Goal: Task Accomplishment & Management: Manage account settings

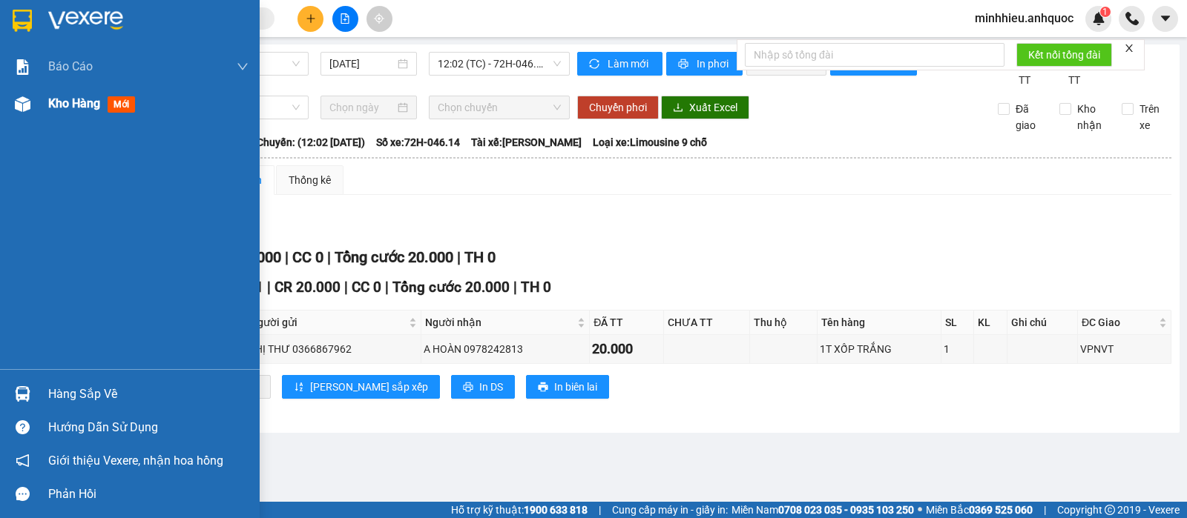
click at [82, 103] on span "Kho hàng" at bounding box center [74, 103] width 52 height 14
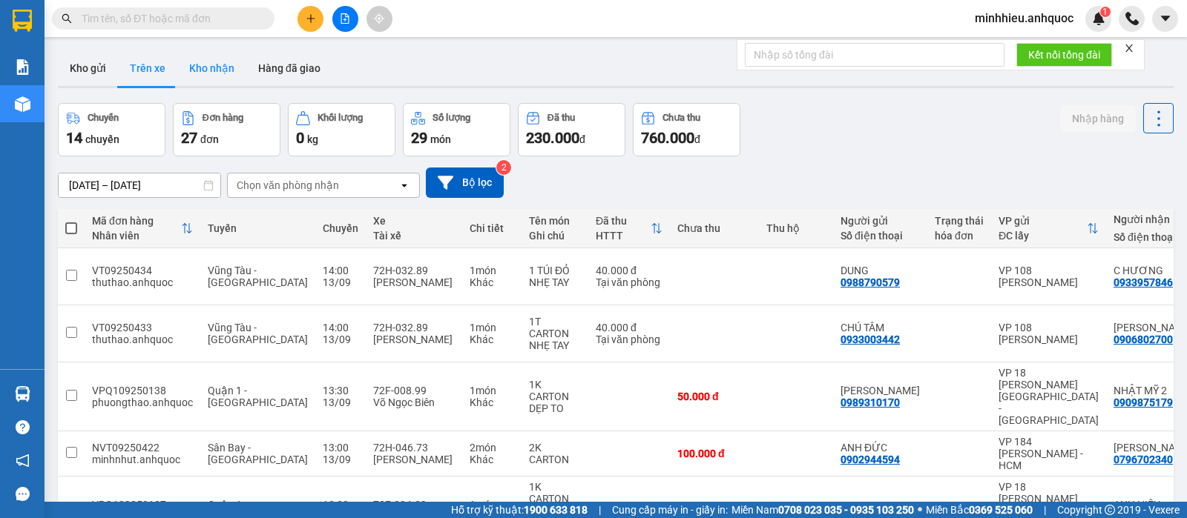
click at [223, 73] on button "Kho nhận" at bounding box center [211, 68] width 69 height 36
type input "[DATE] – [DATE]"
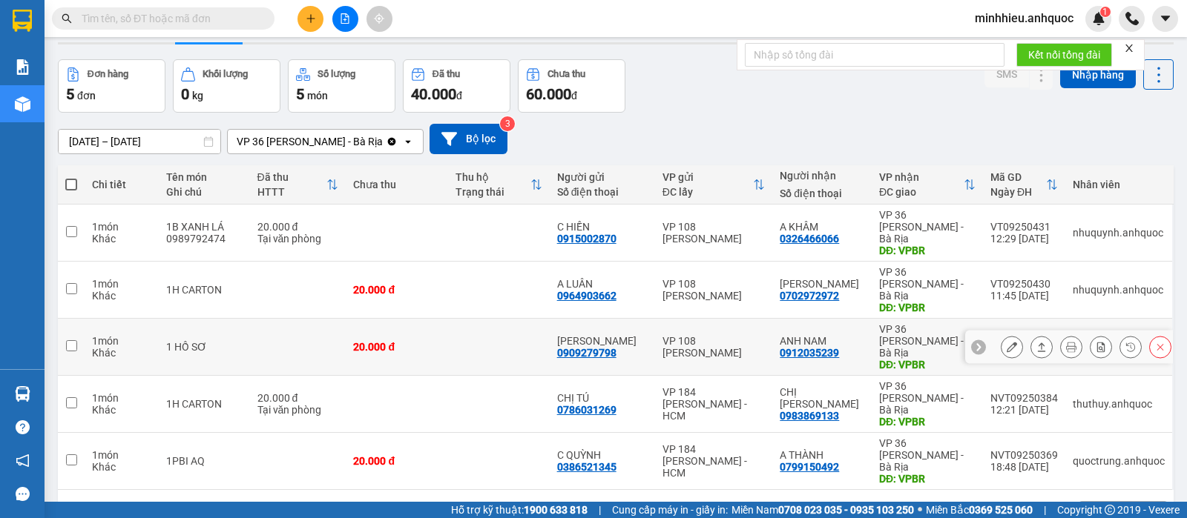
scroll to position [68, 0]
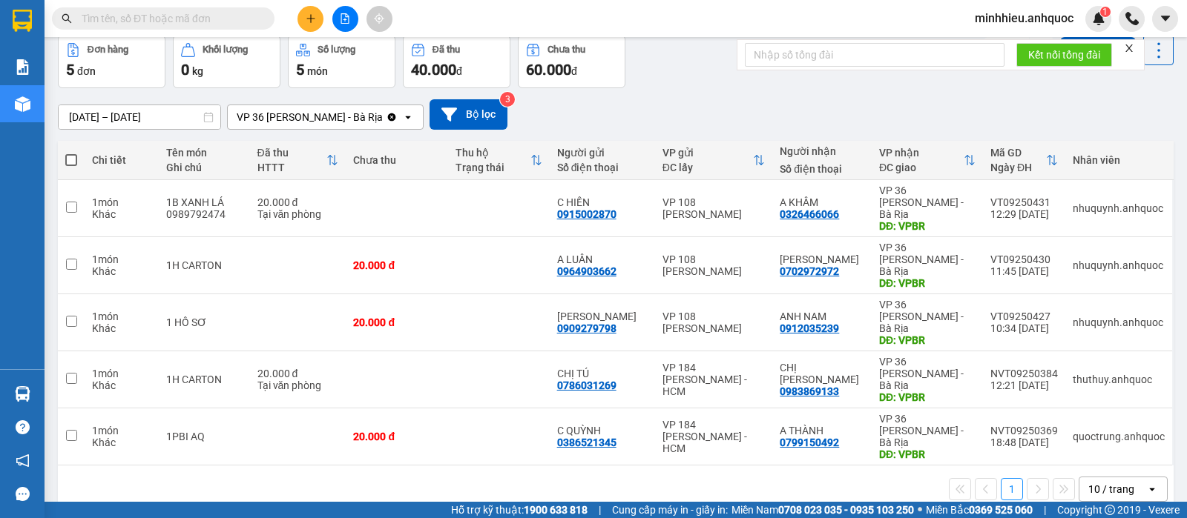
click at [304, 16] on button at bounding box center [310, 19] width 26 height 26
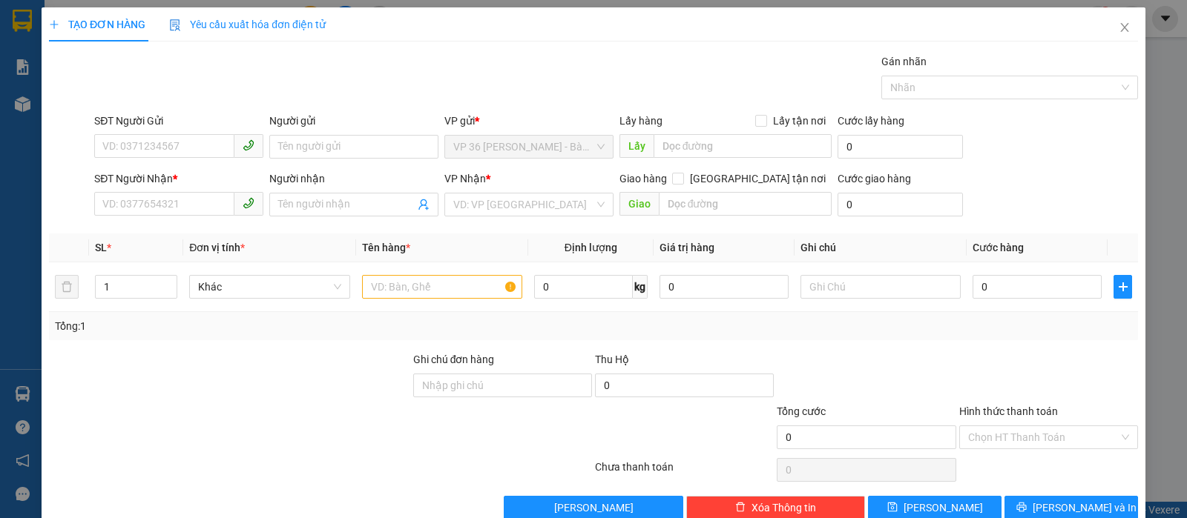
click at [194, 130] on div "SĐT Người Gửi" at bounding box center [178, 124] width 169 height 22
click at [215, 142] on input "SĐT Người Gửi" at bounding box center [164, 146] width 140 height 24
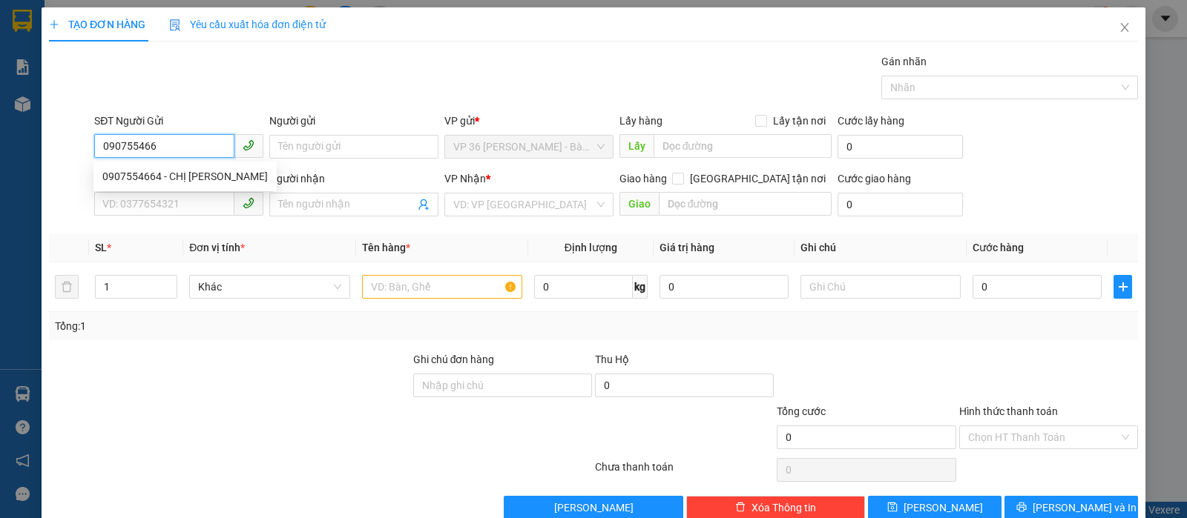
type input "0907554664"
click at [188, 165] on div "0907554664 - CHỊ [PERSON_NAME]" at bounding box center [184, 177] width 183 height 24
type input "CHỊ [PERSON_NAME]"
type input "0379653105"
type input "CHỊ [PERSON_NAME]"
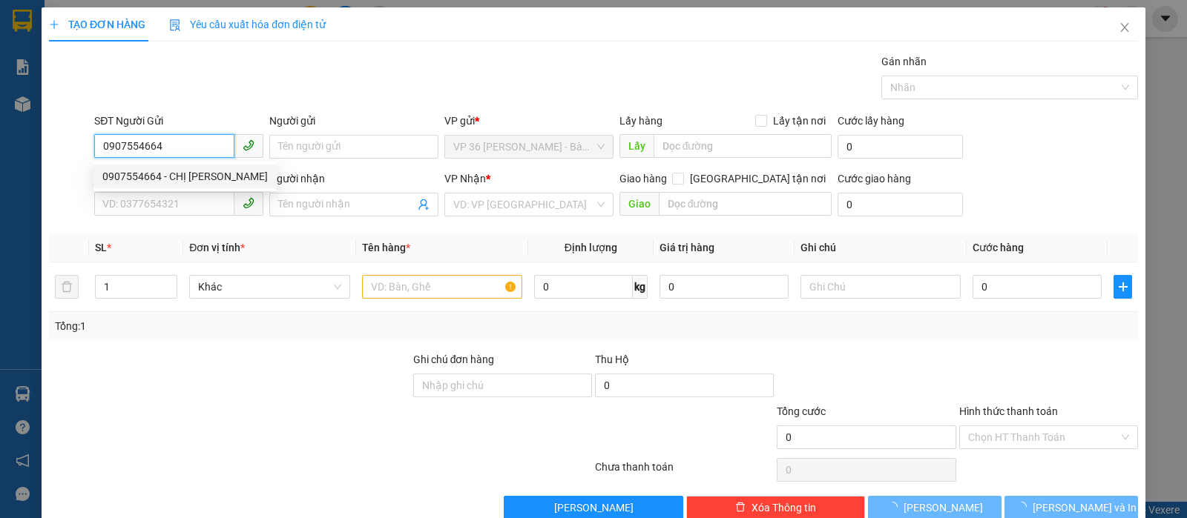
type input "VP 184"
type input "50.000"
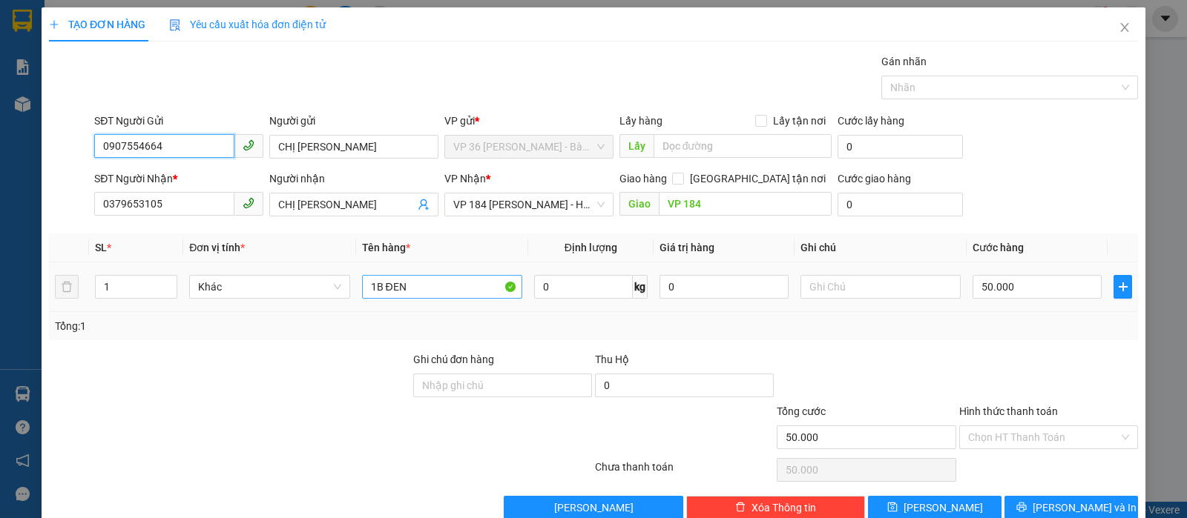
type input "0907554664"
click at [378, 278] on input "1B ĐEN" at bounding box center [442, 287] width 160 height 24
drag, startPoint x: 399, startPoint y: 291, endPoint x: 389, endPoint y: 290, distance: 9.7
click at [389, 290] on input "1K ĐEN" at bounding box center [442, 287] width 160 height 24
type input "1K ĐỎ"
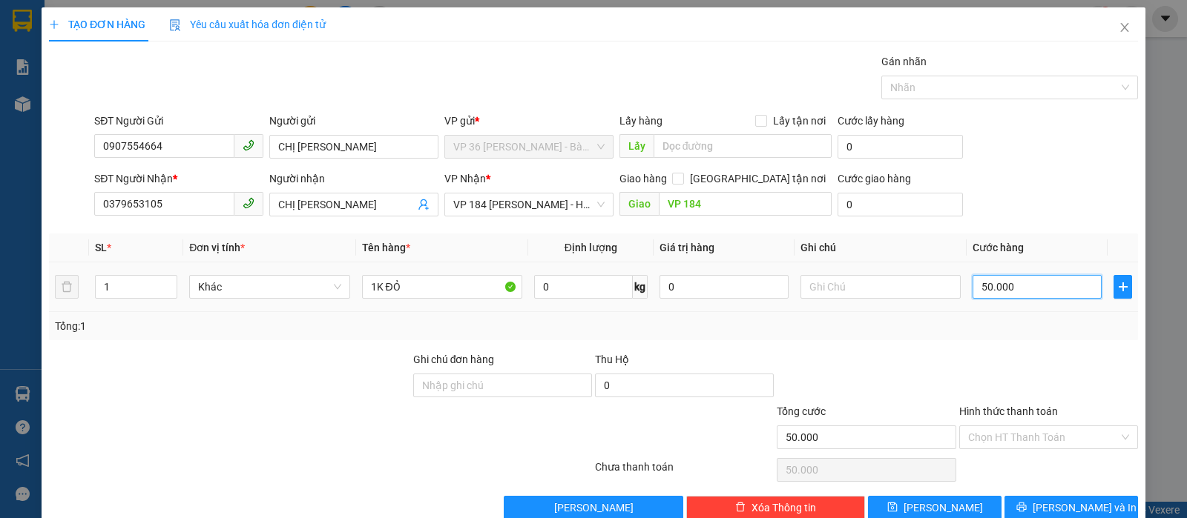
click at [1023, 295] on input "50.000" at bounding box center [1036, 287] width 129 height 24
type input "2"
type input "20"
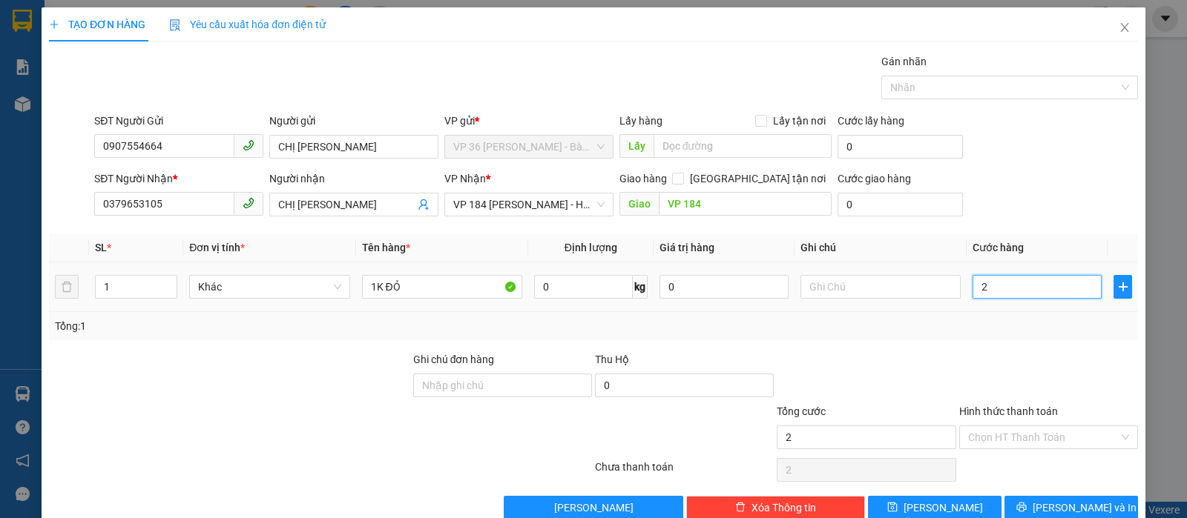
type input "20"
type input "200"
type input "2.000"
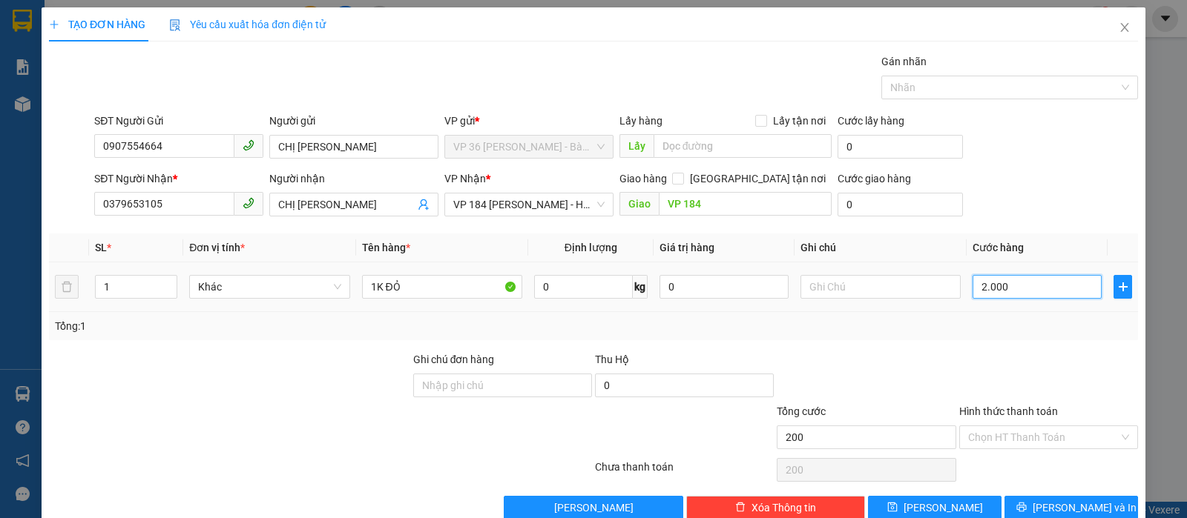
type input "2.000"
type input "20.000"
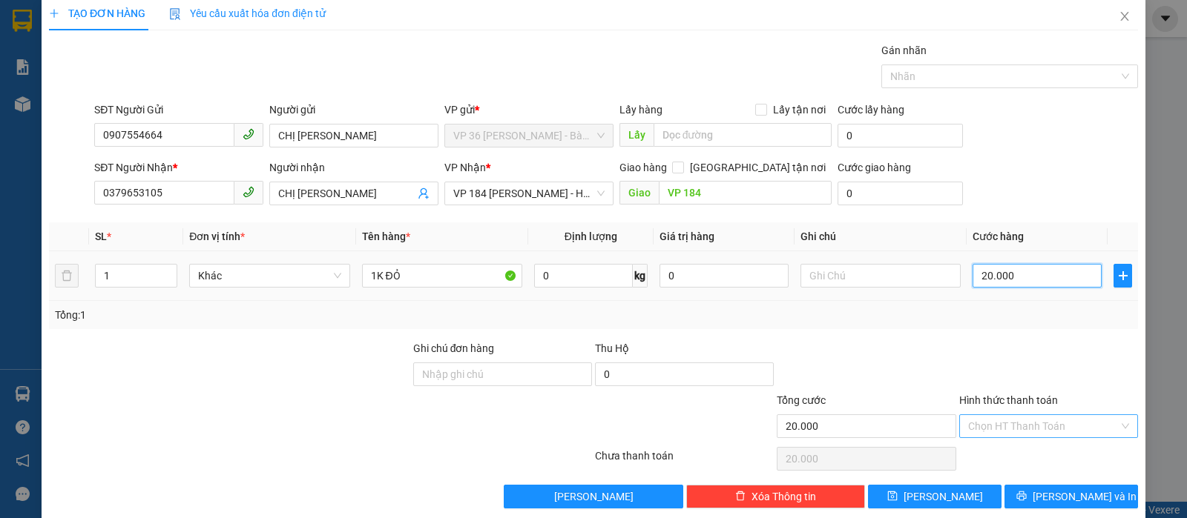
scroll to position [30, 0]
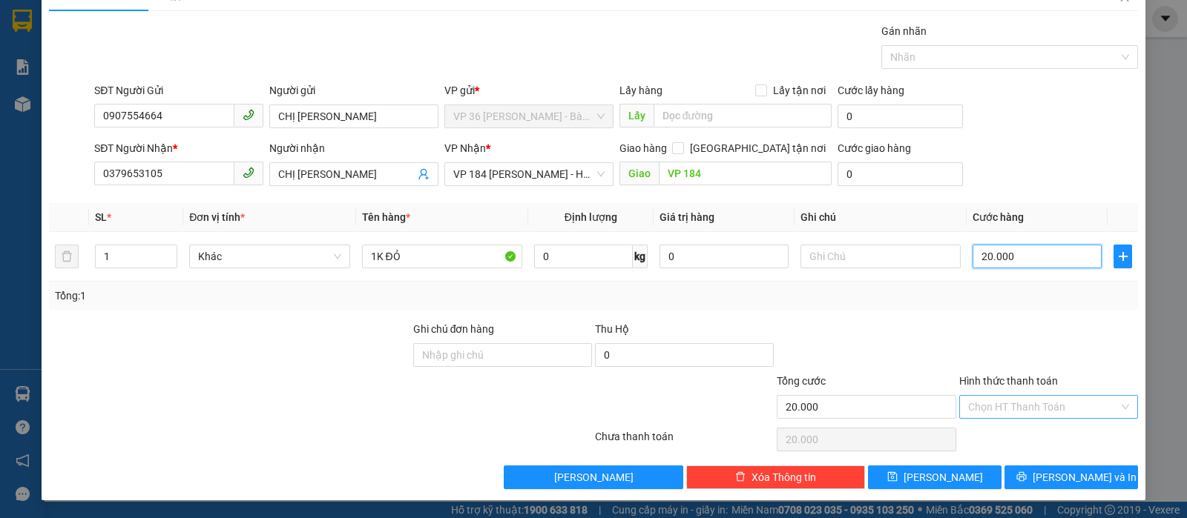
drag, startPoint x: 1107, startPoint y: 408, endPoint x: 1090, endPoint y: 415, distance: 18.6
click at [1105, 408] on div "Chọn HT Thanh Toán" at bounding box center [1048, 407] width 179 height 24
type input "20.000"
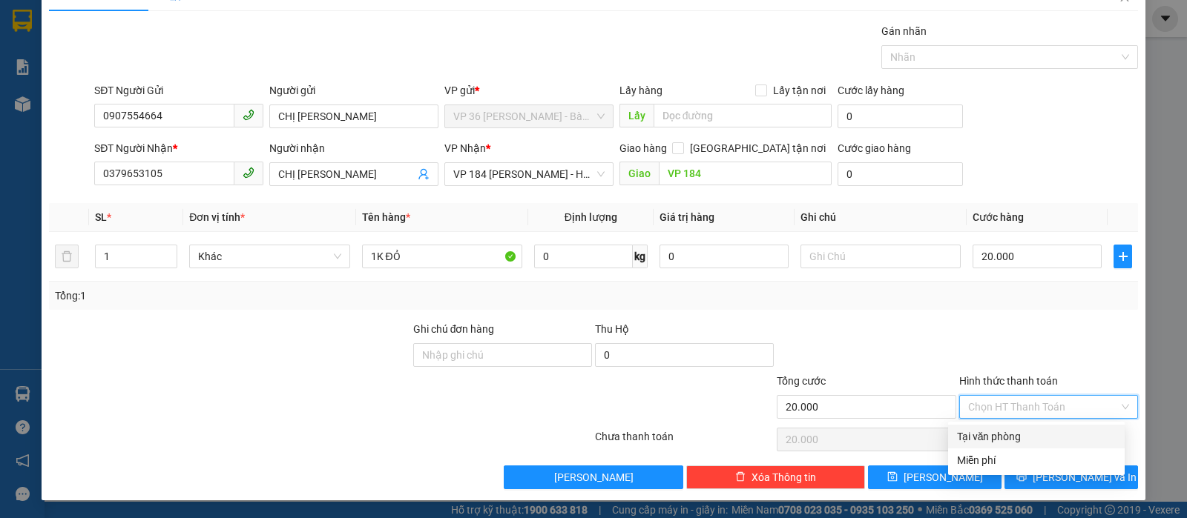
click at [1018, 441] on div "Tại văn phòng" at bounding box center [1036, 437] width 159 height 16
type input "0"
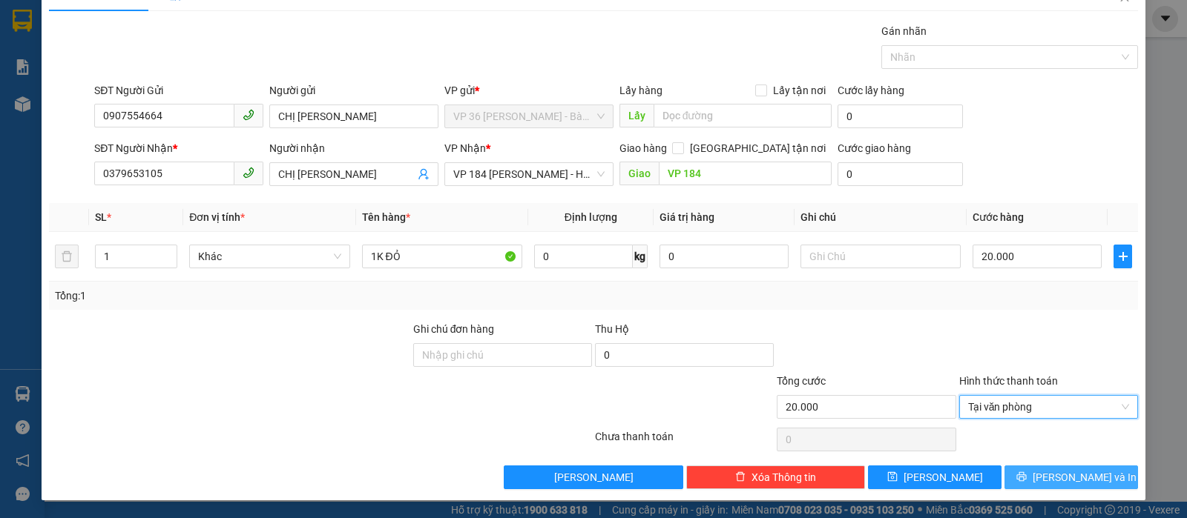
click at [1061, 487] on button "[PERSON_NAME] và In" at bounding box center [1071, 478] width 134 height 24
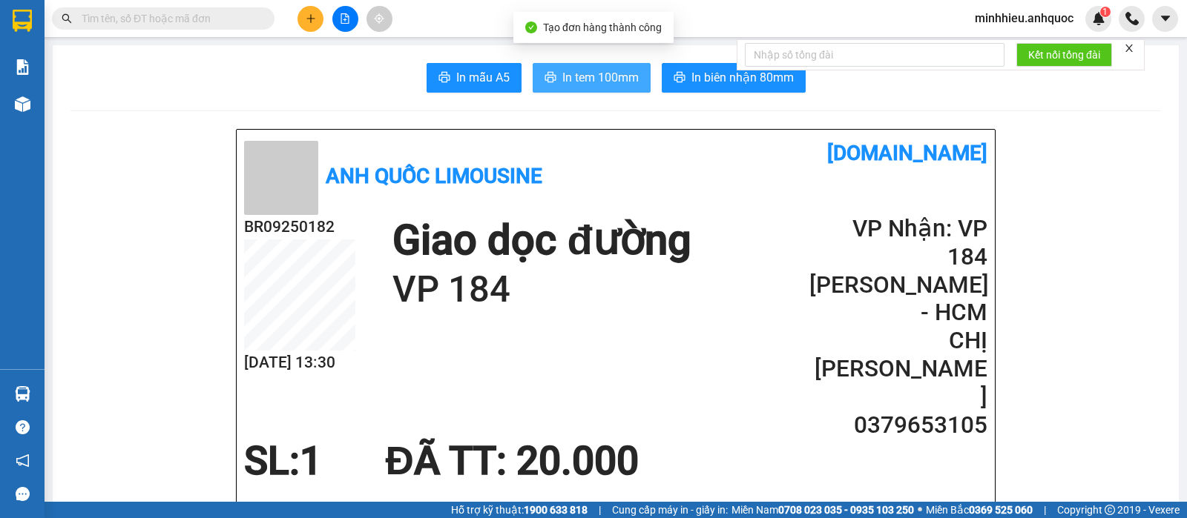
click at [550, 82] on button "In tem 100mm" at bounding box center [592, 78] width 118 height 30
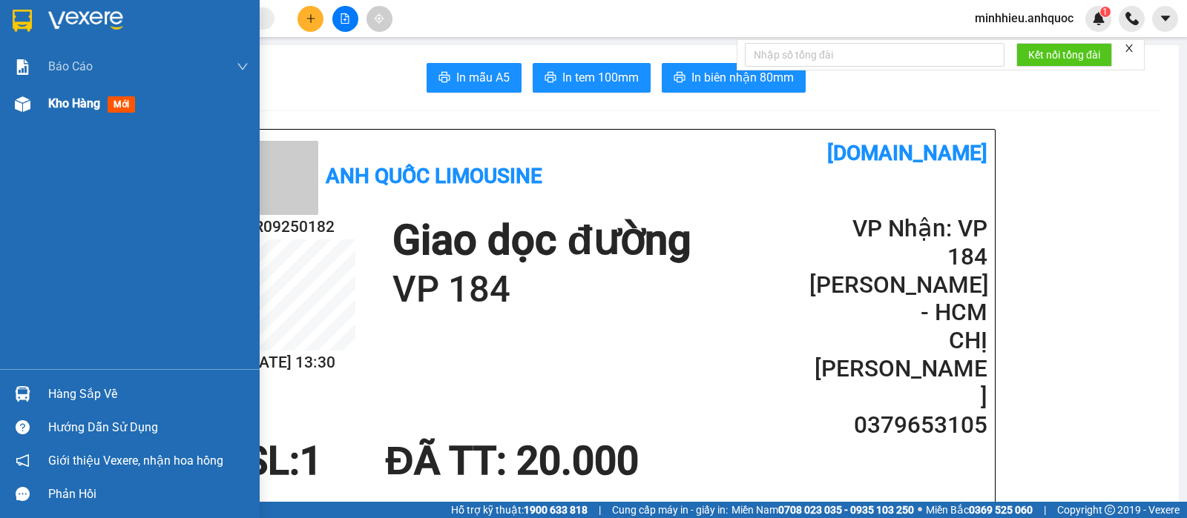
click at [61, 114] on div "Kho hàng mới" at bounding box center [148, 103] width 200 height 37
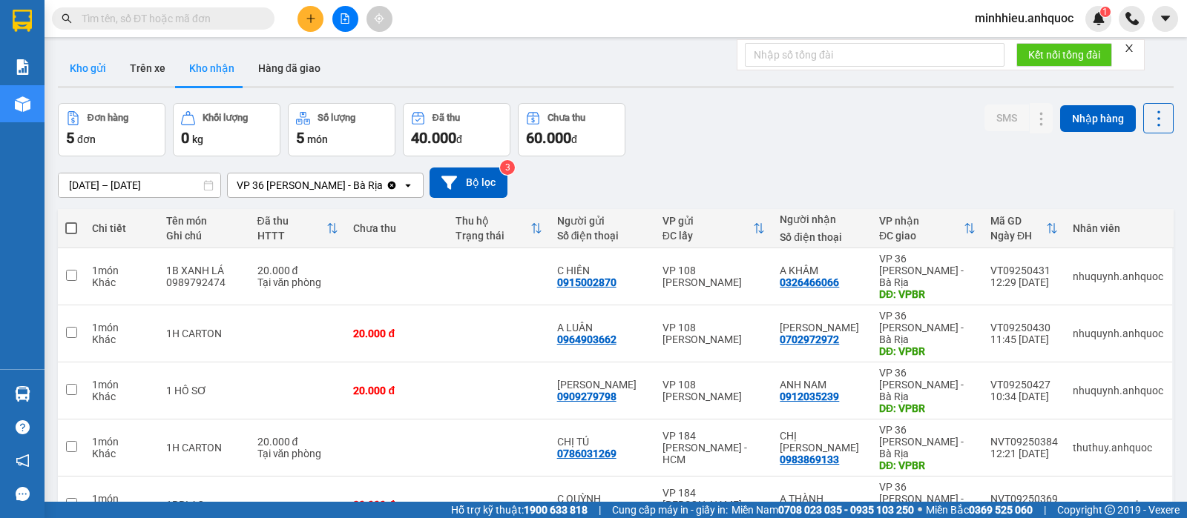
click at [104, 81] on button "Kho gửi" at bounding box center [88, 68] width 60 height 36
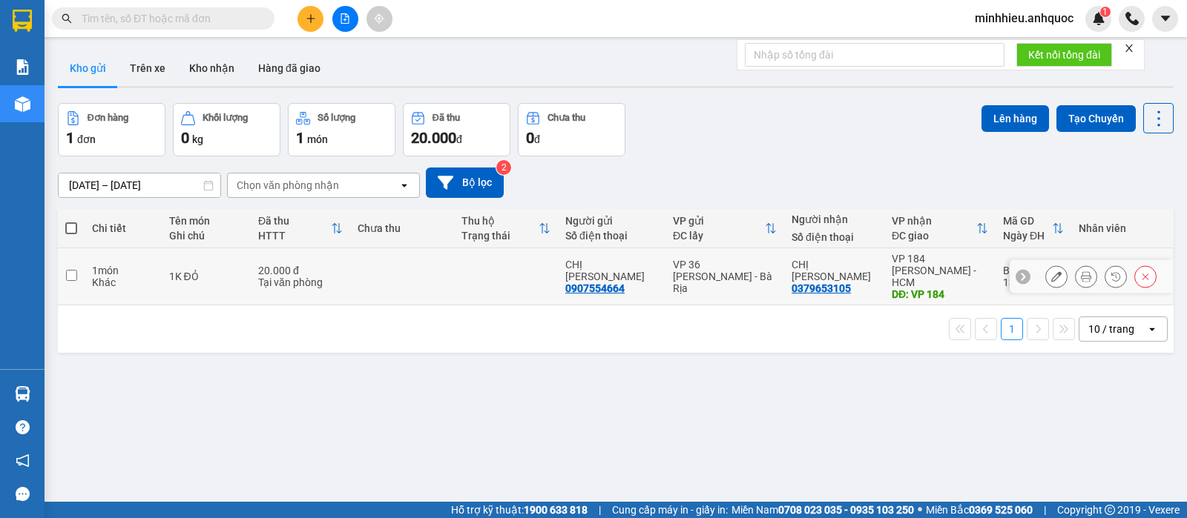
drag, startPoint x: 705, startPoint y: 289, endPoint x: 787, endPoint y: 274, distance: 82.8
click at [707, 289] on td "VP 36 [PERSON_NAME] - Bà Rịa" at bounding box center [724, 276] width 119 height 57
checkbox input "true"
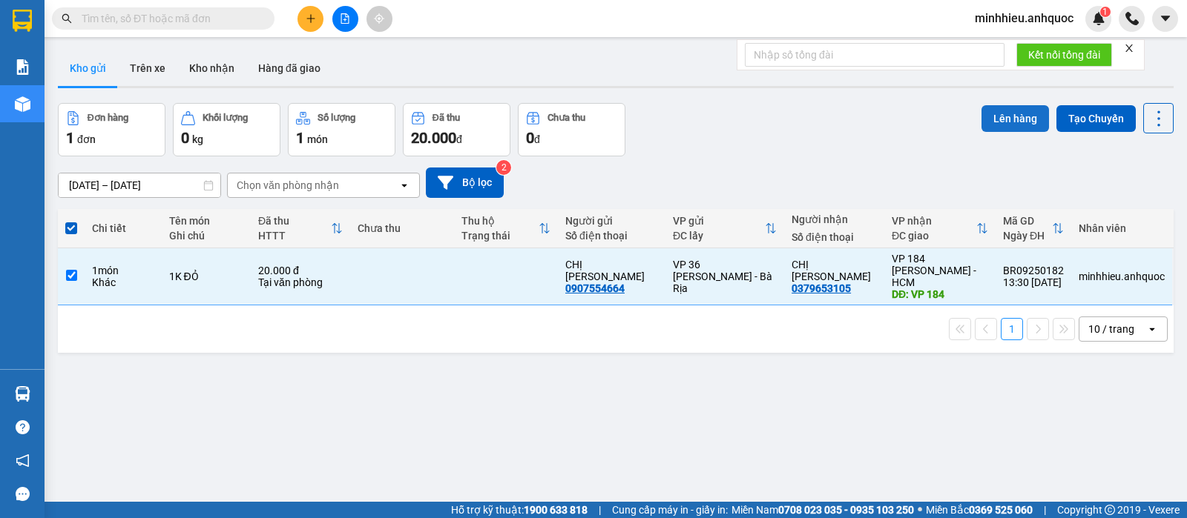
click at [1002, 116] on button "Lên hàng" at bounding box center [1014, 118] width 67 height 27
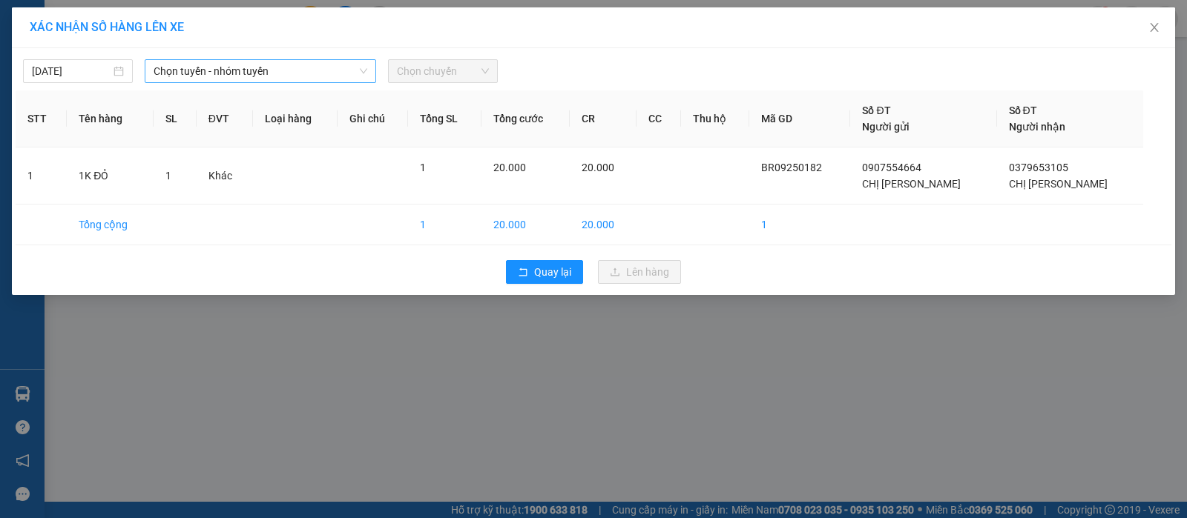
click at [258, 67] on span "Chọn tuyến - nhóm tuyến" at bounding box center [261, 71] width 214 height 22
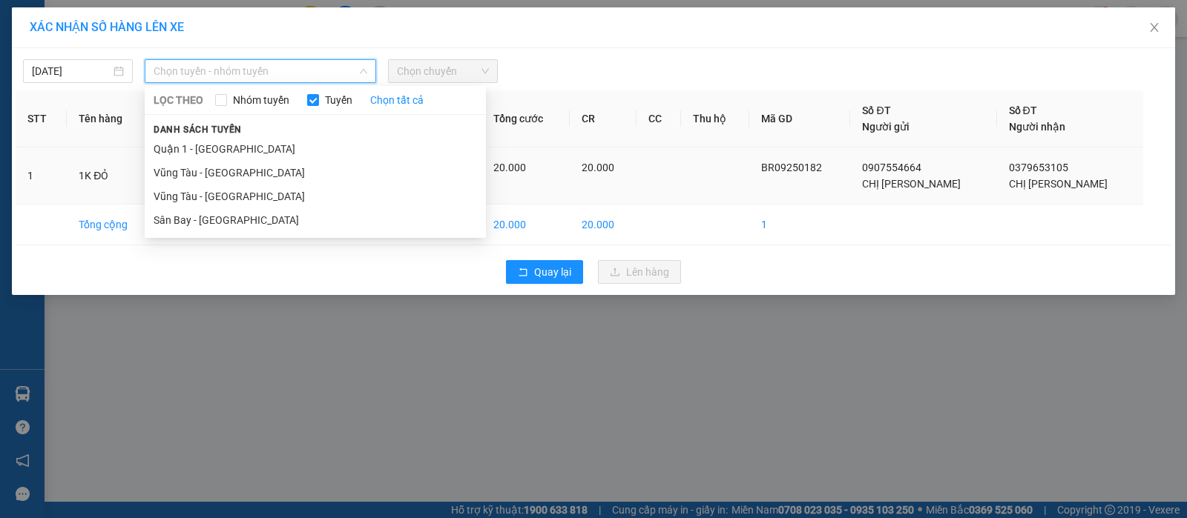
click at [240, 201] on li "Vũng Tàu - [GEOGRAPHIC_DATA]" at bounding box center [315, 197] width 341 height 24
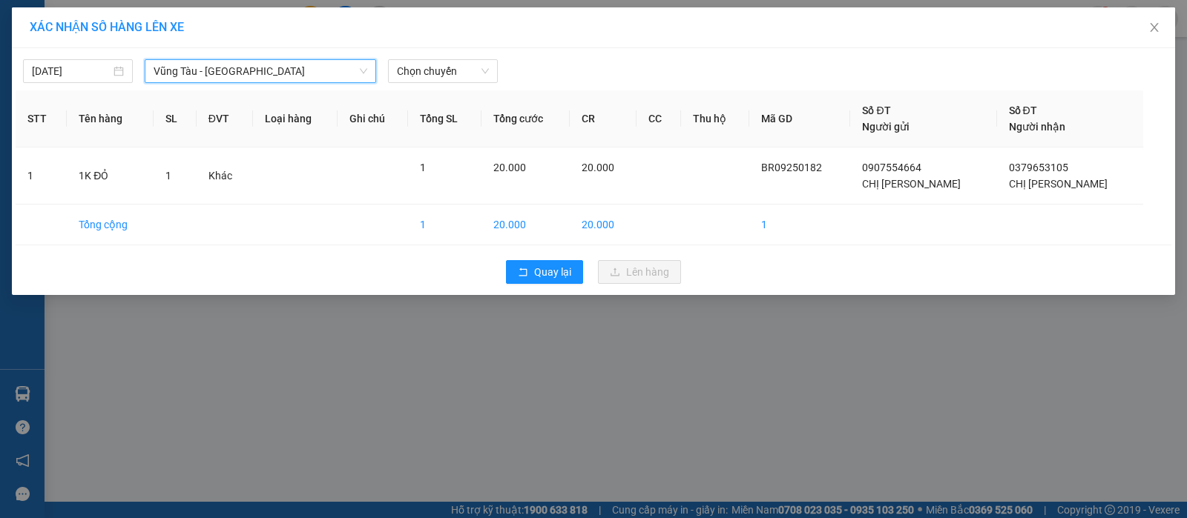
click at [461, 85] on div "[DATE] [GEOGRAPHIC_DATA] - [GEOGRAPHIC_DATA] [GEOGRAPHIC_DATA] - [GEOGRAPHIC_DA…" at bounding box center [593, 171] width 1163 height 247
drag, startPoint x: 439, startPoint y: 72, endPoint x: 337, endPoint y: 99, distance: 106.0
click at [439, 73] on span "Chọn chuyến" at bounding box center [443, 71] width 92 height 22
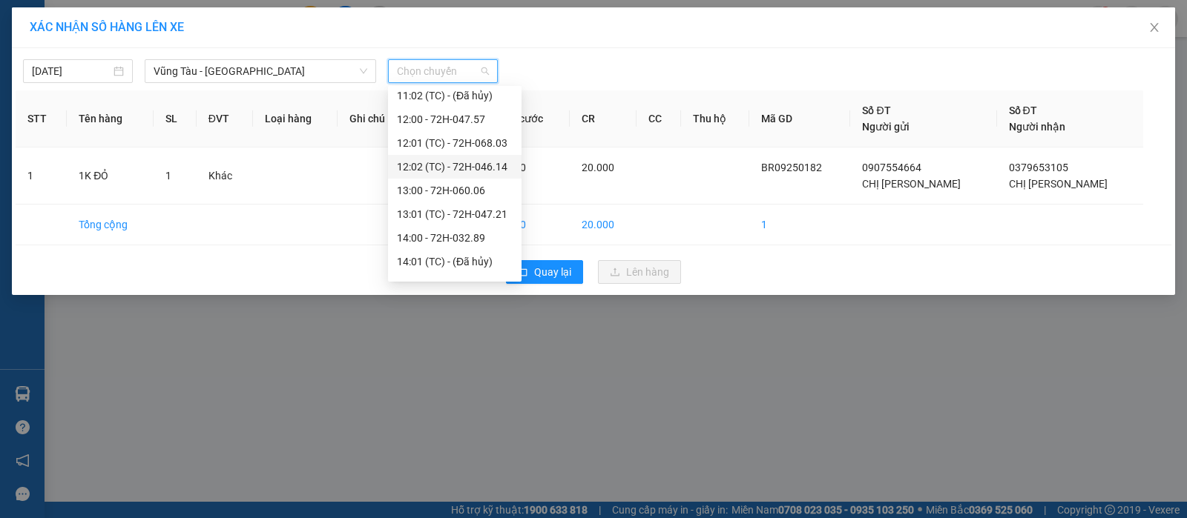
scroll to position [464, 0]
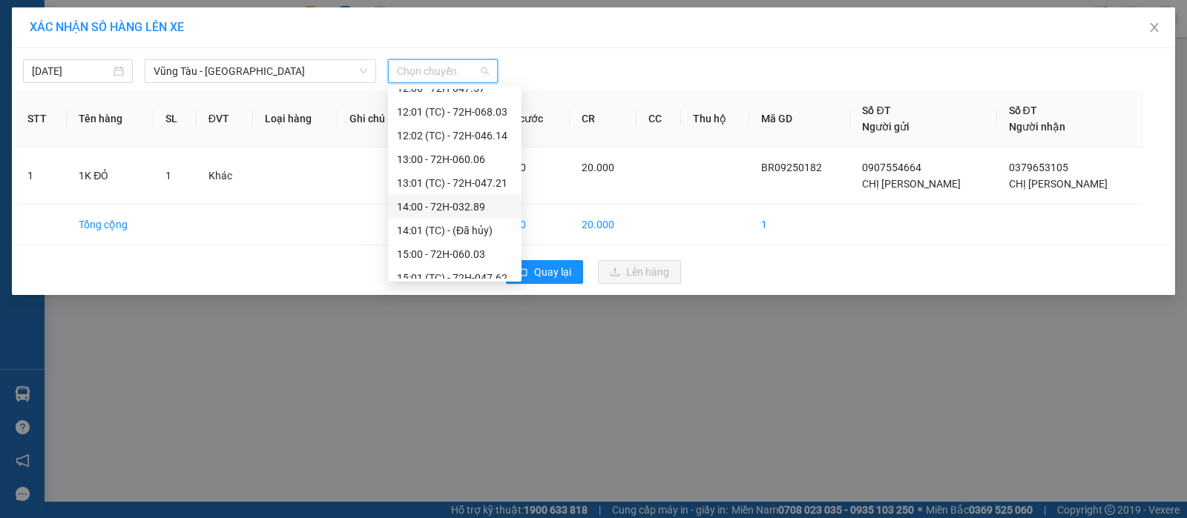
click at [435, 214] on div "14:00 - 72H-032.89" at bounding box center [455, 207] width 116 height 16
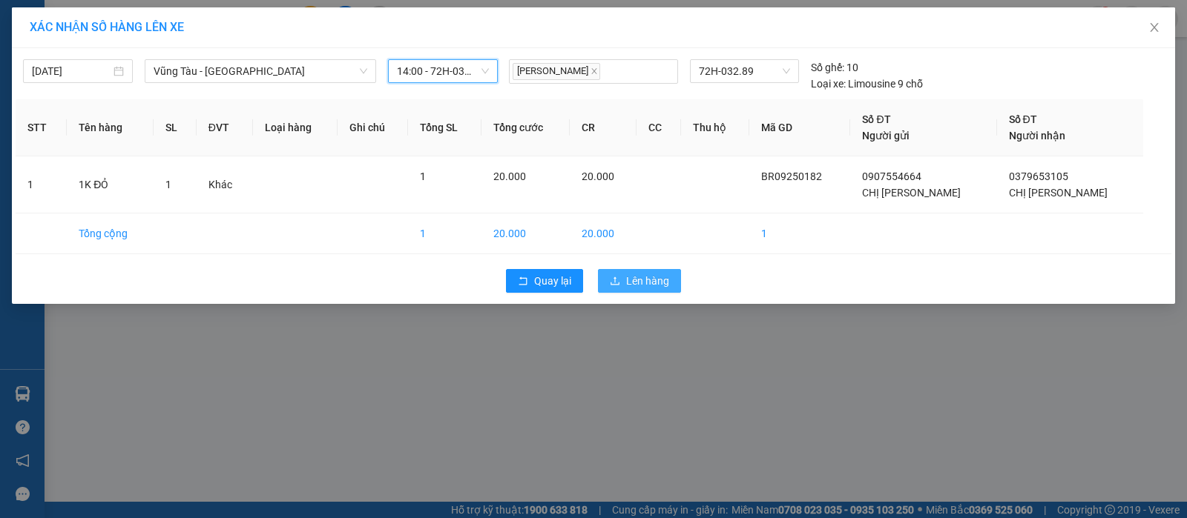
click at [612, 280] on icon "upload" at bounding box center [615, 281] width 10 height 10
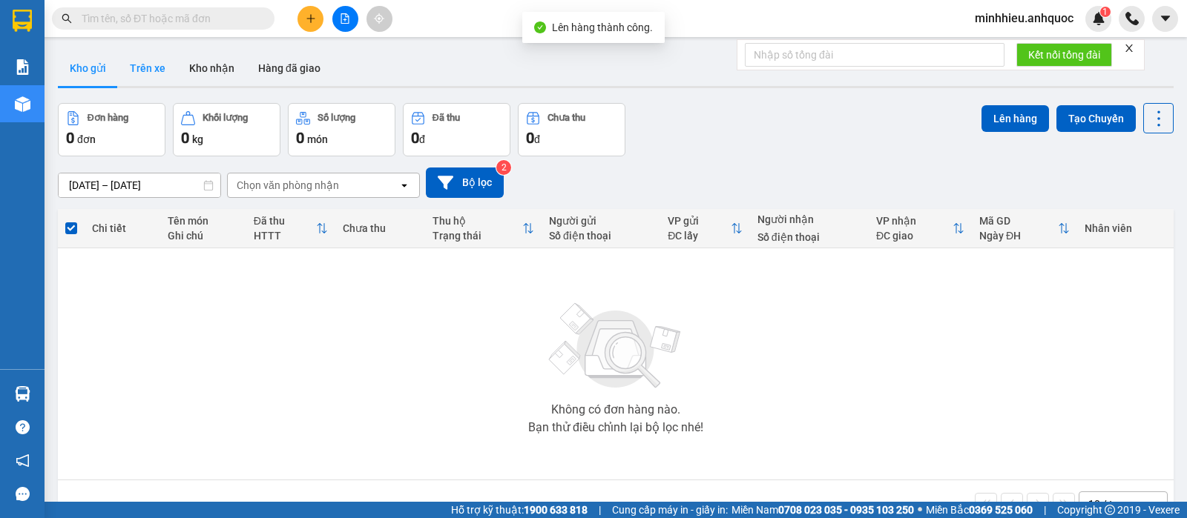
drag, startPoint x: 150, startPoint y: 69, endPoint x: 166, endPoint y: 117, distance: 50.9
click at [149, 70] on button "Trên xe" at bounding box center [147, 68] width 59 height 36
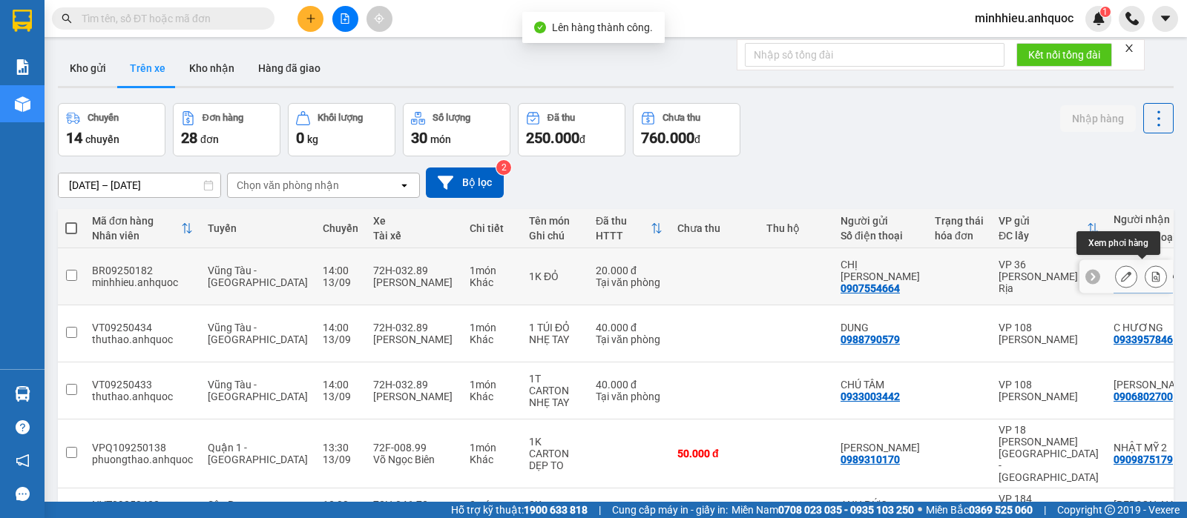
click at [1145, 269] on button at bounding box center [1155, 277] width 21 height 26
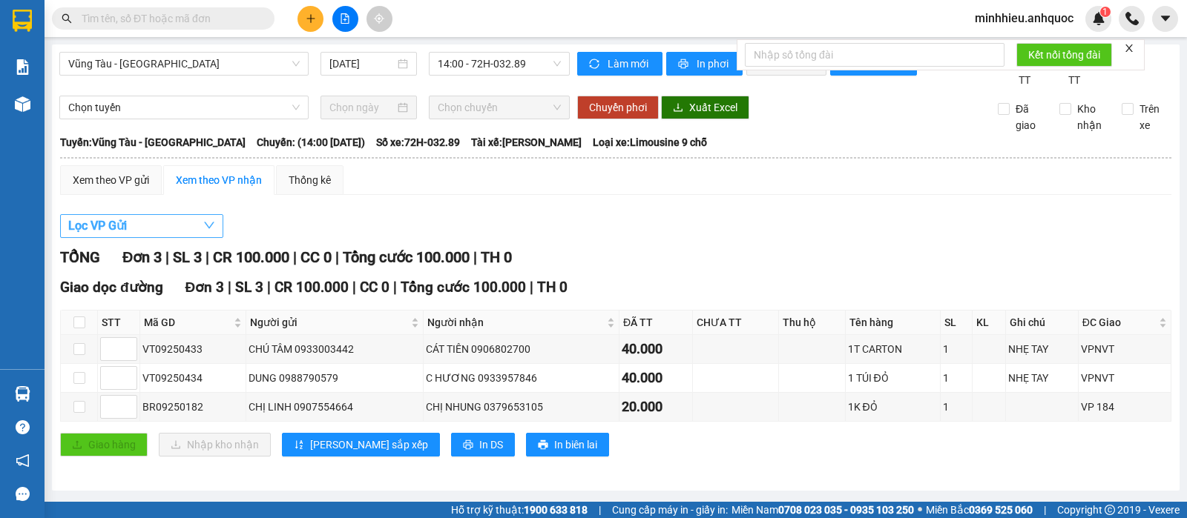
click at [160, 238] on button "Lọc VP Gửi" at bounding box center [141, 226] width 163 height 24
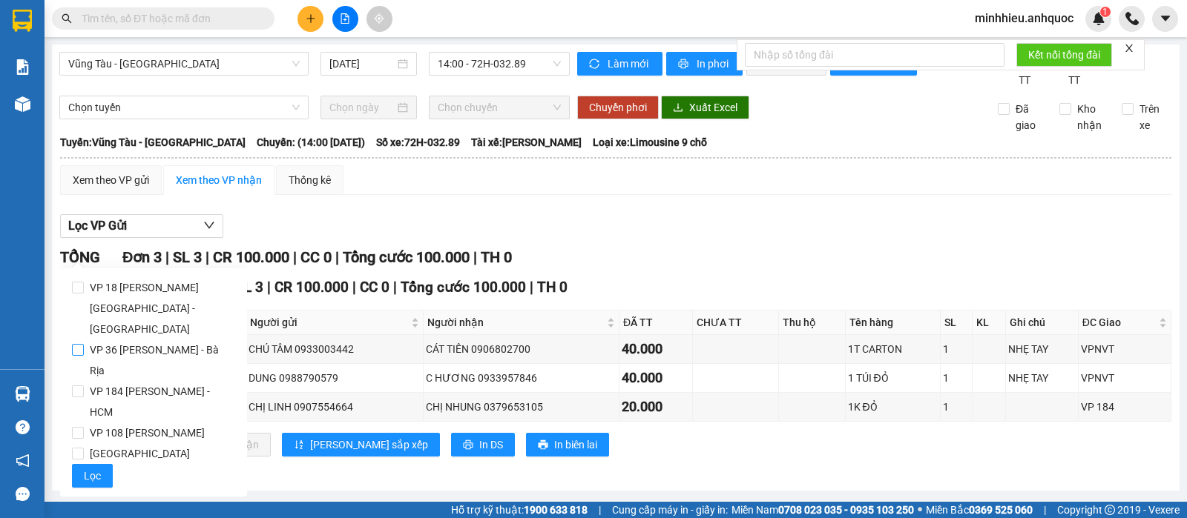
click at [200, 340] on span "VP 36 [PERSON_NAME] - Bà Rịa" at bounding box center [159, 361] width 151 height 42
click at [84, 344] on input "VP 36 [PERSON_NAME] - Bà Rịa" at bounding box center [78, 350] width 12 height 12
checkbox input "true"
click at [88, 468] on span "Lọc" at bounding box center [92, 476] width 17 height 16
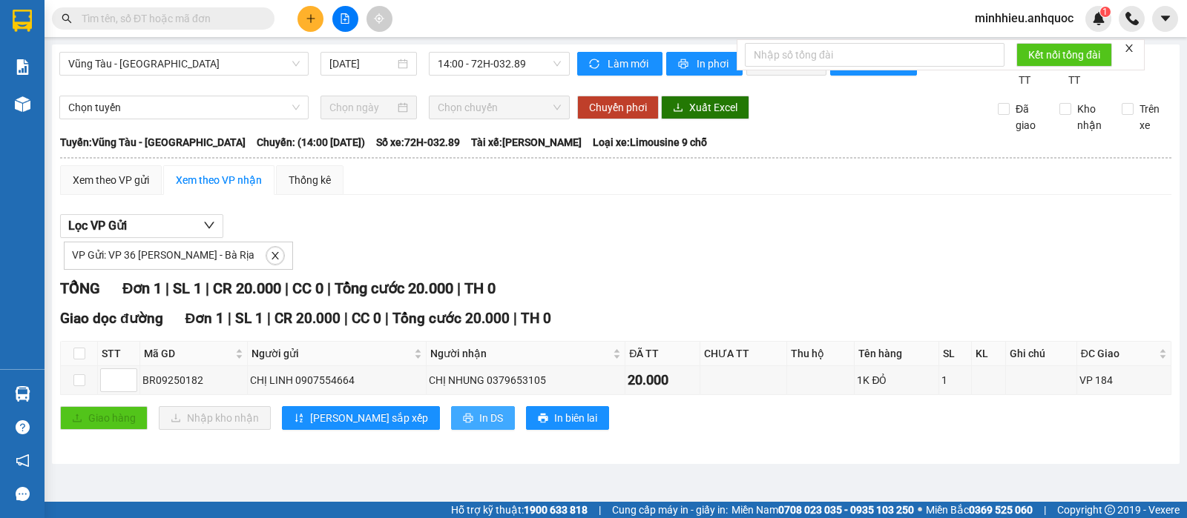
click at [451, 430] on button "In DS" at bounding box center [483, 418] width 64 height 24
drag, startPoint x: 1049, startPoint y: 17, endPoint x: 1042, endPoint y: 22, distance: 8.5
click at [1048, 17] on span "minhhieu.anhquoc" at bounding box center [1024, 18] width 122 height 19
click at [1009, 48] on span "Đăng xuất" at bounding box center [1030, 46] width 91 height 16
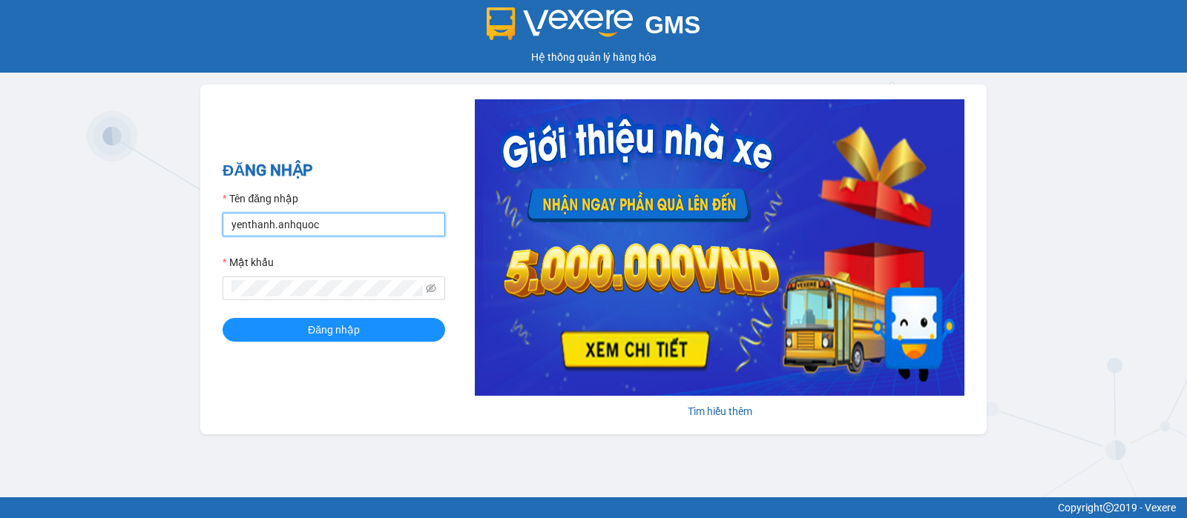
drag, startPoint x: 377, startPoint y: 226, endPoint x: 297, endPoint y: 306, distance: 113.3
click at [377, 226] on input "yenthanh.anhquoc" at bounding box center [334, 225] width 223 height 24
type input "hongtrang.anhquoc"
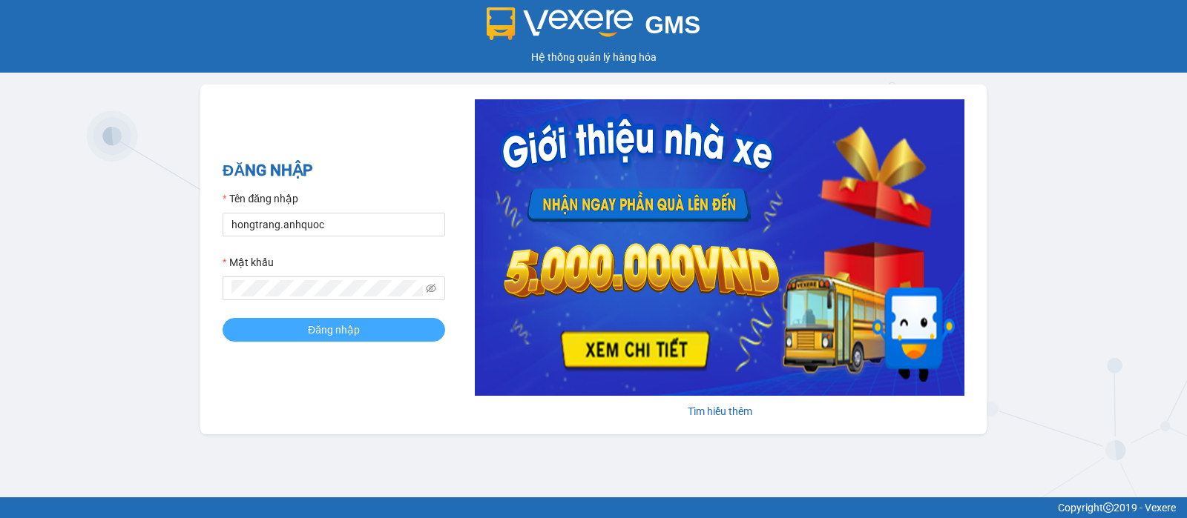
click at [394, 334] on button "Đăng nhập" at bounding box center [334, 330] width 223 height 24
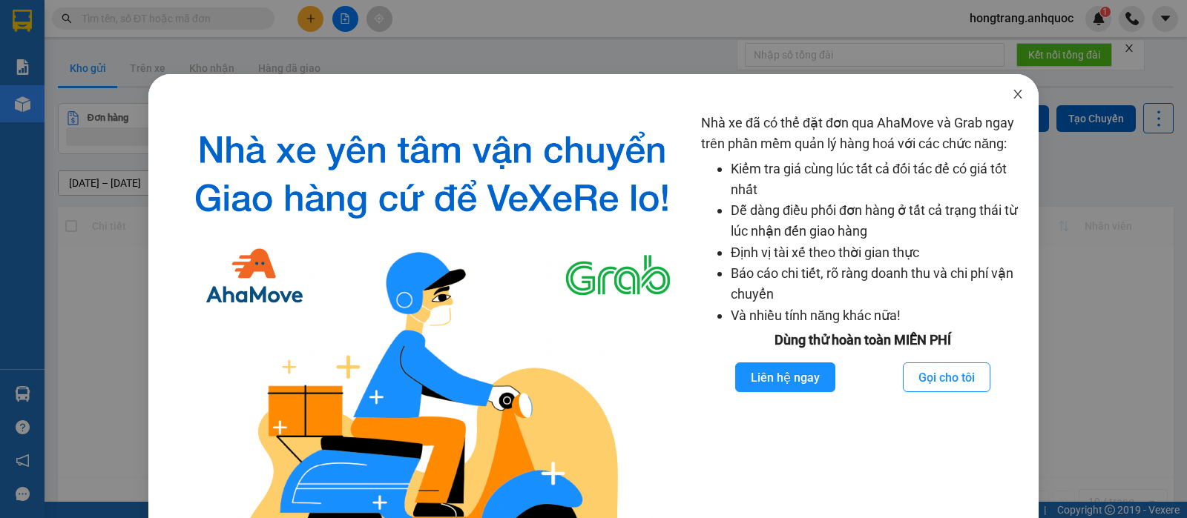
click at [997, 86] on span "Close" at bounding box center [1018, 95] width 42 height 42
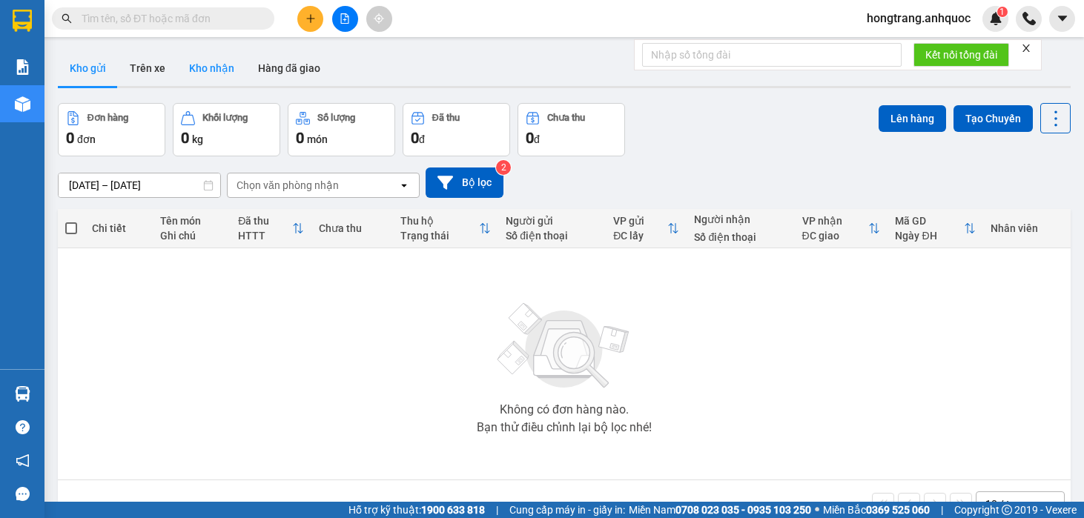
click at [223, 65] on button "Kho nhận" at bounding box center [211, 68] width 69 height 36
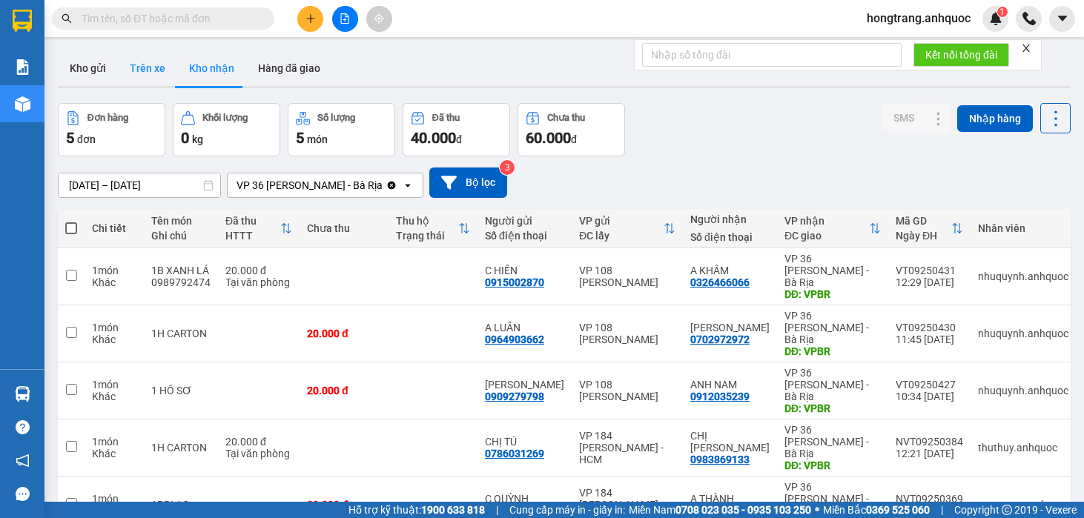
click at [140, 67] on button "Trên xe" at bounding box center [147, 68] width 59 height 36
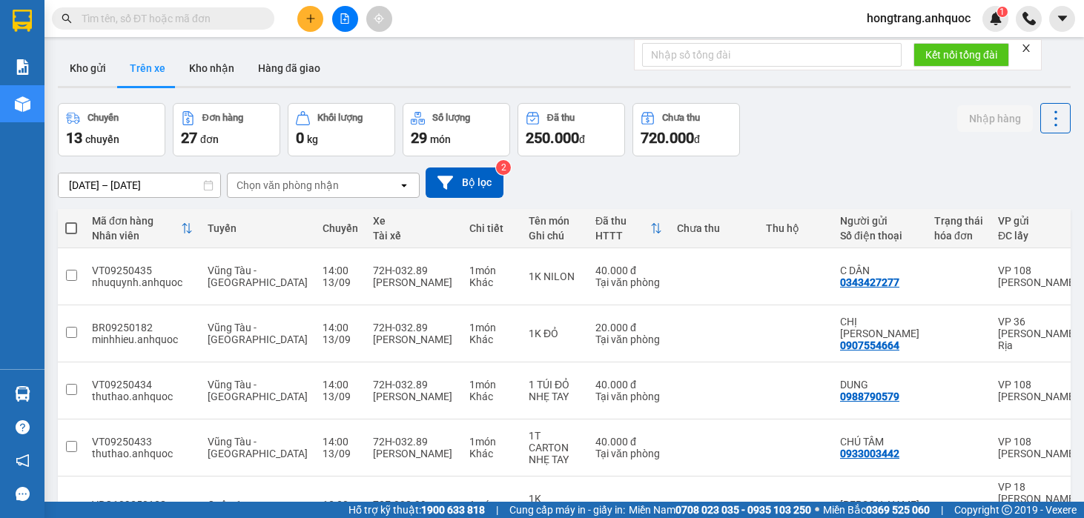
click at [168, 187] on input "[DATE] – [DATE]" at bounding box center [140, 186] width 162 height 24
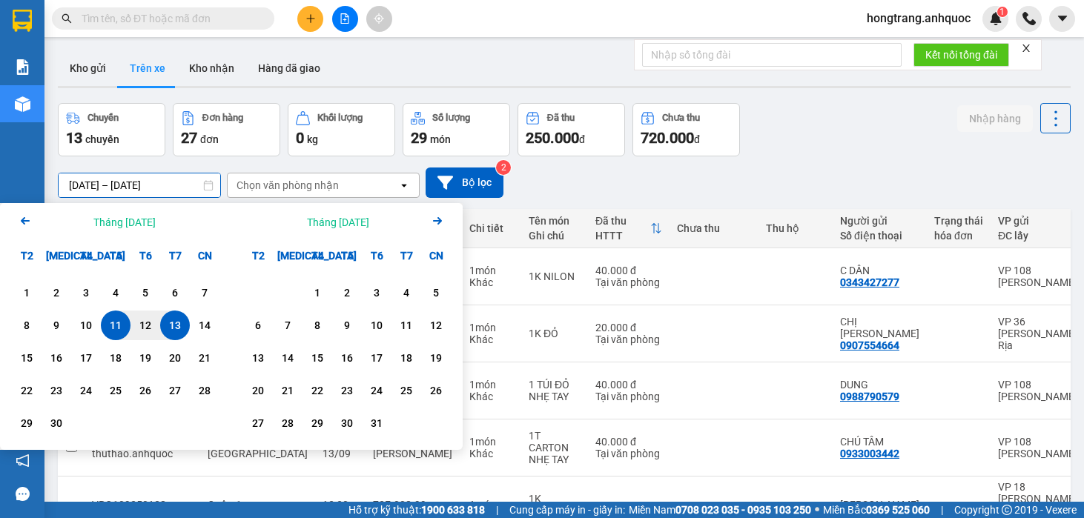
click at [178, 327] on div "13" at bounding box center [175, 326] width 21 height 18
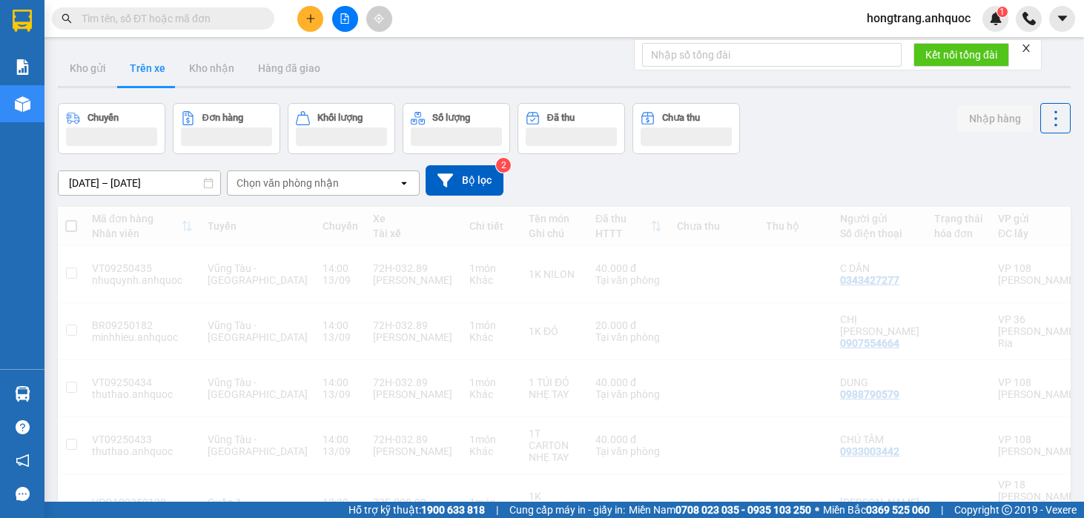
click at [304, 184] on div "Chọn văn phòng nhận" at bounding box center [288, 183] width 102 height 15
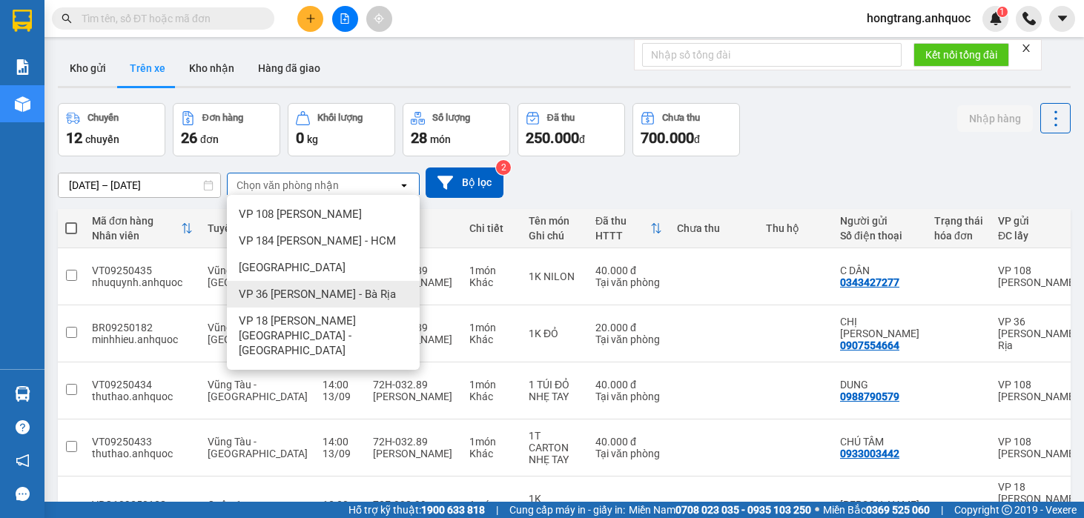
click at [271, 297] on span "VP 36 [PERSON_NAME] - Bà Rịa" at bounding box center [317, 294] width 157 height 15
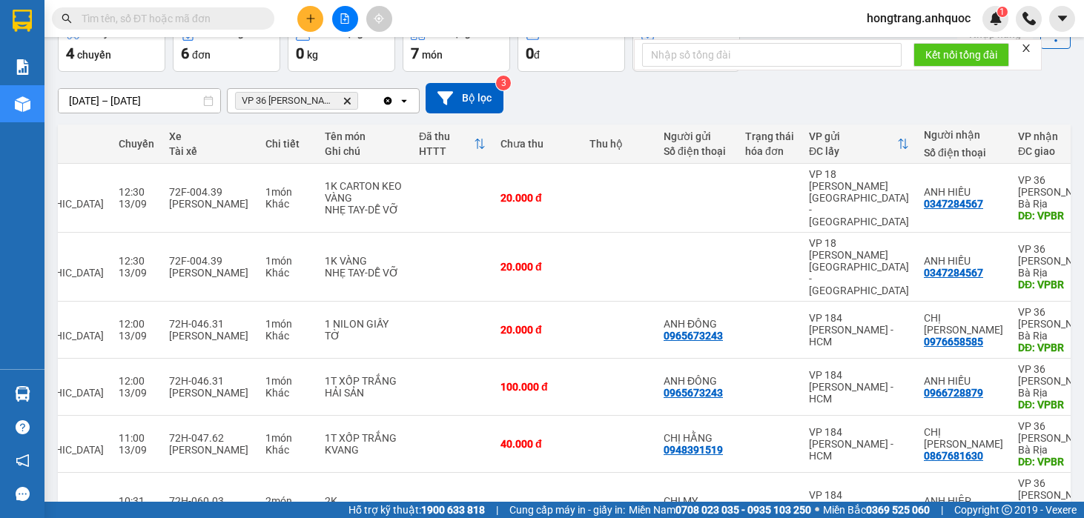
scroll to position [0, 205]
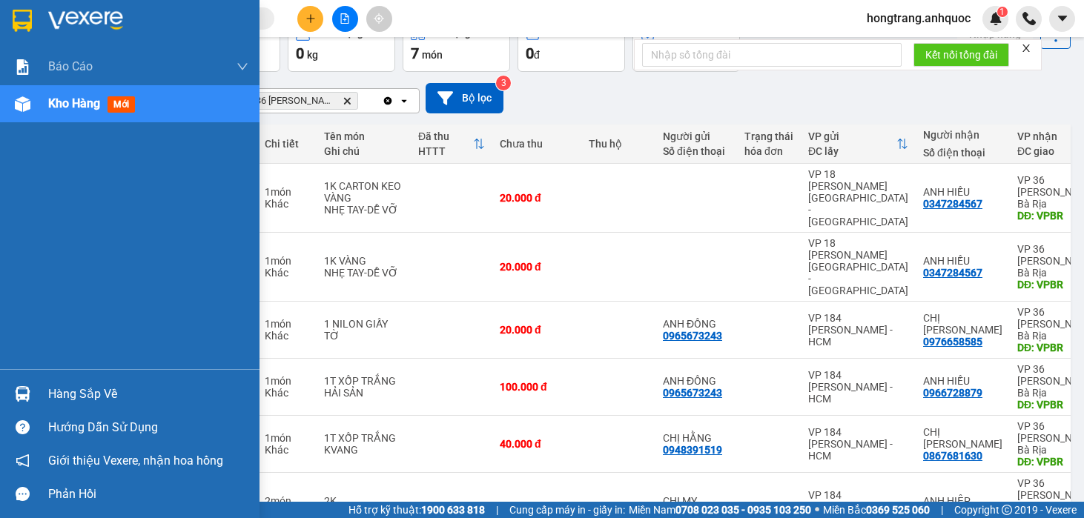
drag, startPoint x: 22, startPoint y: 250, endPoint x: 67, endPoint y: 200, distance: 67.3
click at [22, 250] on div "Báo cáo Báo cáo dòng tiền (nhân viên) Doanh số tạo đơn theo VP gửi (nhà xe) Doa…" at bounding box center [130, 208] width 260 height 321
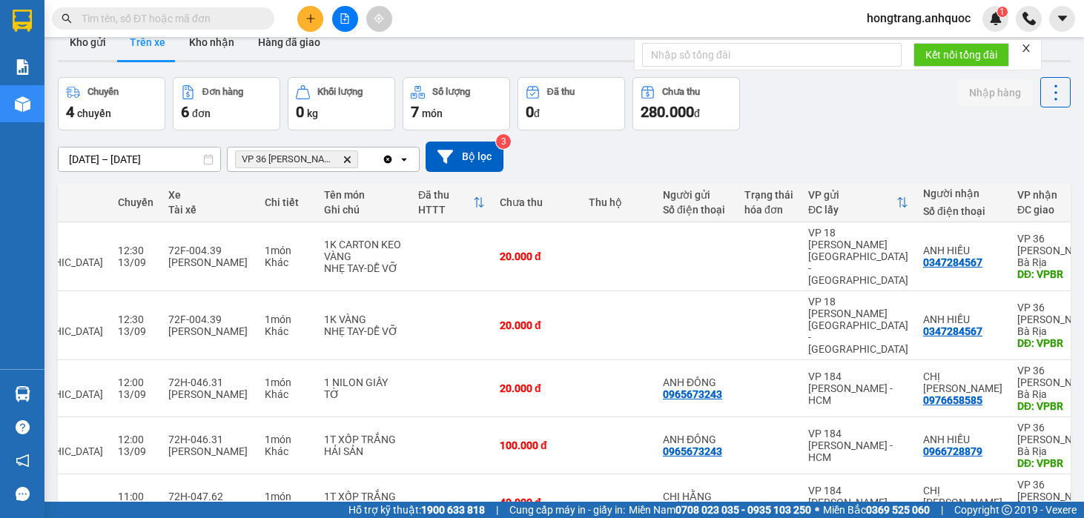
scroll to position [0, 0]
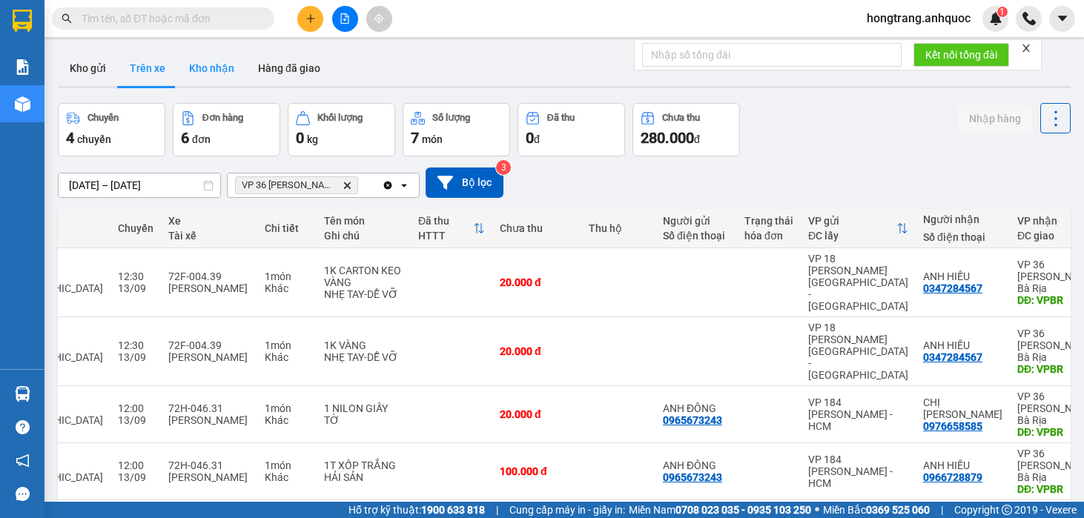
click at [216, 65] on button "Kho nhận" at bounding box center [211, 68] width 69 height 36
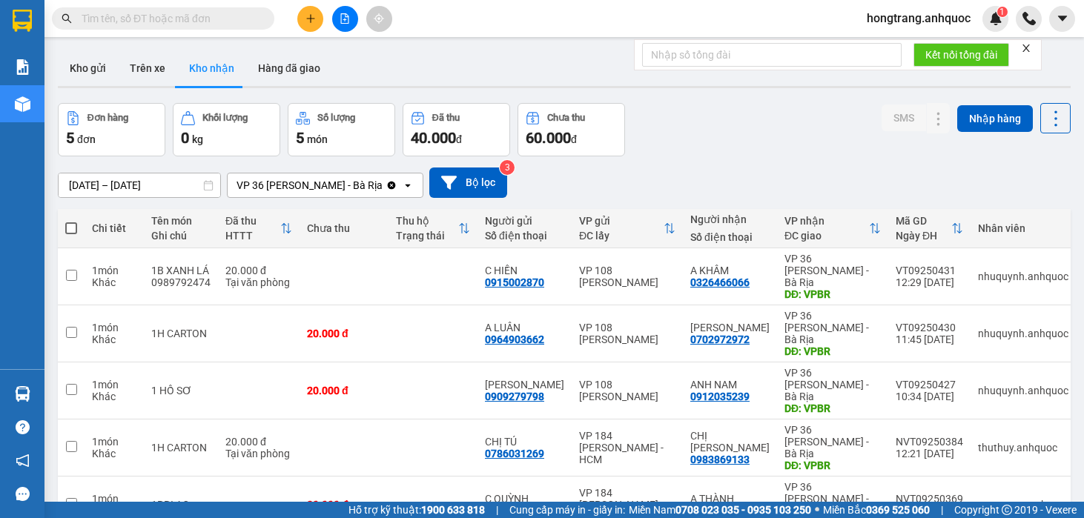
click at [145, 183] on input "[DATE] – [DATE]" at bounding box center [140, 186] width 162 height 24
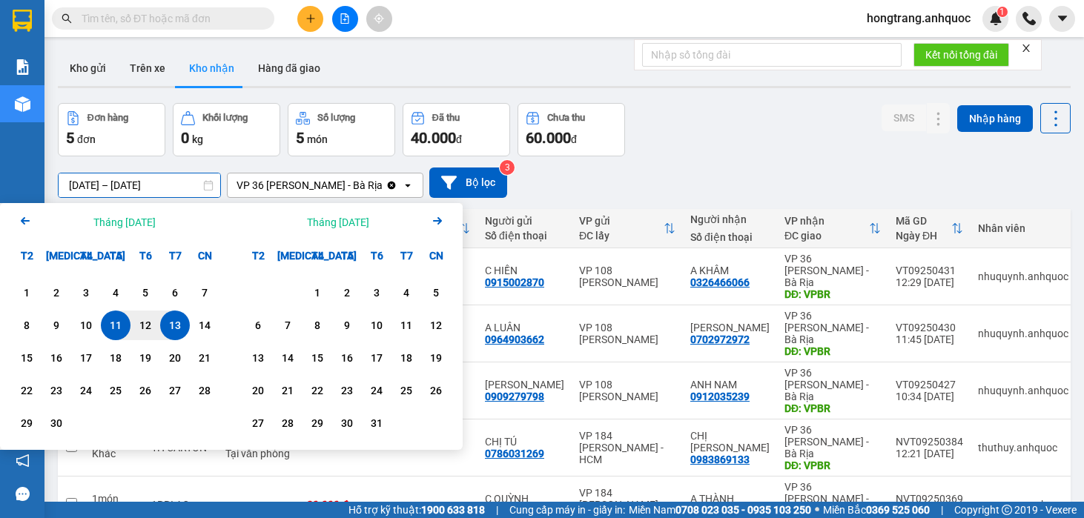
click at [171, 325] on div "13" at bounding box center [175, 326] width 21 height 18
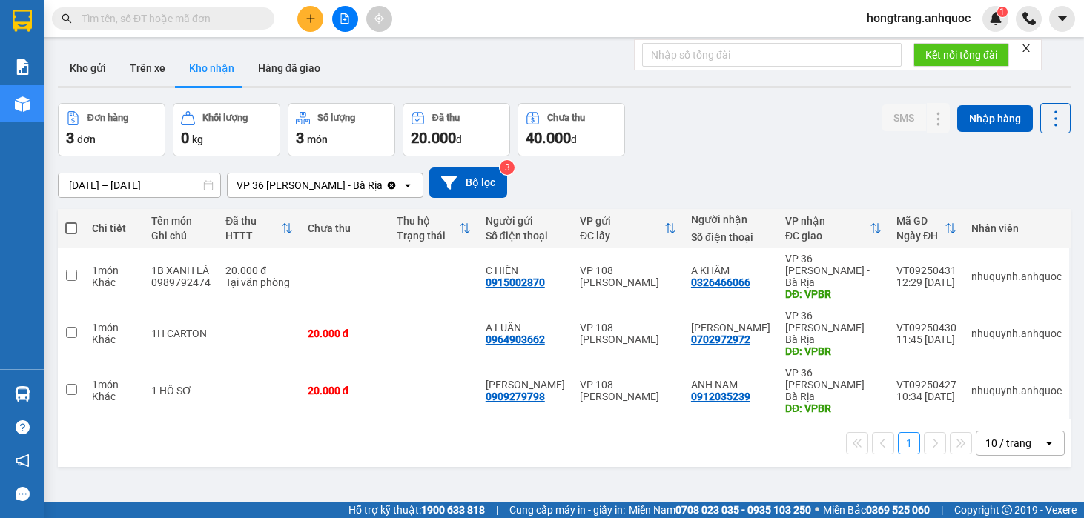
click at [289, 183] on div "VP 36 [PERSON_NAME] - Bà Rịa" at bounding box center [310, 185] width 146 height 15
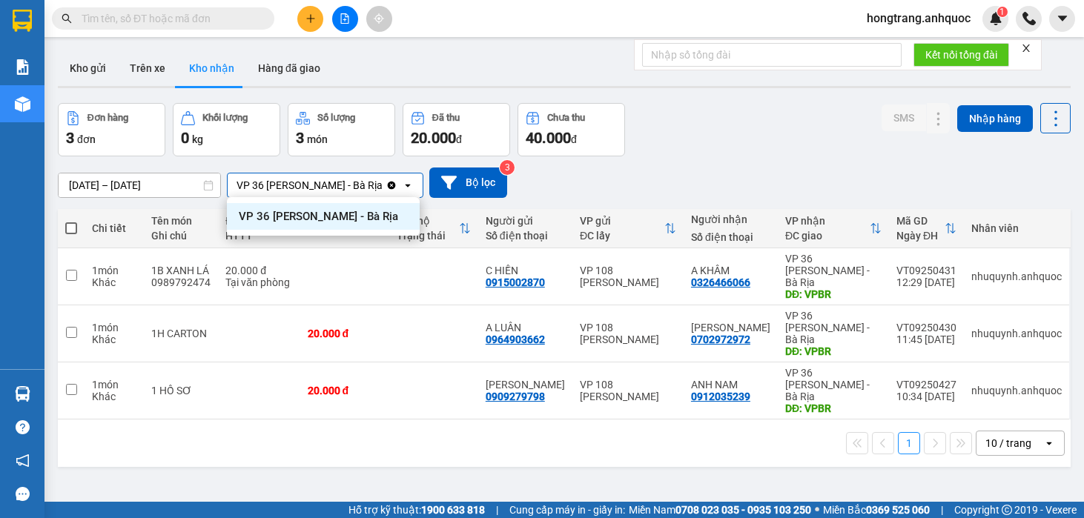
click at [114, 186] on input "13/09/2025 – 13/09/2025" at bounding box center [140, 186] width 162 height 24
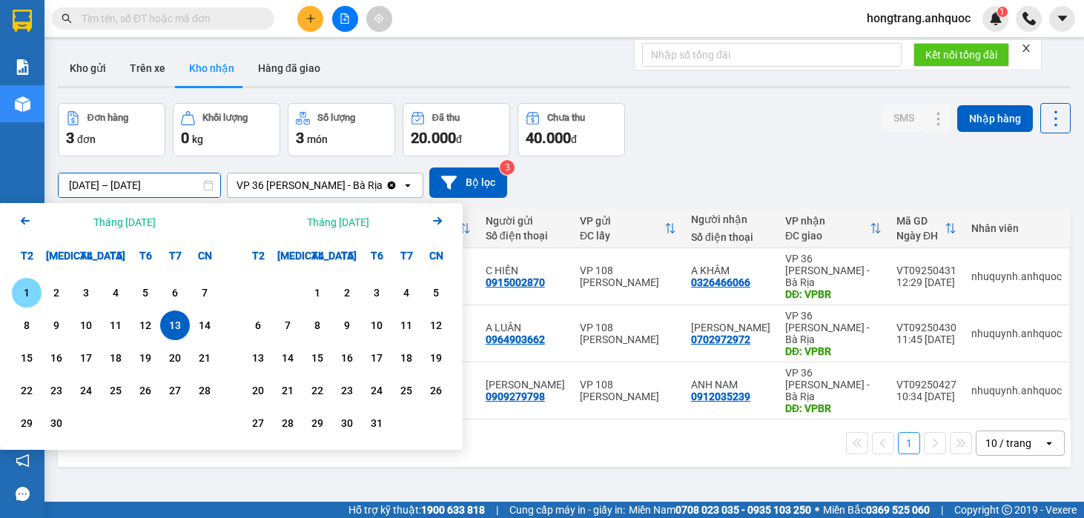
click at [22, 296] on div "1" at bounding box center [26, 293] width 21 height 18
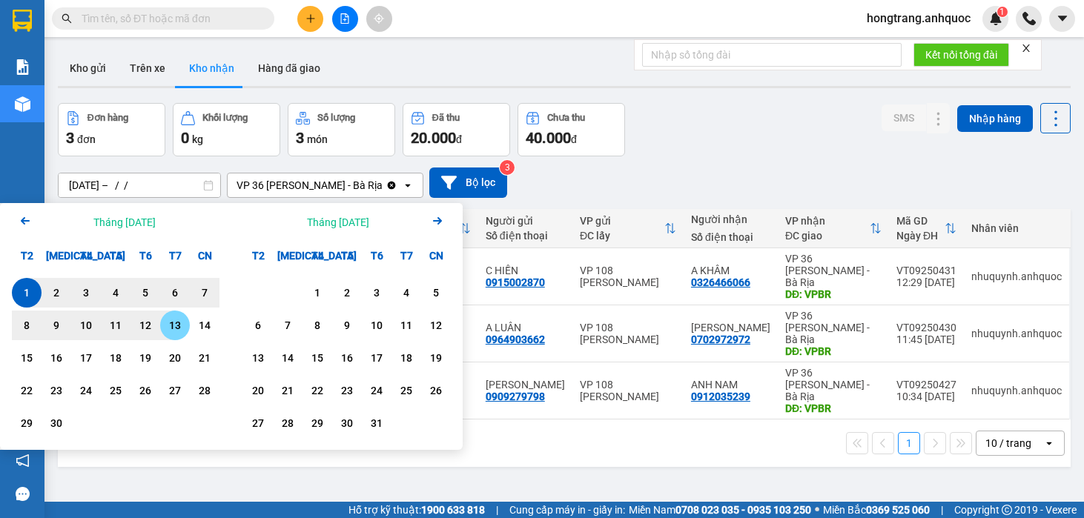
click at [175, 323] on div "13" at bounding box center [175, 326] width 21 height 18
type input "01/09/2025 – 13/09/2025"
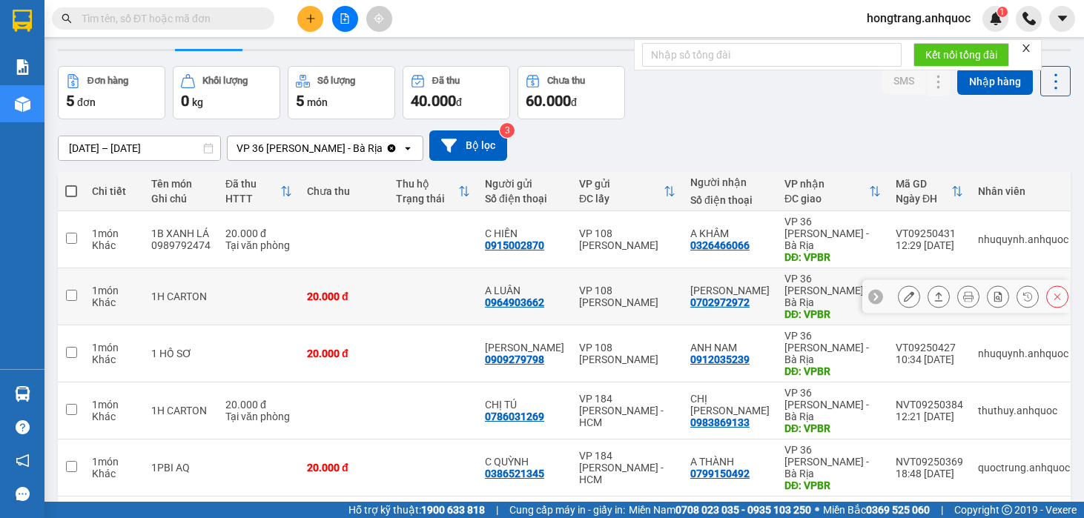
scroll to position [68, 0]
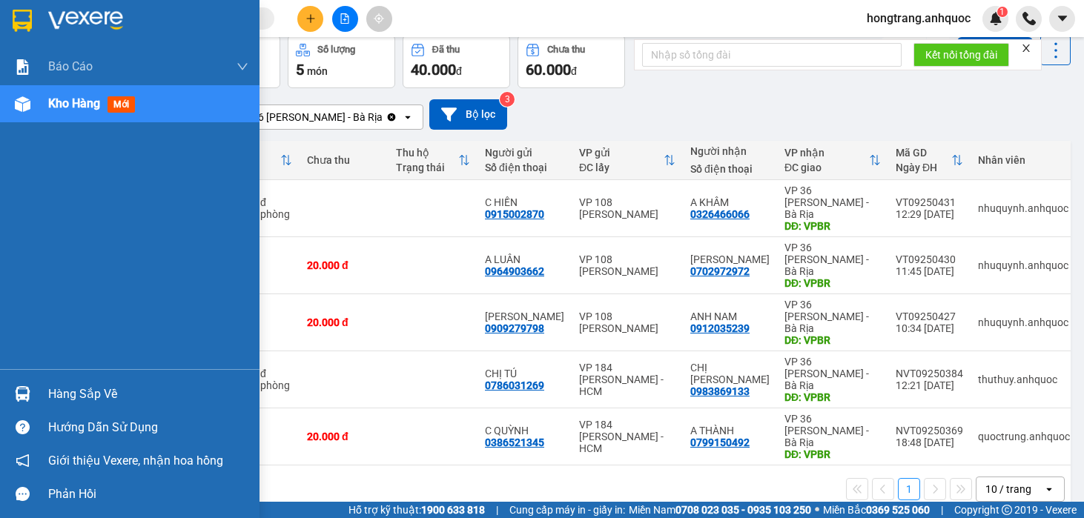
click at [23, 274] on div "Báo cáo Báo cáo dòng tiền (nhân viên) Doanh số tạo đơn theo VP gửi (nhà xe) Doa…" at bounding box center [130, 208] width 260 height 321
click at [22, 282] on div "Báo cáo Báo cáo dòng tiền (nhân viên) Doanh số tạo đơn theo VP gửi (nhà xe) Doa…" at bounding box center [130, 208] width 260 height 321
click at [39, 255] on div "Báo cáo Báo cáo dòng tiền (nhân viên) Doanh số tạo đơn theo VP gửi (nhà xe) Doa…" at bounding box center [130, 208] width 260 height 321
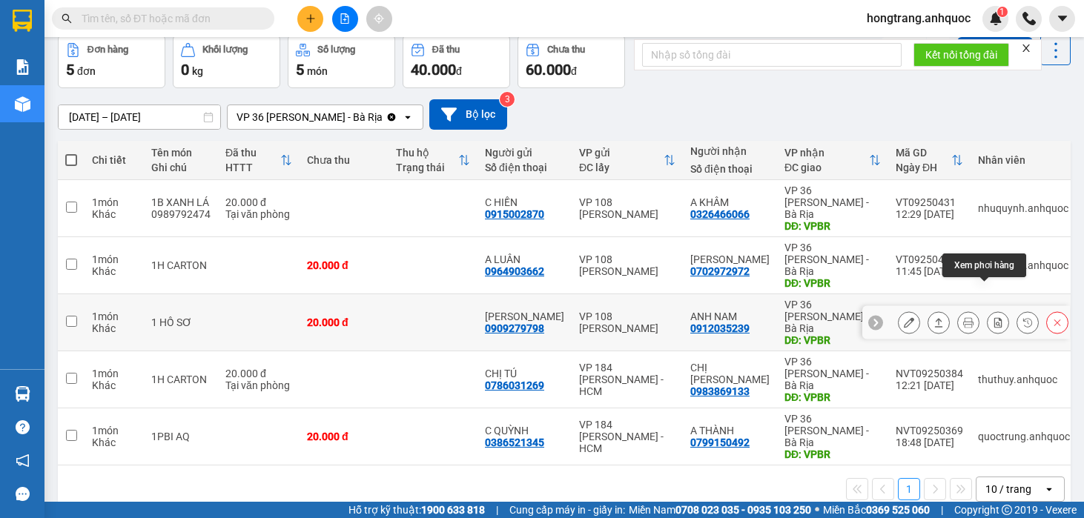
click at [993, 317] on icon at bounding box center [998, 322] width 10 height 10
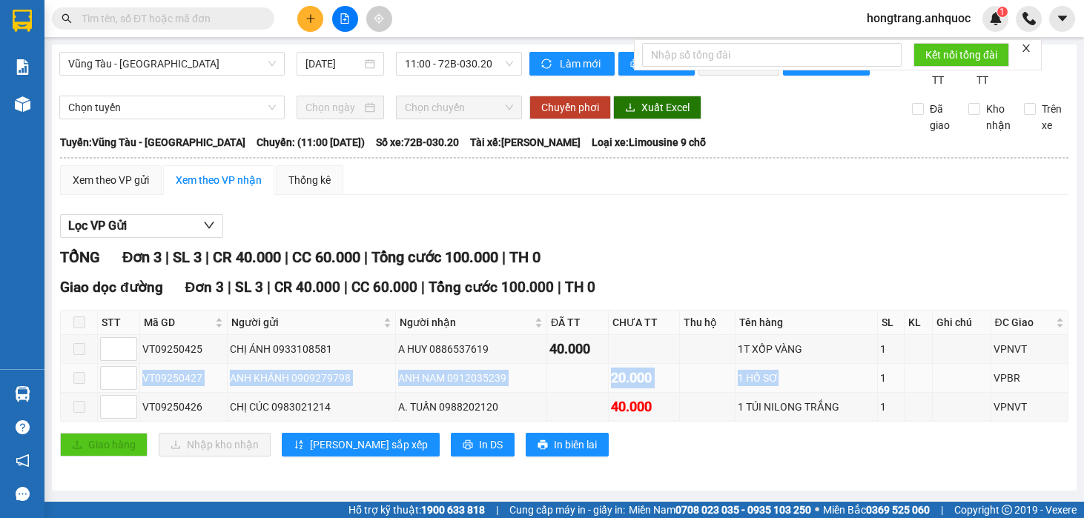
drag, startPoint x: 139, startPoint y: 395, endPoint x: 784, endPoint y: 390, distance: 644.5
click at [784, 390] on tr "VT09250427 ANH KHÁNH 0909279798 ANH NAM 0912035239 20.000 1 HỒ SƠ 1 VPBR" at bounding box center [565, 378] width 1008 height 29
copy tr "VT09250427 ANH KHÁNH 0909279798 ANH NAM 0912035239 20.000 1 HỒ SƠ"
copy div "11:00 - 13/09/2025) Số xe: 72B-030.20 Tài xế: Nguyễn Hữu Bình"
drag, startPoint x: 253, startPoint y: 153, endPoint x: 584, endPoint y: 167, distance: 331.1
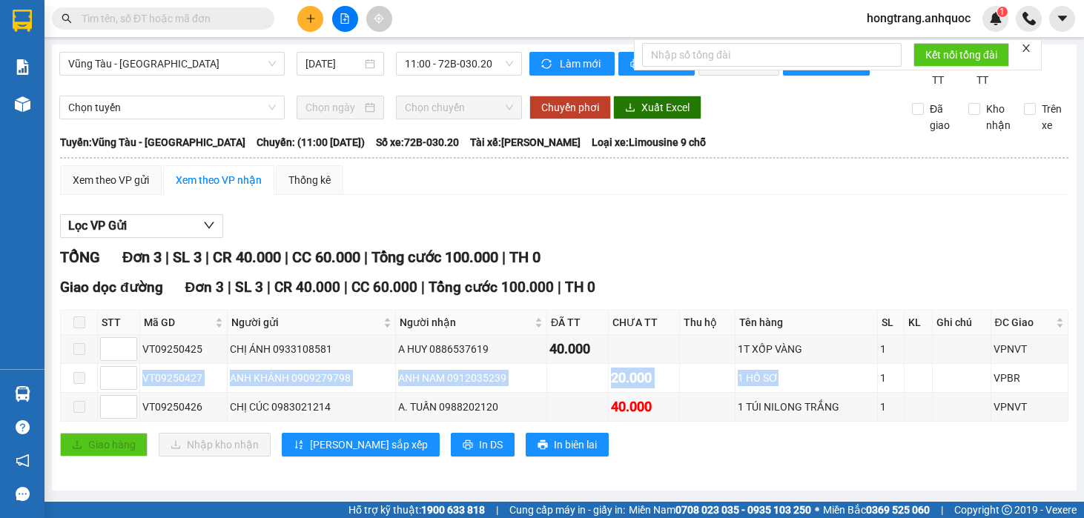
click at [584, 165] on thead "Anh Quốc Limousine 19003300 108 Lê Hồng Phong, Phường 4 13:53 - 13/09/2025 Tuyế…" at bounding box center [564, 149] width 1010 height 31
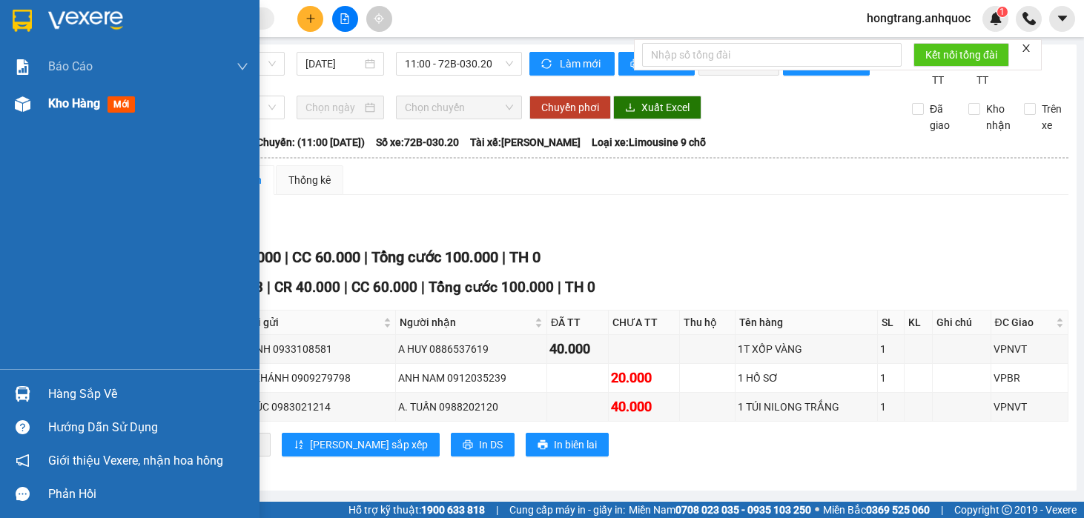
click at [33, 105] on div at bounding box center [23, 104] width 26 height 26
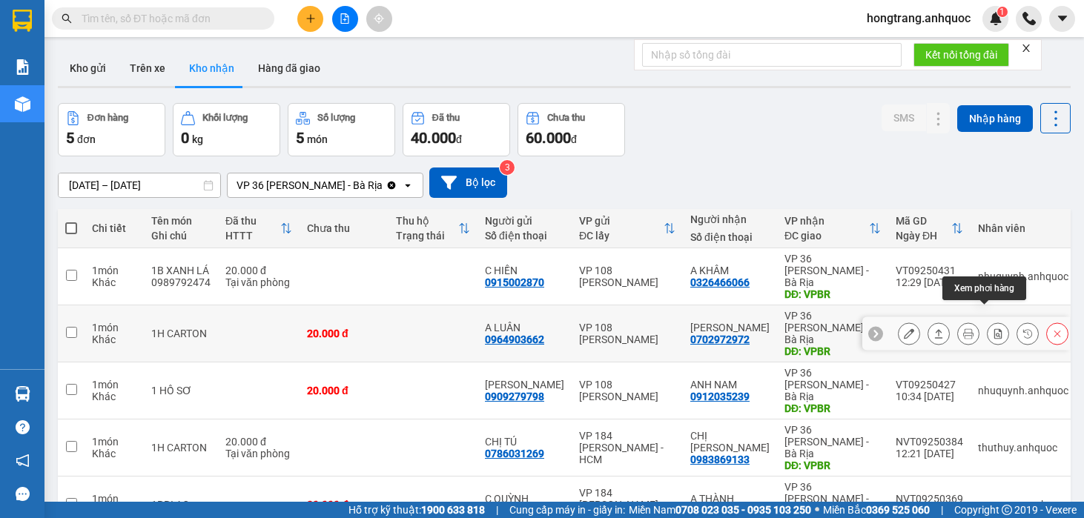
click at [995, 329] on icon at bounding box center [999, 334] width 8 height 10
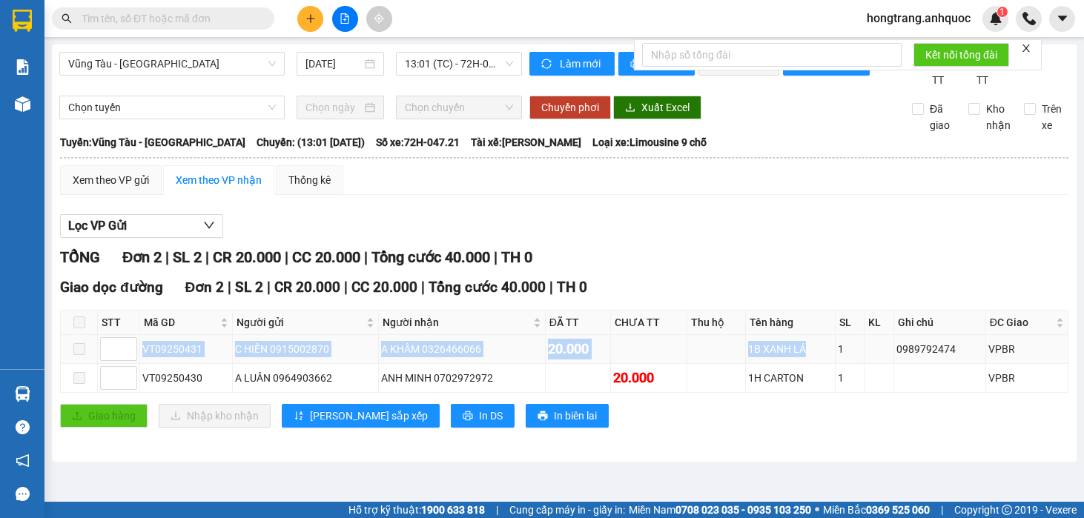
drag, startPoint x: 140, startPoint y: 364, endPoint x: 817, endPoint y: 358, distance: 676.4
click at [817, 358] on tr "VT09250431 C HIỀN 0915002870 A KHÂM 0326466066 20.000 1B XANH LÁ 1 0989792474 V…" at bounding box center [565, 349] width 1008 height 29
copy tr "VT09250431 C HIỀN 0915002870 A KHÂM 0326466066 20.000 1B XANH LÁ"
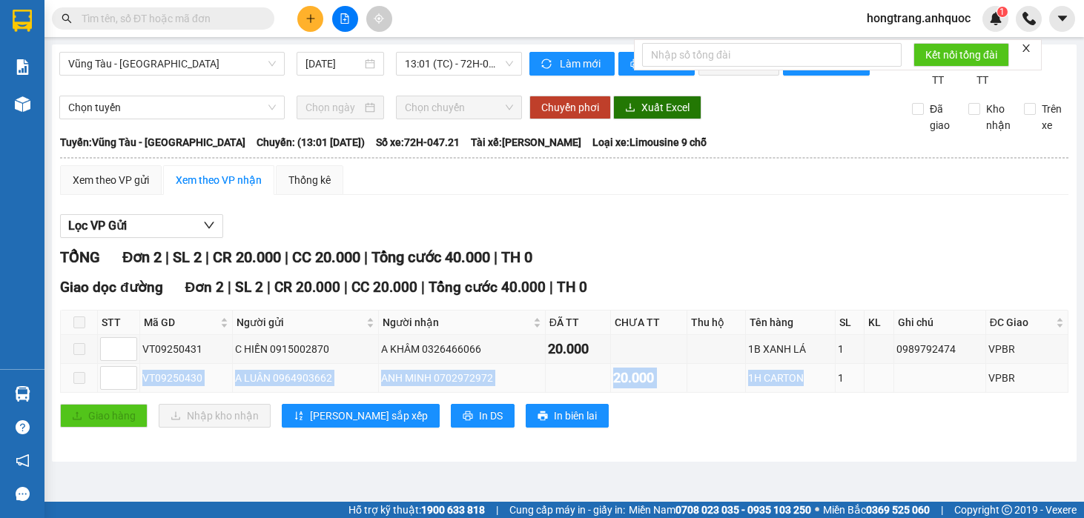
drag, startPoint x: 142, startPoint y: 392, endPoint x: 814, endPoint y: 391, distance: 671.2
click at [814, 391] on tr "VT09250430 A LUÂN 0964903662 ANH MINH 0702972972 20.000 1H CARTON 1 VPBR" at bounding box center [565, 378] width 1008 height 29
copy tr "VT09250430 A LUÂN 0964903662 ANH MINH 0702972972 20.000 1H CARTON"
drag, startPoint x: 254, startPoint y: 153, endPoint x: 589, endPoint y: 164, distance: 334.7
click at [589, 151] on div "Tuyến: Vũng Tàu - Sân Bay Chuyến: (13:01 - 13/09/2025) Số xe: 72H-047.21 Tài xế…" at bounding box center [564, 142] width 1009 height 16
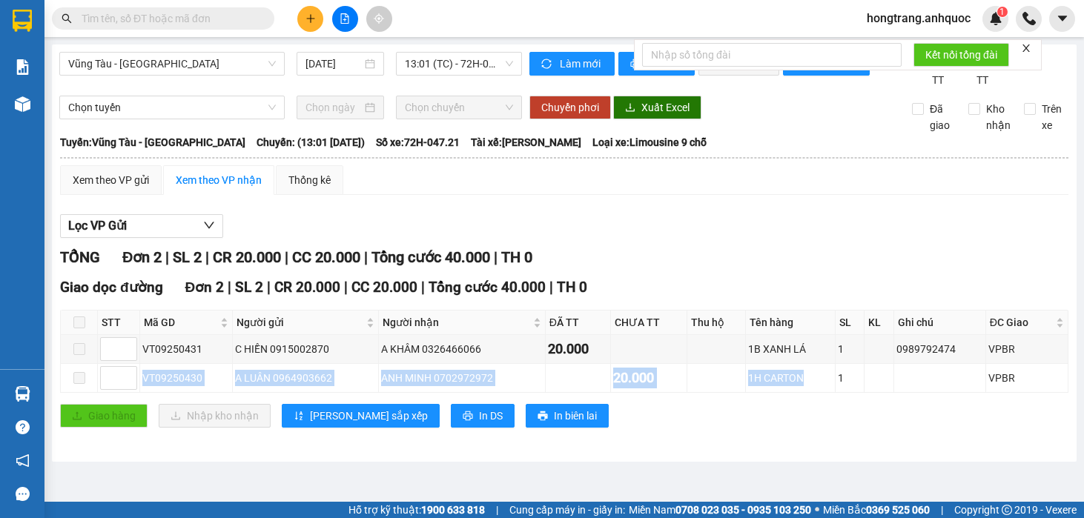
copy div "13:01 - 13/09/2025) Số xe: 72H-047.21 Tài xế: Đặng Thanh Nhân"
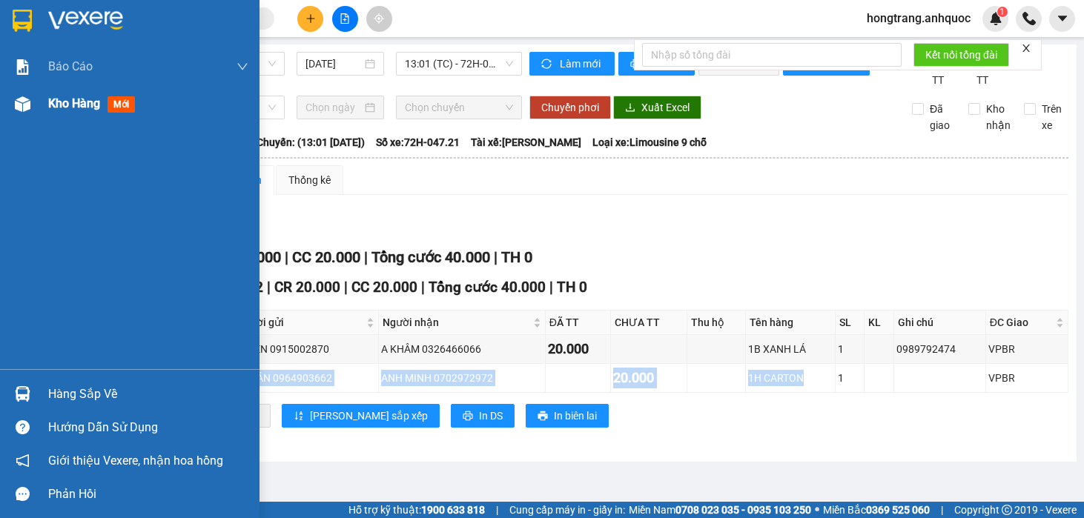
click at [30, 105] on img at bounding box center [23, 104] width 16 height 16
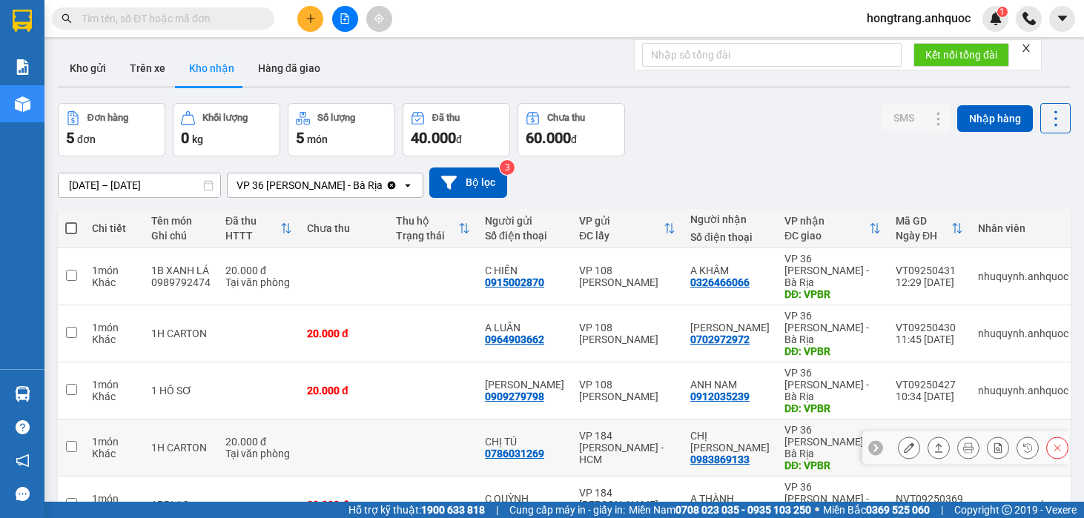
scroll to position [68, 0]
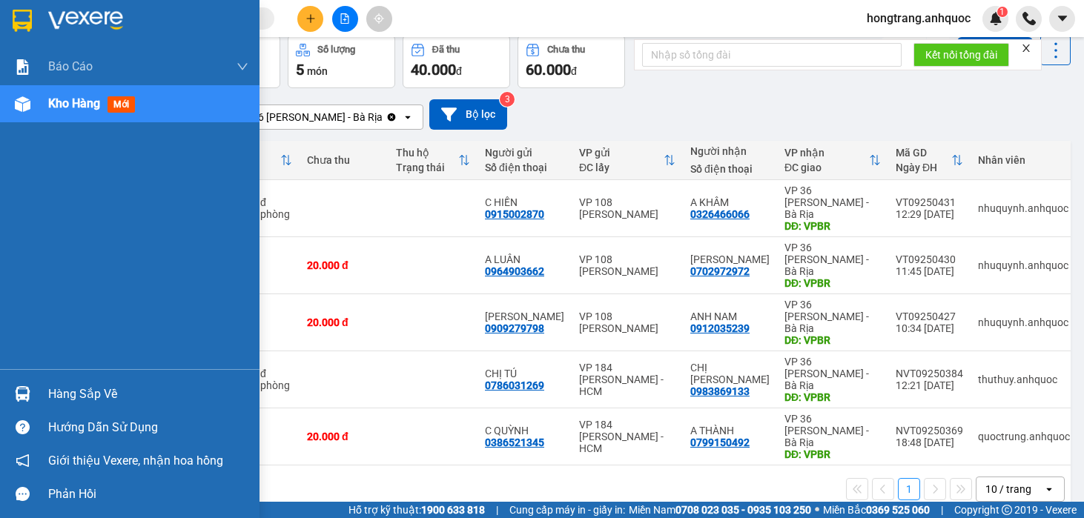
drag, startPoint x: 22, startPoint y: 209, endPoint x: 37, endPoint y: 206, distance: 15.1
click at [26, 209] on div "Báo cáo Báo cáo dòng tiền (nhân viên) Doanh số tạo đơn theo VP gửi (nhà xe) Doa…" at bounding box center [130, 208] width 260 height 321
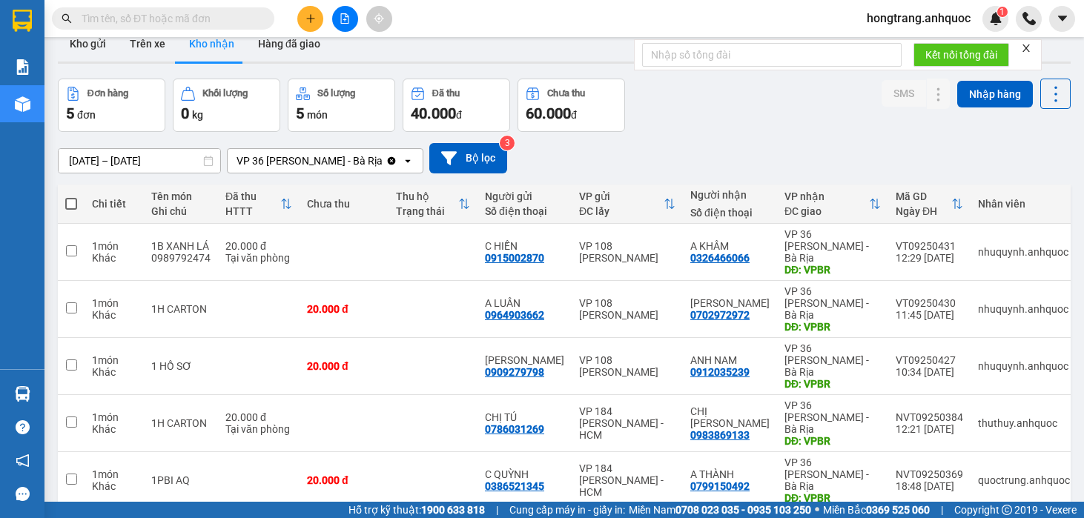
scroll to position [0, 0]
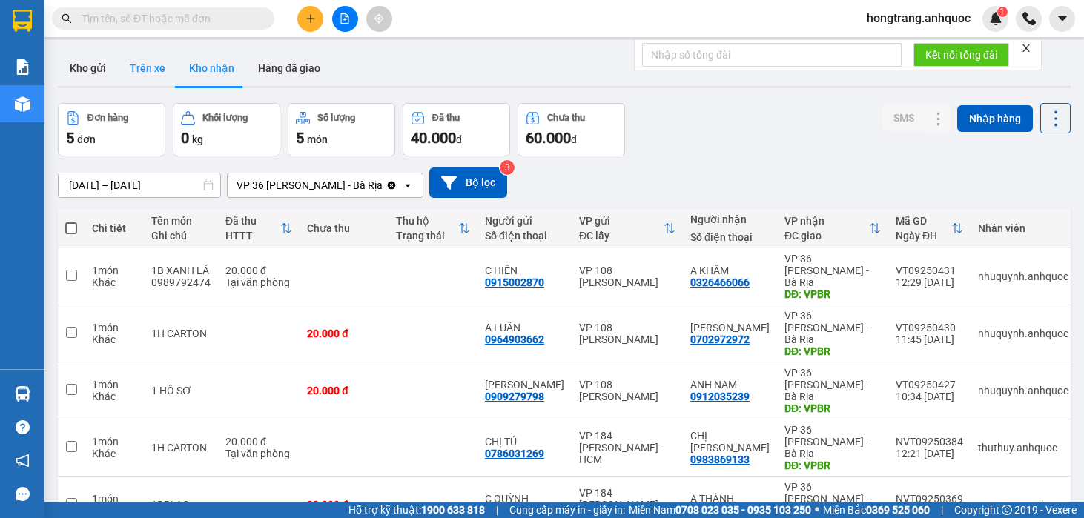
click at [154, 65] on button "Trên xe" at bounding box center [147, 68] width 59 height 36
type input "13/09/2025 – 13/09/2025"
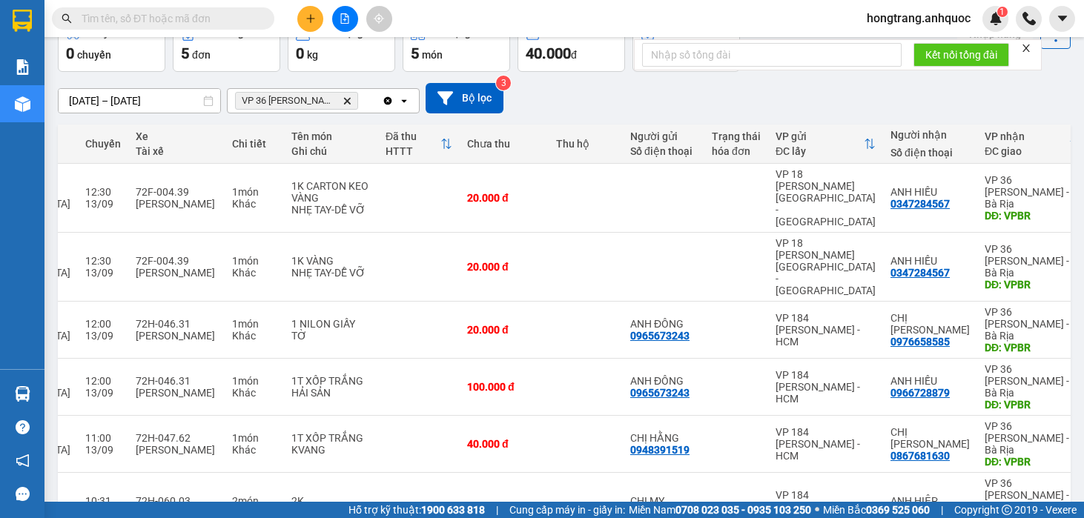
scroll to position [0, 236]
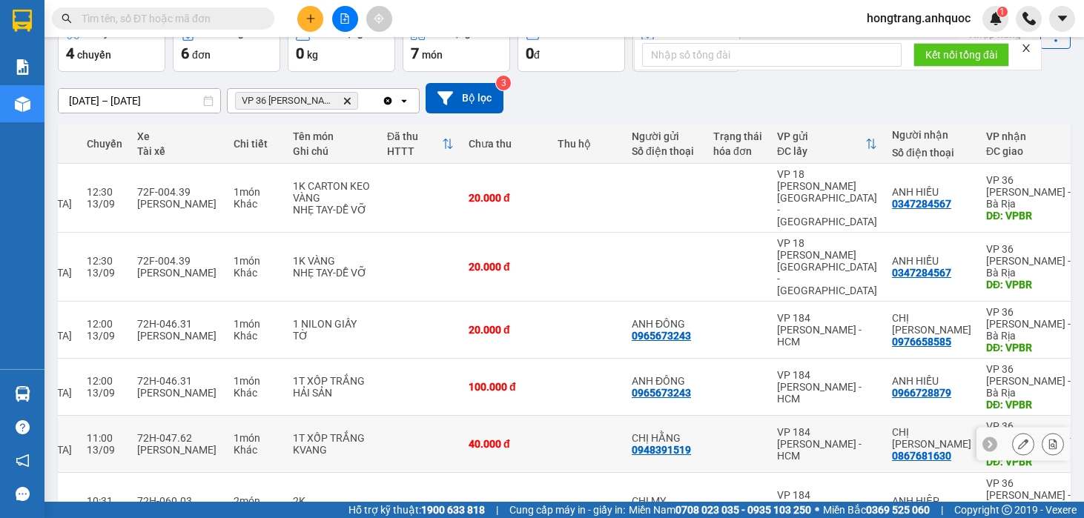
click at [1048, 439] on icon at bounding box center [1053, 444] width 10 height 10
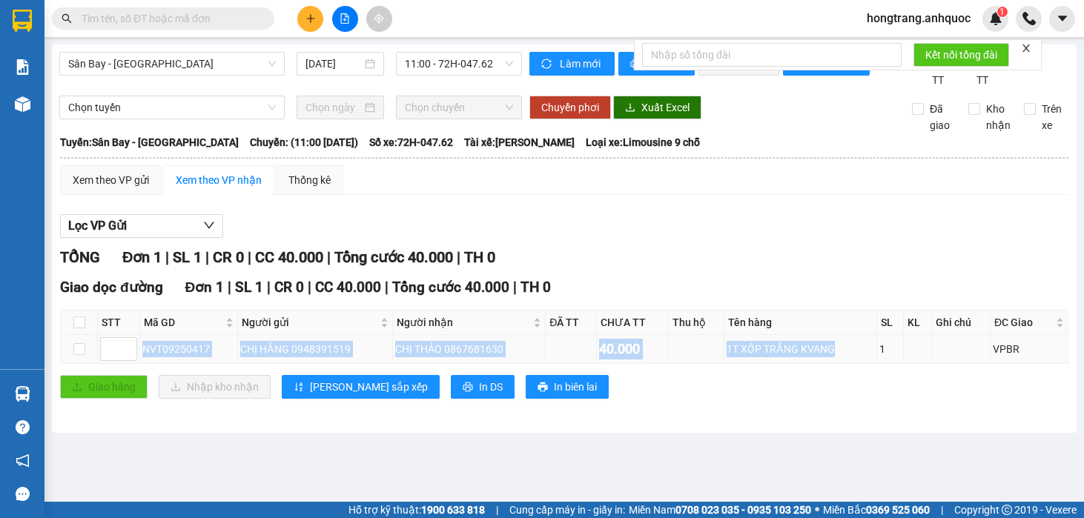
drag, startPoint x: 142, startPoint y: 368, endPoint x: 856, endPoint y: 373, distance: 713.5
click at [856, 364] on tr "NVT09250417 CHỊ HẰNG 0948391519 CHỊ THẢO 0867681630 40.000 1T XỐP TRẮNG KVANG 1…" at bounding box center [565, 349] width 1008 height 29
copy tr "NVT09250417 CHỊ HẰNG 0948391519 CHỊ THẢO 0867681630 40.000 1T XỐP TRẮNG KVANG"
copy div "(11:00 - 13/09/2025) Số xe: 72H-047.62 Tài xế: Phạm Thanh Sang"
drag, startPoint x: 255, startPoint y: 157, endPoint x: 587, endPoint y: 157, distance: 331.5
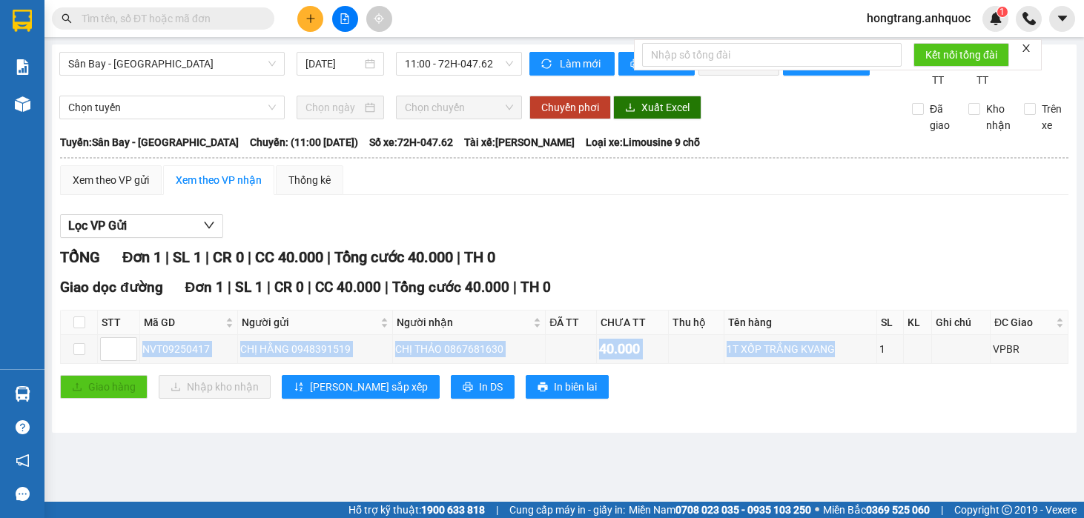
click at [587, 151] on div "Tuyến: Sân Bay - Vũng Tàu Chuyến: (11:00 - 13/09/2025) Số xe: 72H-047.62 Tài xế…" at bounding box center [564, 142] width 1009 height 16
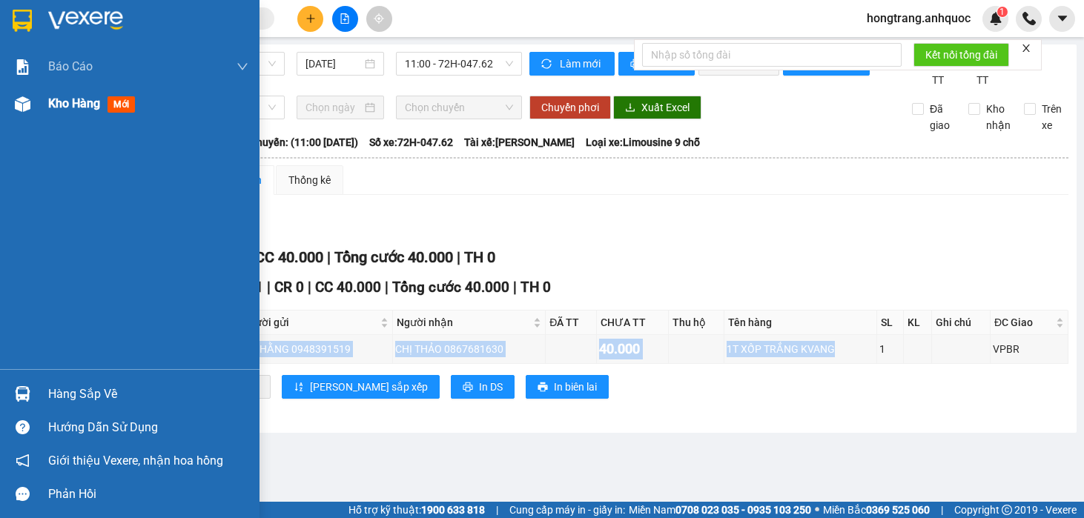
click at [22, 108] on img at bounding box center [23, 104] width 16 height 16
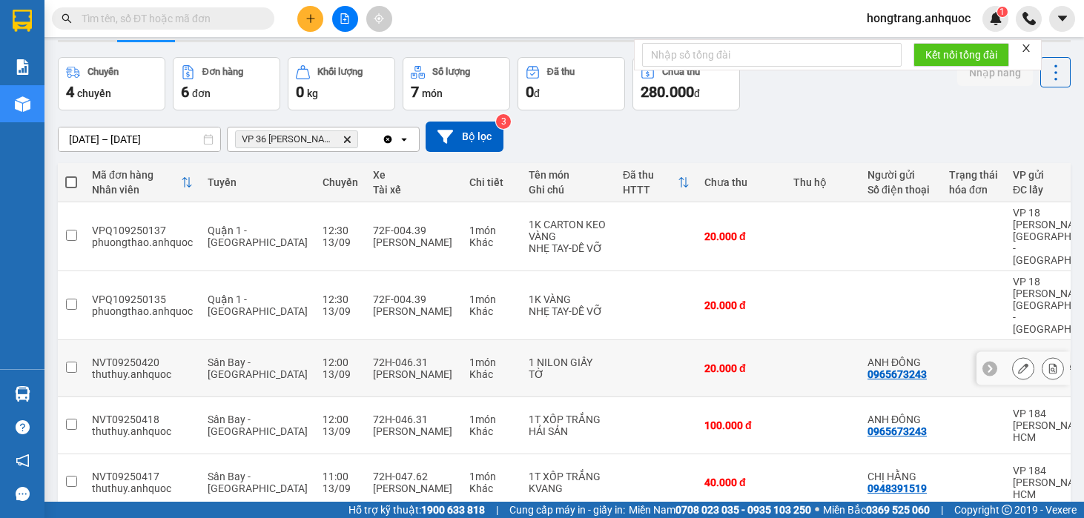
scroll to position [85, 0]
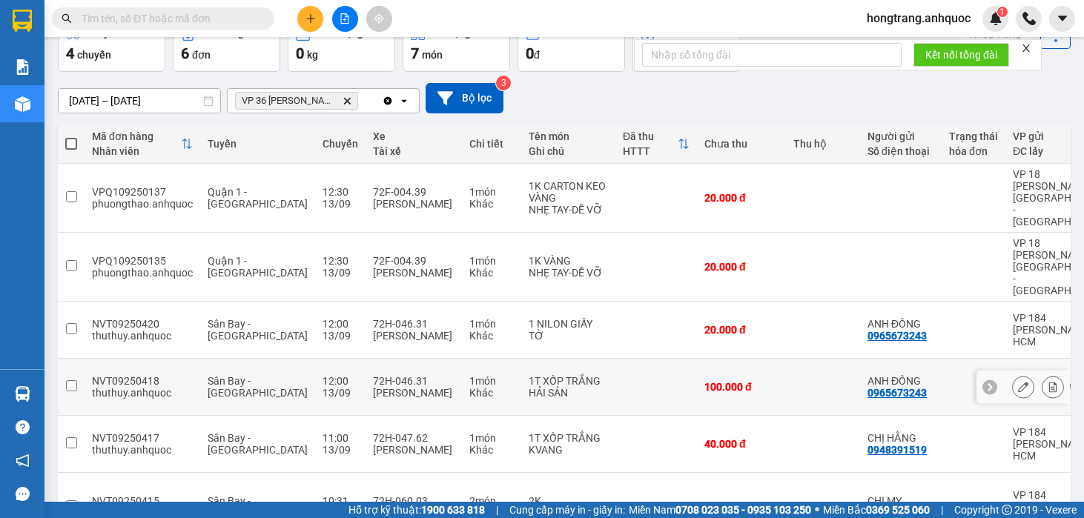
click at [1049, 382] on icon at bounding box center [1053, 387] width 8 height 10
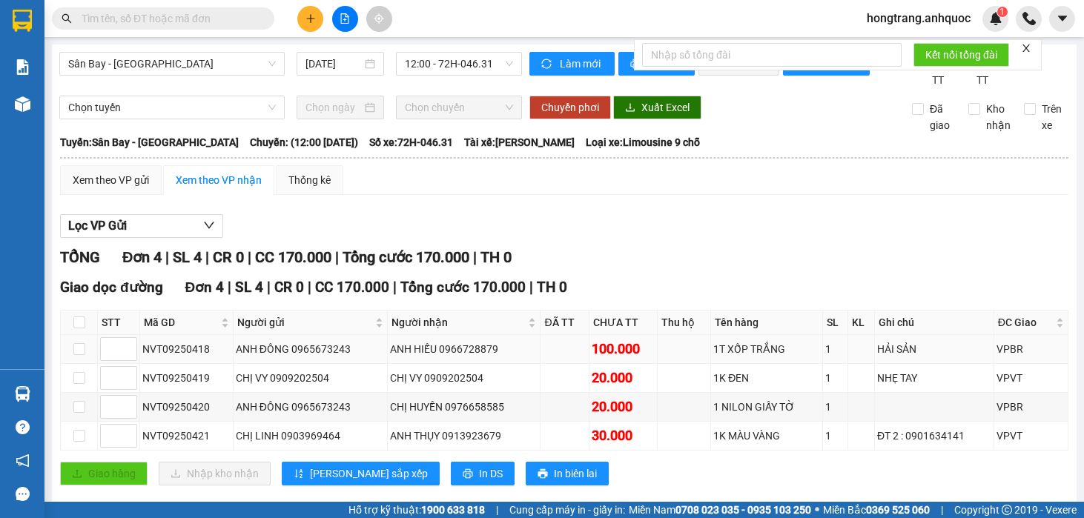
scroll to position [42, 0]
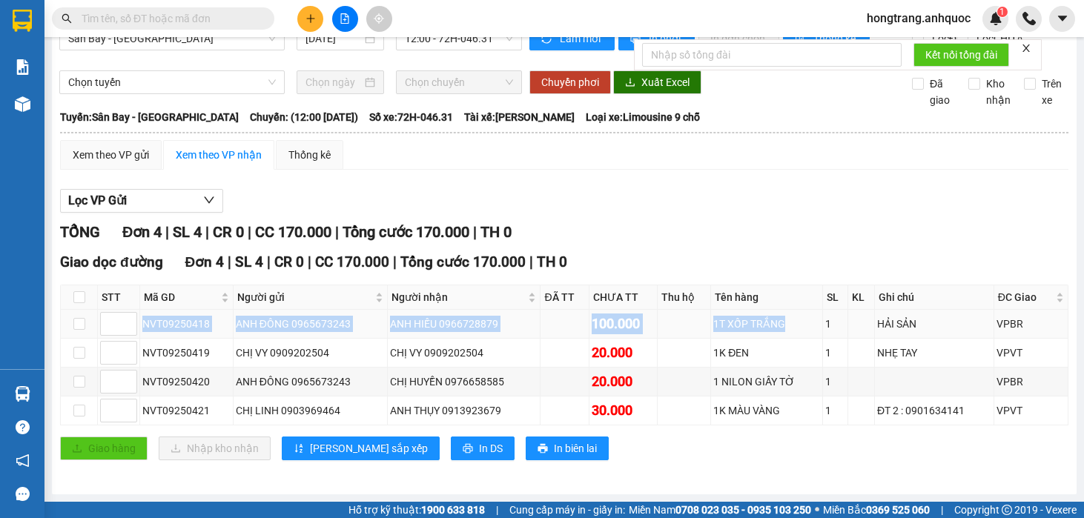
copy tr "NVT09250418 ANH ĐÔNG 0965673243 ANH HIẾU 0966728879 100.000 1T XỐP TRẮNG"
drag, startPoint x: 144, startPoint y: 325, endPoint x: 787, endPoint y: 333, distance: 643.1
click at [787, 333] on tr "NVT09250418 ANH ĐÔNG 0965673243 ANH HIẾU 0966728879 100.000 1T XỐP TRẮNG 1 HẢI …" at bounding box center [565, 324] width 1008 height 29
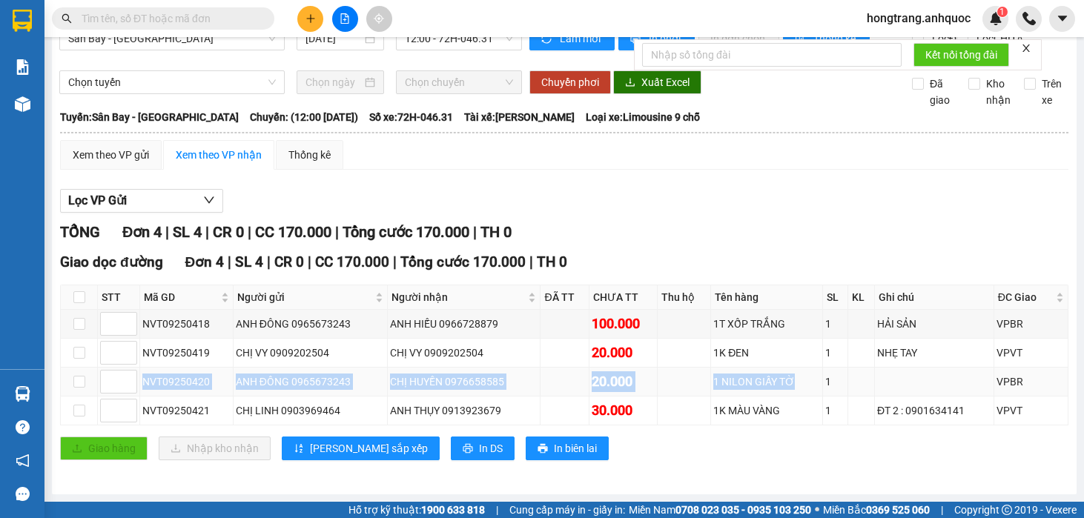
drag, startPoint x: 145, startPoint y: 383, endPoint x: 795, endPoint y: 380, distance: 649.7
click at [795, 380] on tr "NVT09250420 ANH ĐÔNG 0965673243 CHỊ HUYỀN 0976658585 20.000 1 NILON GIẤY TỜ 1 V…" at bounding box center [565, 382] width 1008 height 29
copy tr "NVT09250420 ANH ĐÔNG 0965673243 CHỊ HUYỀN 0976658585 20.000 1 NILON GIẤY TỜ"
drag, startPoint x: 251, startPoint y: 116, endPoint x: 574, endPoint y: 116, distance: 323.4
click at [574, 116] on div "Tuyến: Sân Bay - Vũng Tàu Chuyến: (12:00 - 13/09/2025) Số xe: 72H-046.31 Tài xế…" at bounding box center [564, 117] width 1009 height 16
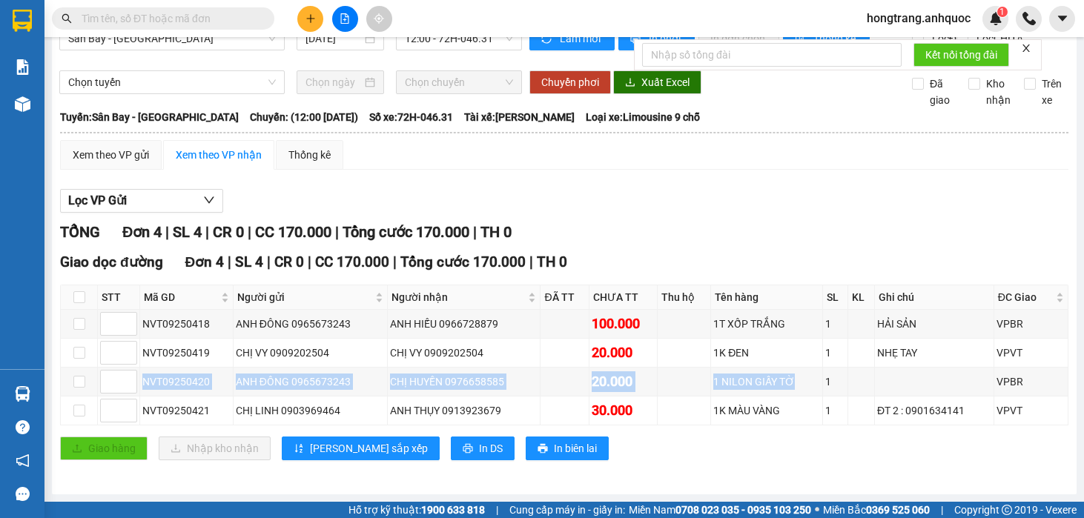
copy div "(12:00 - 13/09/2025) Số xe: 72H-046.31 Tài xế: Trần Văn Hướng"
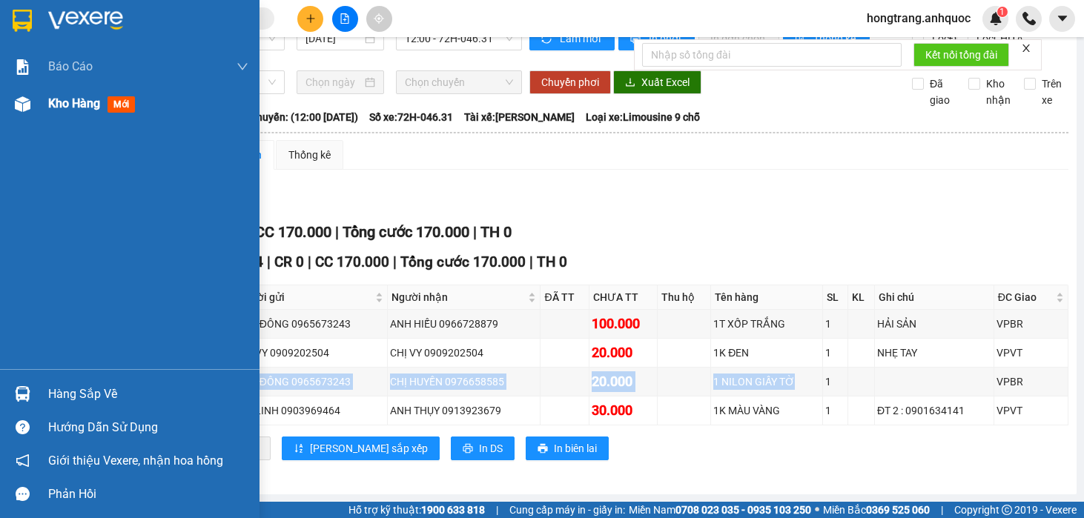
click at [30, 105] on img at bounding box center [23, 104] width 16 height 16
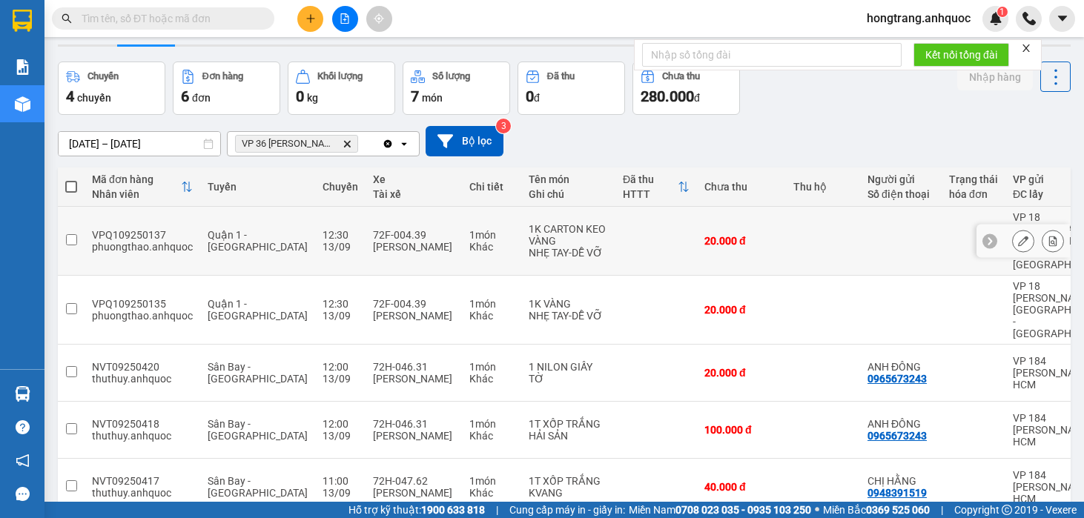
click at [1047, 228] on button at bounding box center [1053, 241] width 21 height 26
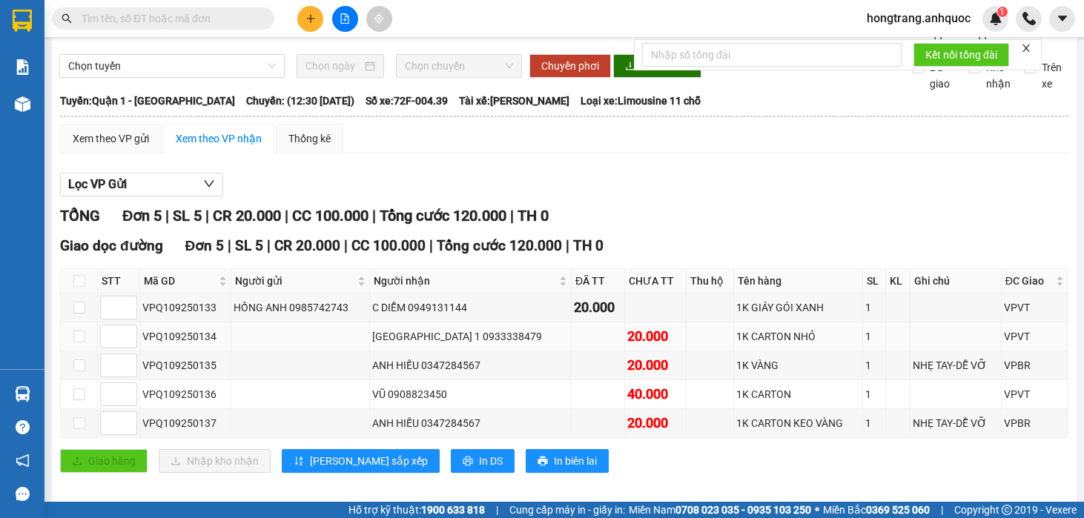
scroll to position [70, 0]
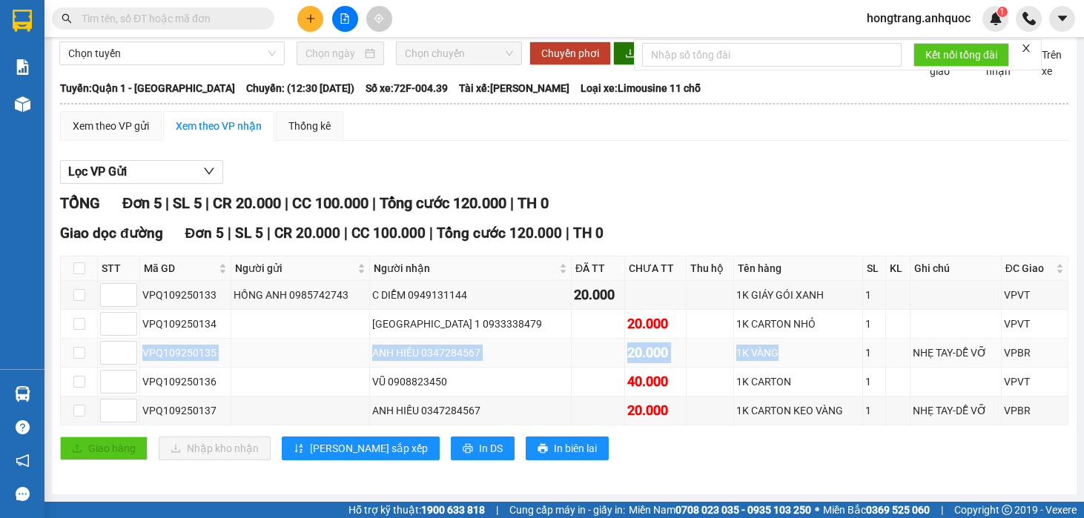
drag, startPoint x: 143, startPoint y: 353, endPoint x: 762, endPoint y: 355, distance: 619.3
click at [762, 355] on tr "VPQ109250135 ANH HIẾU 0347284567 20.000 1K VÀNG 1 NHẸ TAY-DỄ VỠ VPBR" at bounding box center [565, 353] width 1008 height 29
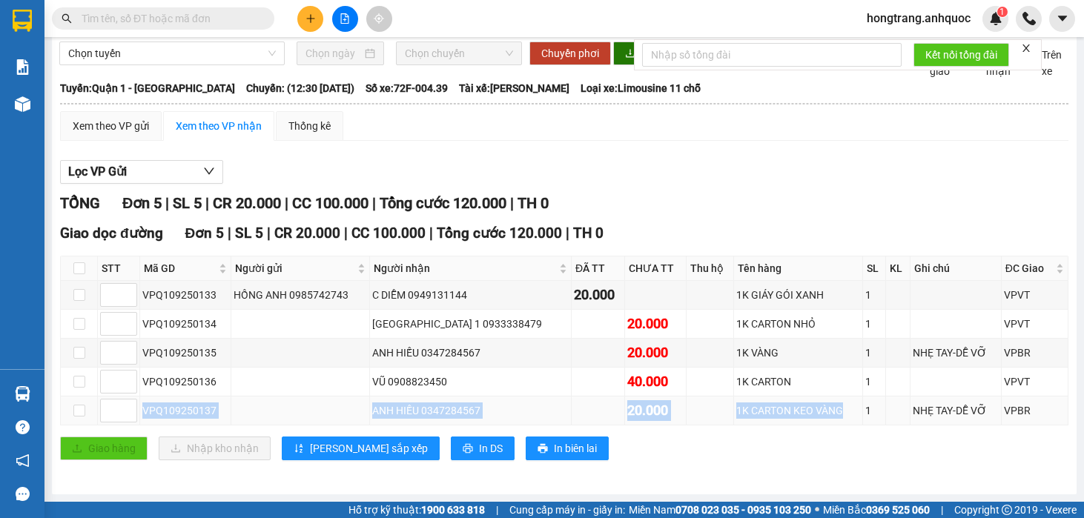
drag, startPoint x: 142, startPoint y: 411, endPoint x: 820, endPoint y: 409, distance: 677.9
click at [820, 409] on tr "VPQ109250137 ANH HIẾU 0347284567 20.000 1K CARTON KEO VÀNG 1 NHẸ TAY-DỄ VỠ VPBR" at bounding box center [565, 411] width 1008 height 29
drag, startPoint x: 246, startPoint y: 83, endPoint x: 570, endPoint y: 88, distance: 323.4
click at [570, 88] on div "Tuyến: Quận 1 - Vũng Tàu Chuyến: (12:30 - 13/09/2025) Số xe: 72F-004.39 Tài xế:…" at bounding box center [564, 88] width 1009 height 16
drag, startPoint x: 22, startPoint y: 263, endPoint x: 32, endPoint y: 265, distance: 9.8
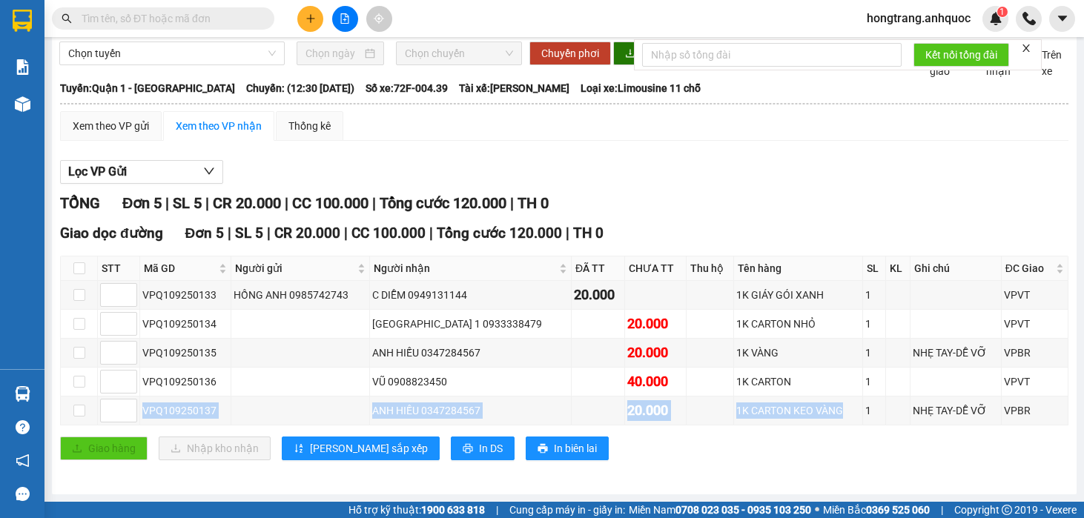
click at [24, 263] on div "Báo cáo Báo cáo dòng tiền (nhân viên) Doanh số tạo đơn theo VP gửi (nhà xe) Doa…" at bounding box center [22, 208] width 45 height 321
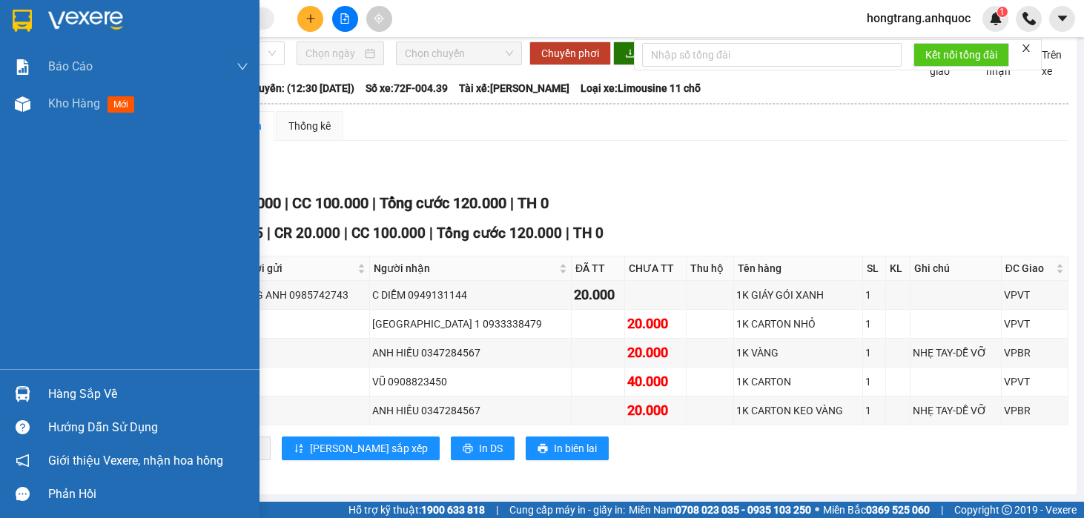
drag, startPoint x: 22, startPoint y: 236, endPoint x: 34, endPoint y: 225, distance: 15.8
click at [27, 234] on div "Báo cáo Báo cáo dòng tiền (nhân viên) Doanh số tạo đơn theo VP gửi (nhà xe) Doa…" at bounding box center [130, 208] width 260 height 321
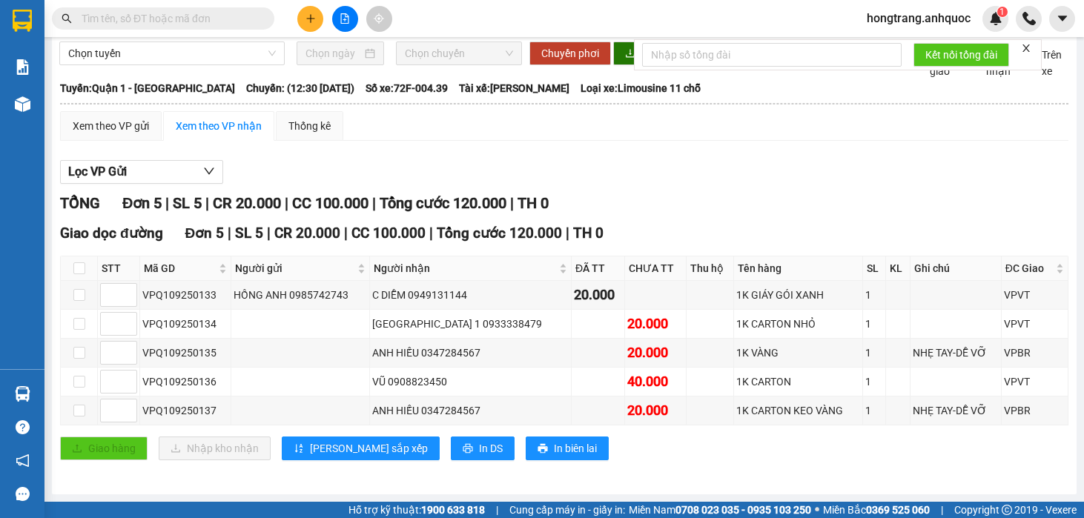
click at [314, 22] on icon "plus" at bounding box center [311, 18] width 10 height 10
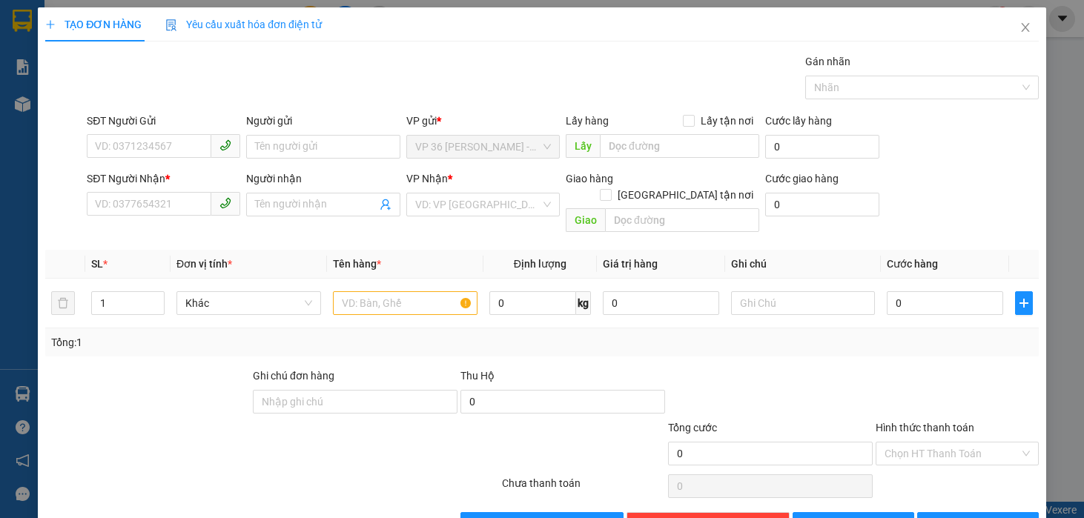
click at [22, 292] on div "TẠO ĐƠN HÀNG Yêu cầu xuất hóa đơn điện tử Transit Pickup Surcharge Ids Transit …" at bounding box center [542, 259] width 1084 height 518
click at [507, 38] on div "TẠO ĐƠN HÀNG Yêu cầu xuất hóa đơn điện tử" at bounding box center [542, 24] width 994 height 34
click at [179, 96] on div "Gán nhãn Nhãn" at bounding box center [563, 79] width 958 height 52
click at [153, 145] on input "SĐT Người Gửi" at bounding box center [149, 146] width 125 height 24
click at [156, 142] on input "SĐT Người Gửi" at bounding box center [149, 146] width 125 height 24
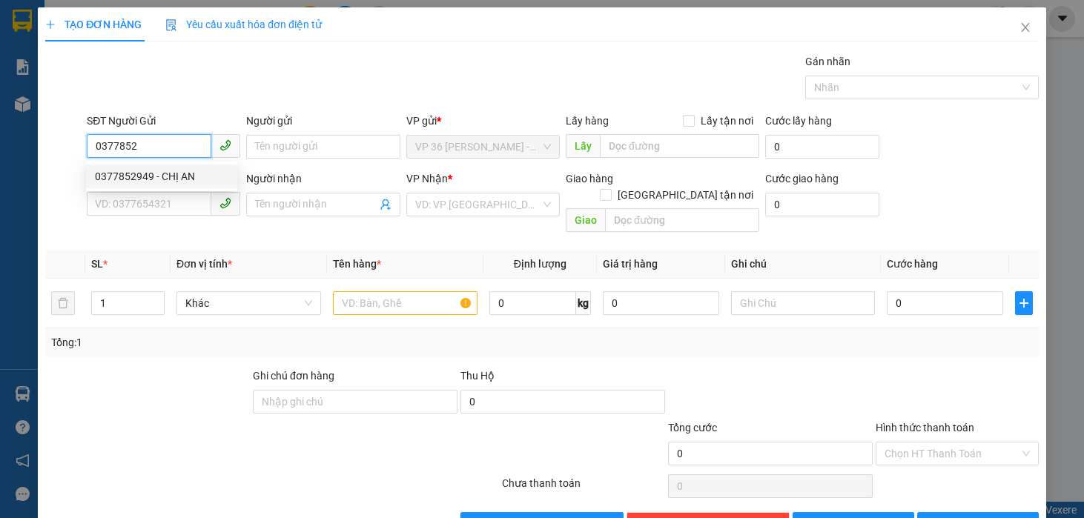
click at [142, 179] on div "0377852949 - CHỊ AN" at bounding box center [162, 176] width 134 height 16
type input "0377852949"
type input "CHỊ AN"
type input "0901664162"
type input "CHỊ [PERSON_NAME]"
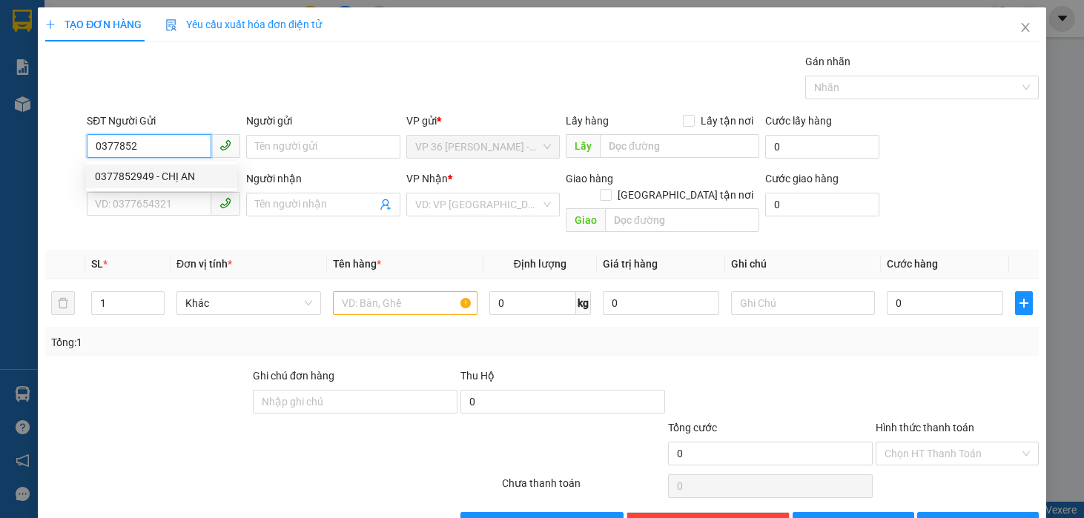
type input "VPNVT"
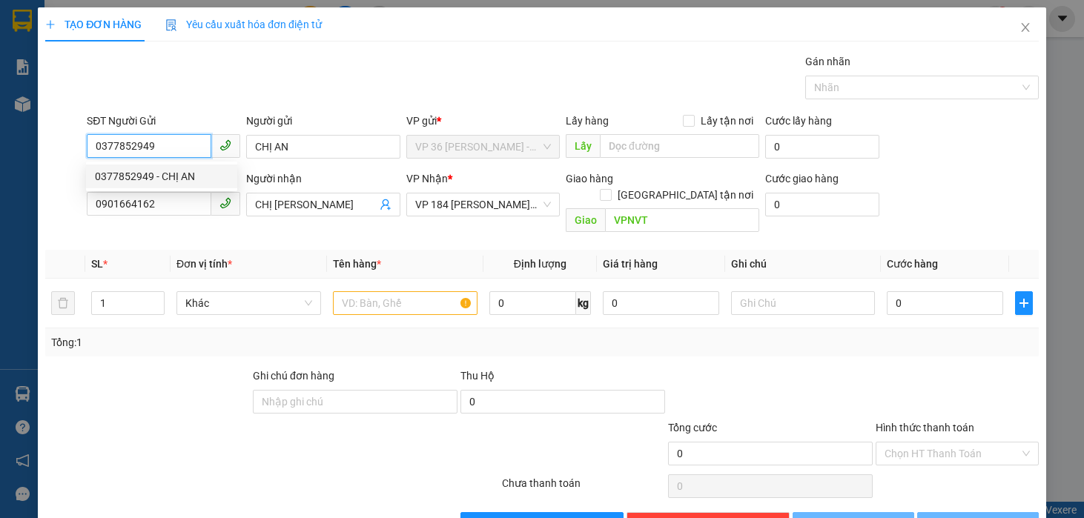
type input "30.000"
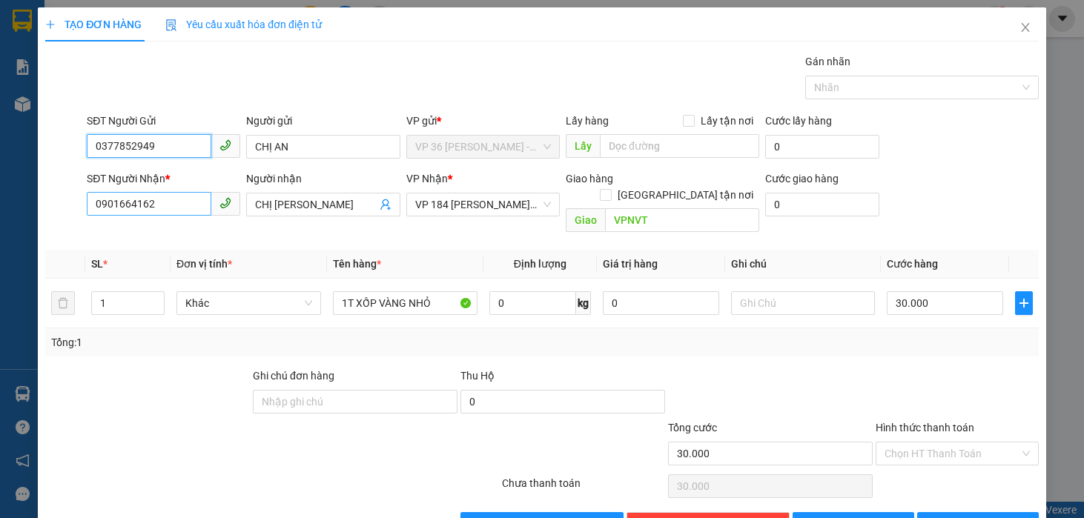
type input "0377852949"
click at [139, 211] on input "0901664162" at bounding box center [149, 204] width 125 height 24
type input "0936356326"
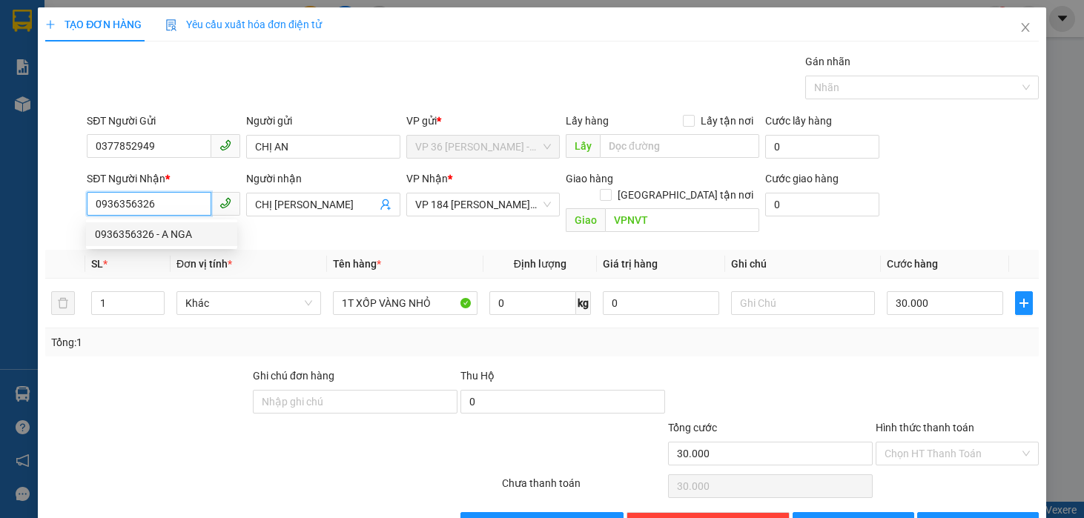
click at [134, 228] on div "0936356326 - A NGA" at bounding box center [162, 234] width 134 height 16
type input "A NGA"
type input "VP184"
type input "20.000"
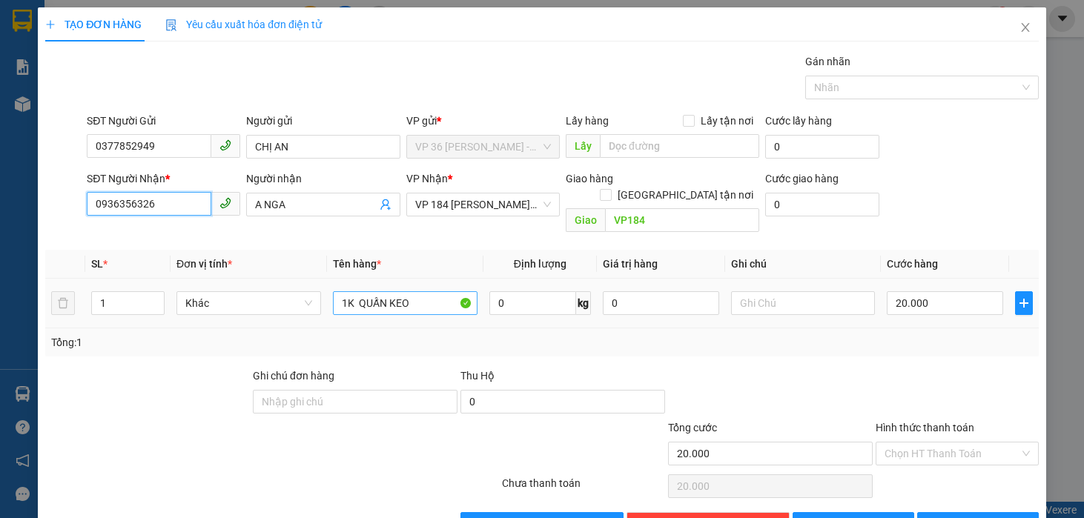
type input "0936356326"
click at [420, 291] on input "1K QUẤN KEO" at bounding box center [405, 303] width 145 height 24
type input "1 THÙNG GIẤY"
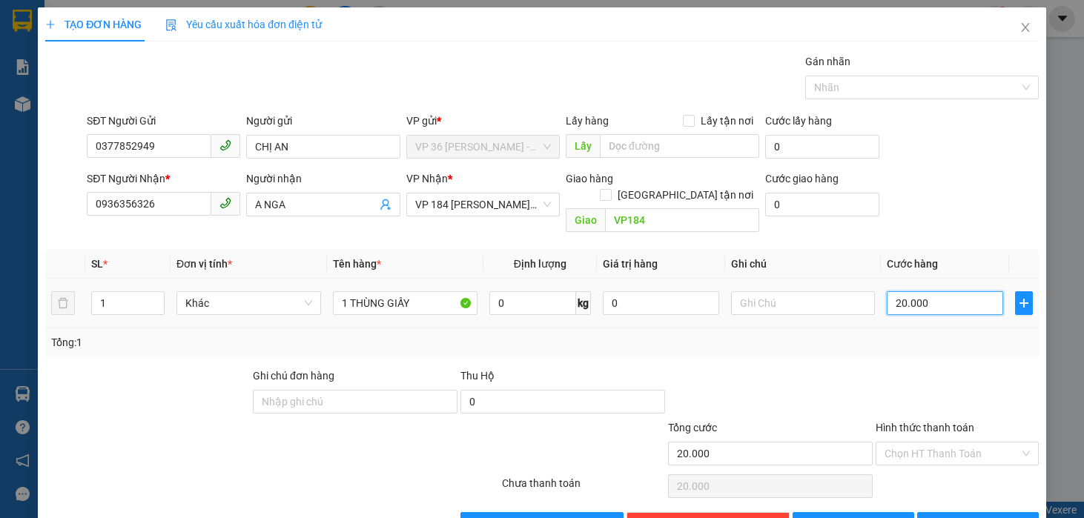
click at [926, 291] on input "20.000" at bounding box center [945, 303] width 116 height 24
type input "3"
type input "30"
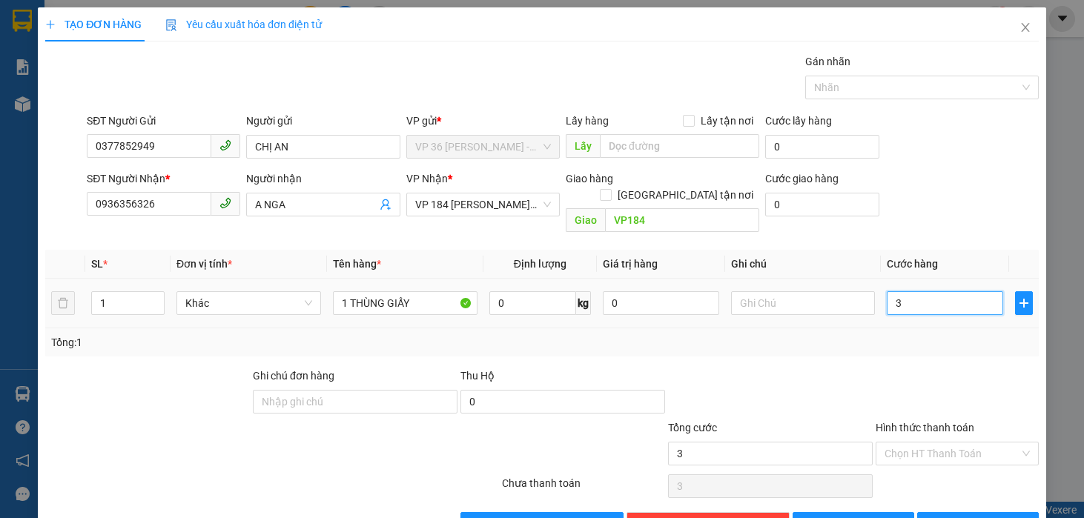
type input "30"
type input "300"
type input "3.000"
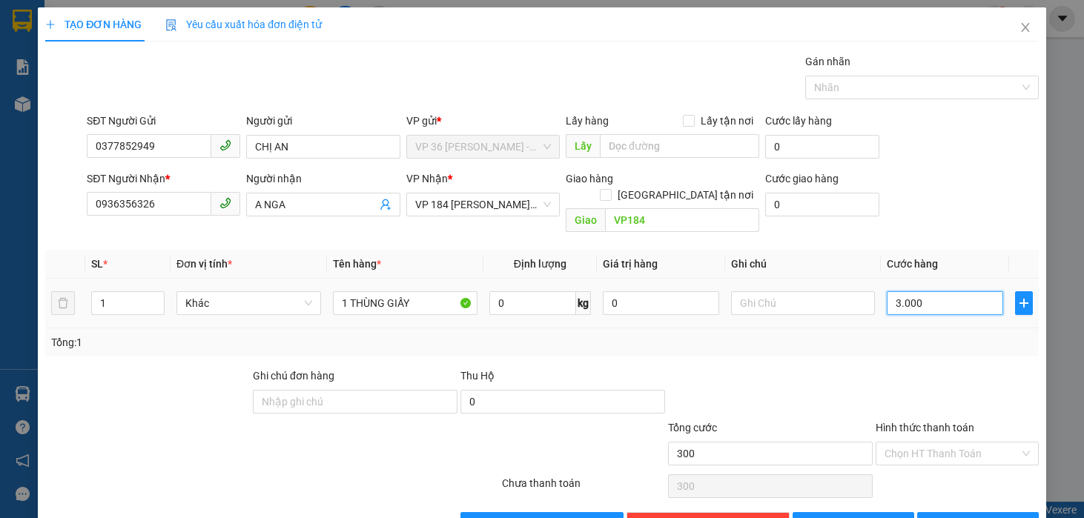
type input "3.000"
type input "30.000"
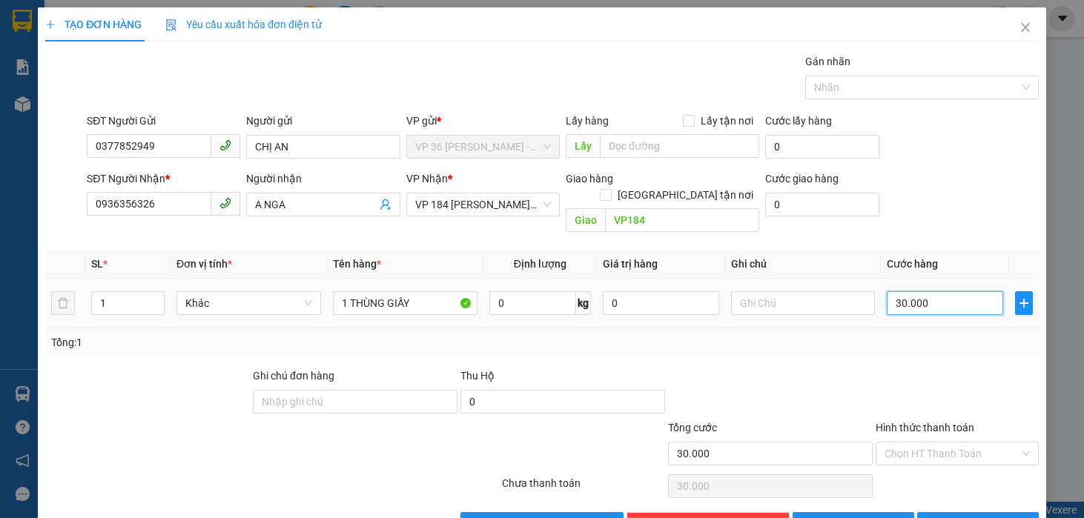
type input "30.000"
click at [920, 206] on div "SĐT Người Nhận * 0936356326 Người nhận A NGA VP Nhận * VP 184 Nguyễn Văn Trỗi -…" at bounding box center [563, 205] width 958 height 68
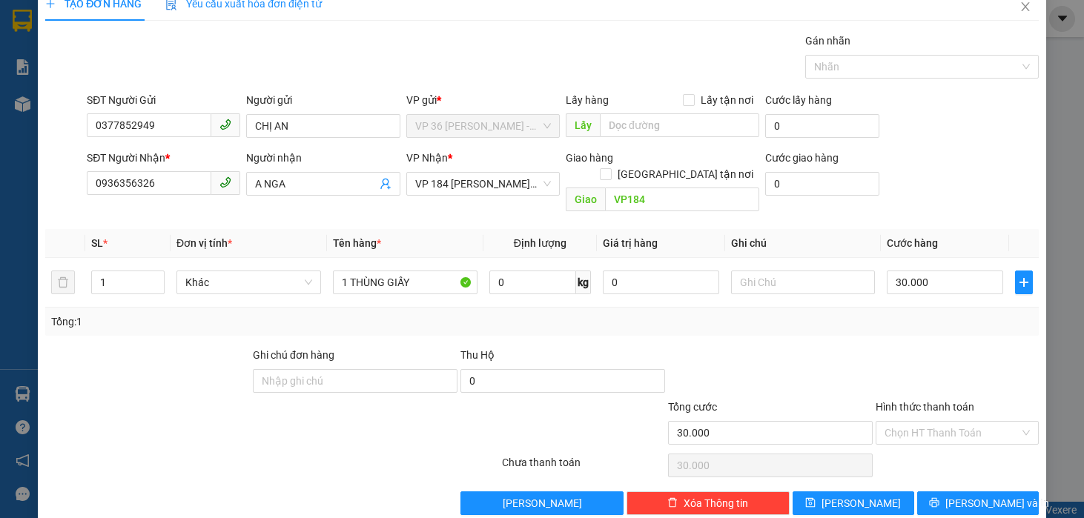
scroll to position [30, 0]
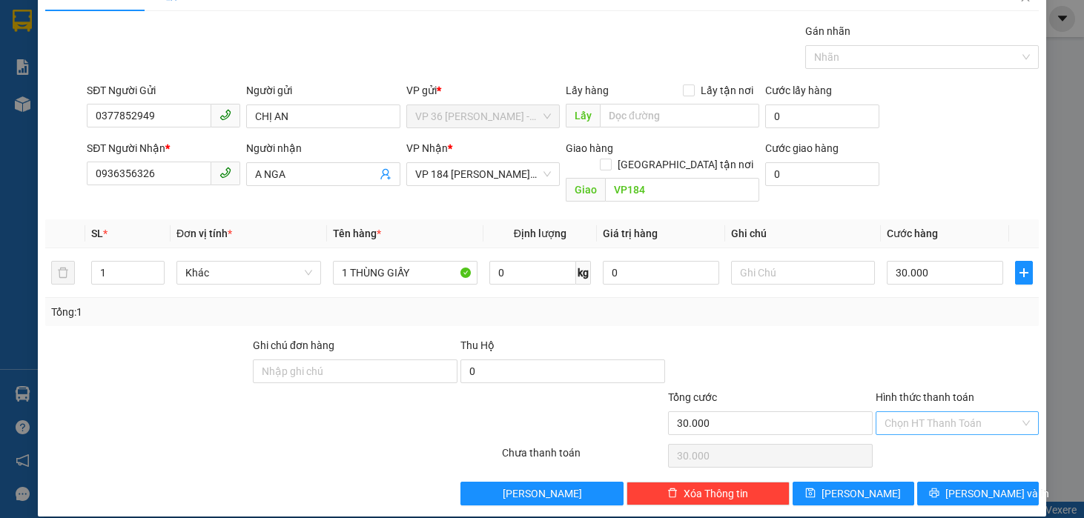
click at [919, 412] on input "Hình thức thanh toán" at bounding box center [952, 423] width 135 height 22
click at [916, 432] on div "Tại văn phòng" at bounding box center [945, 437] width 143 height 16
type input "0"
click at [121, 112] on input "0377852949" at bounding box center [149, 116] width 125 height 24
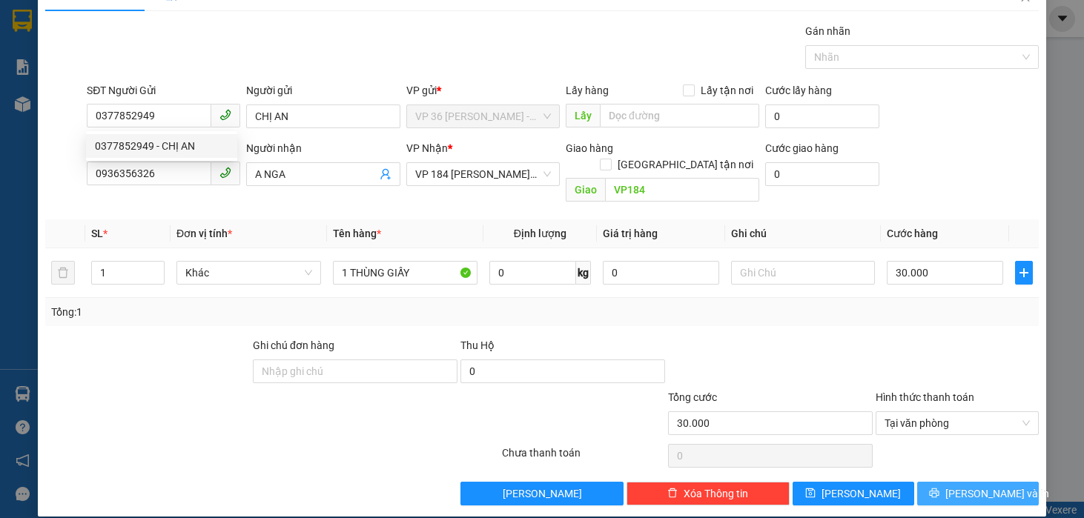
drag, startPoint x: 945, startPoint y: 484, endPoint x: 932, endPoint y: 469, distance: 19.4
click at [946, 483] on button "[PERSON_NAME] và In" at bounding box center [978, 494] width 122 height 24
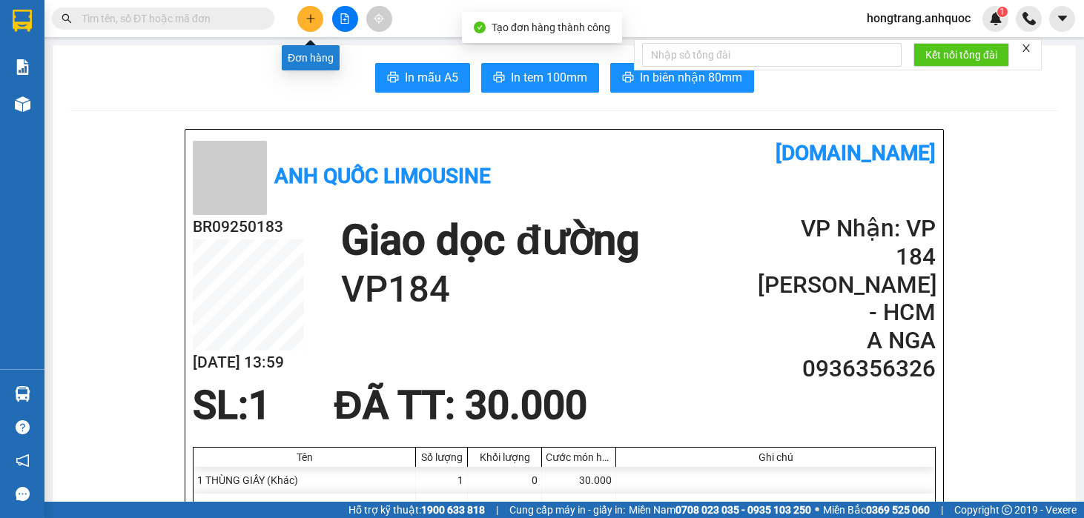
click at [313, 16] on icon "plus" at bounding box center [311, 18] width 10 height 10
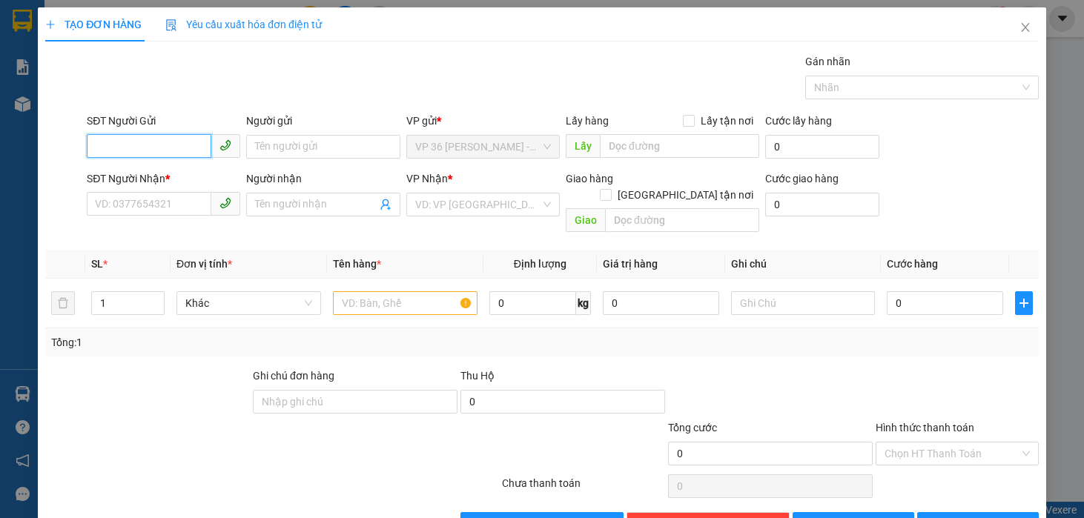
paste input "0377852949"
type input "0377852949"
click at [173, 176] on div "0377852949 - CHỊ AN" at bounding box center [162, 176] width 134 height 16
type input "CHỊ AN"
type input "0936356326"
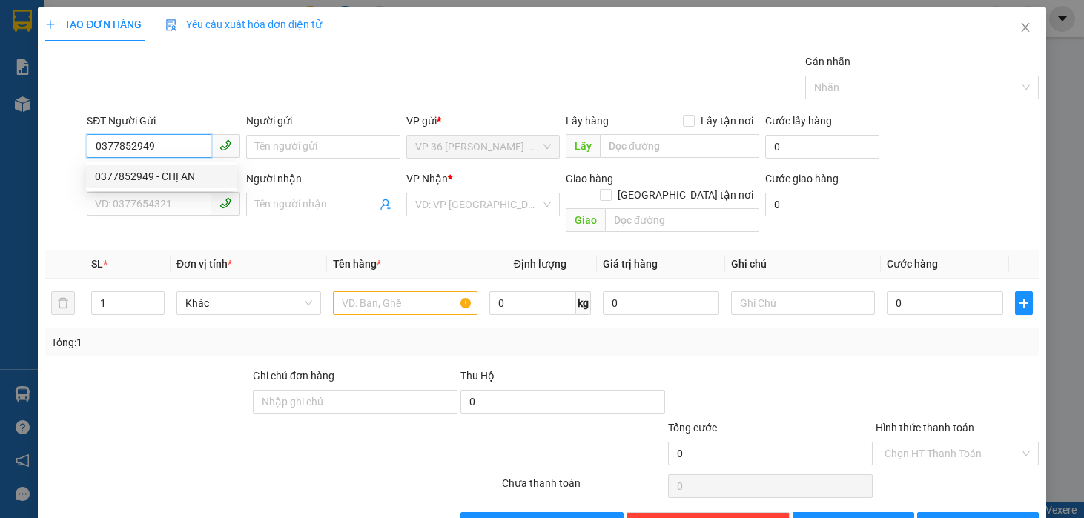
type input "A NGA"
type input "VP184"
type input "30.000"
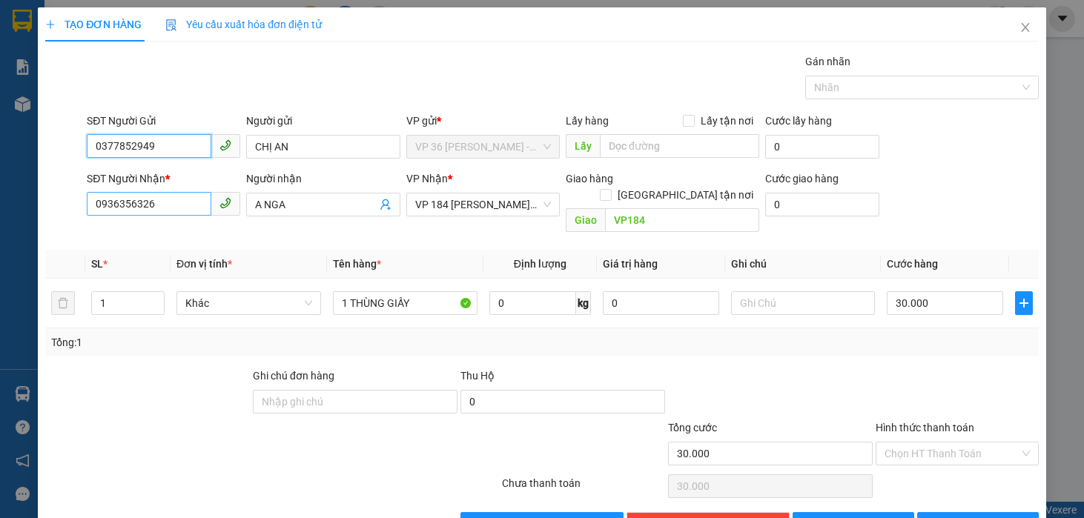
type input "0377852949"
click at [172, 209] on input "0936356326" at bounding box center [149, 204] width 125 height 24
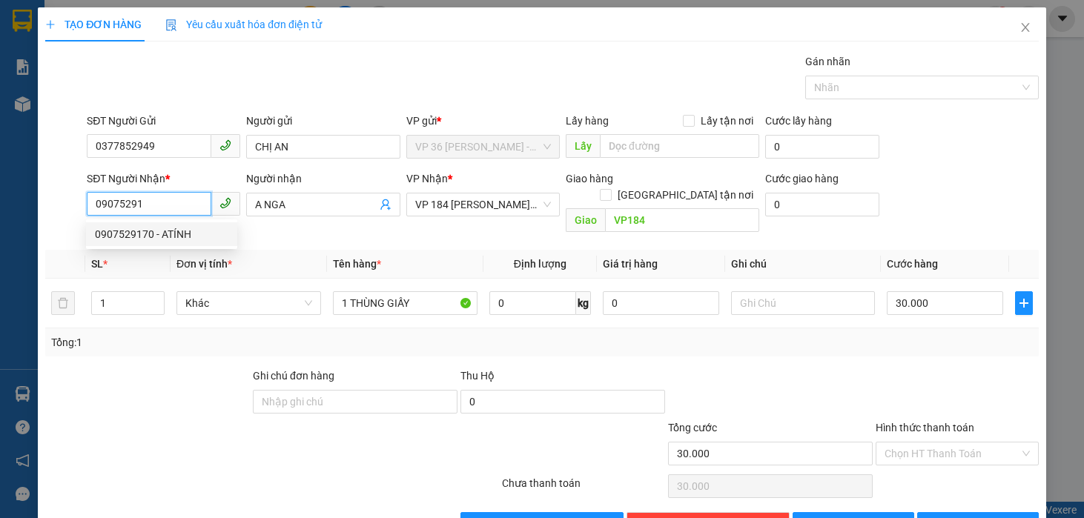
click at [160, 240] on div "0907529170 - ATÍNH" at bounding box center [162, 234] width 134 height 16
type input "0907529170"
type input "ATÍNH"
type input "VPNVT"
type input "20.000"
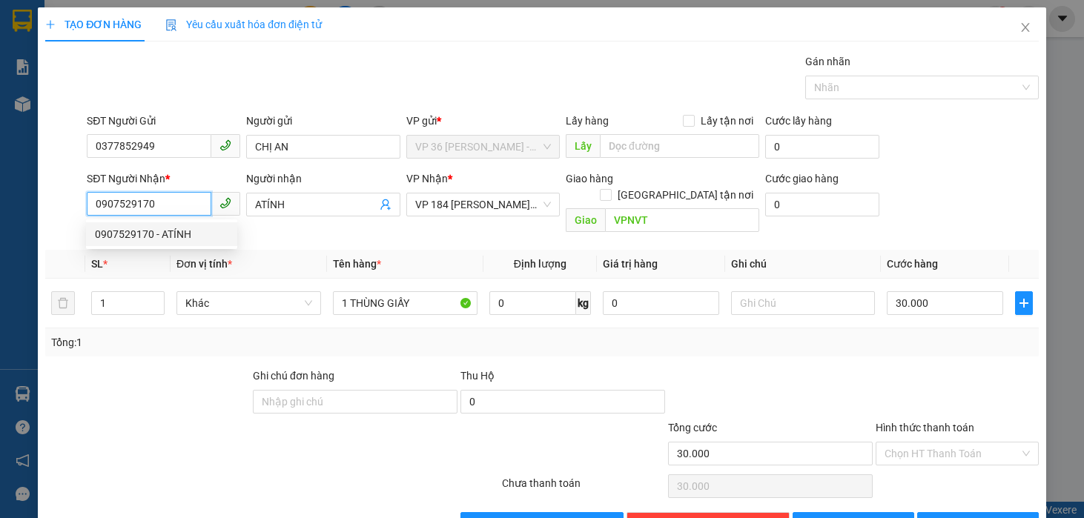
type input "20.000"
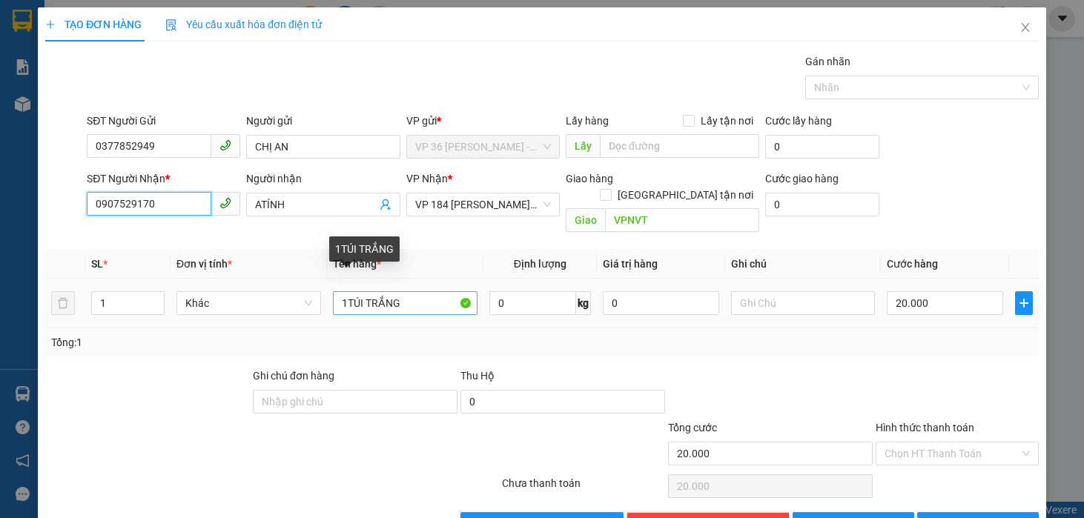
type input "0907529170"
click at [398, 291] on input "1TÚI TRẮNG" at bounding box center [405, 303] width 145 height 24
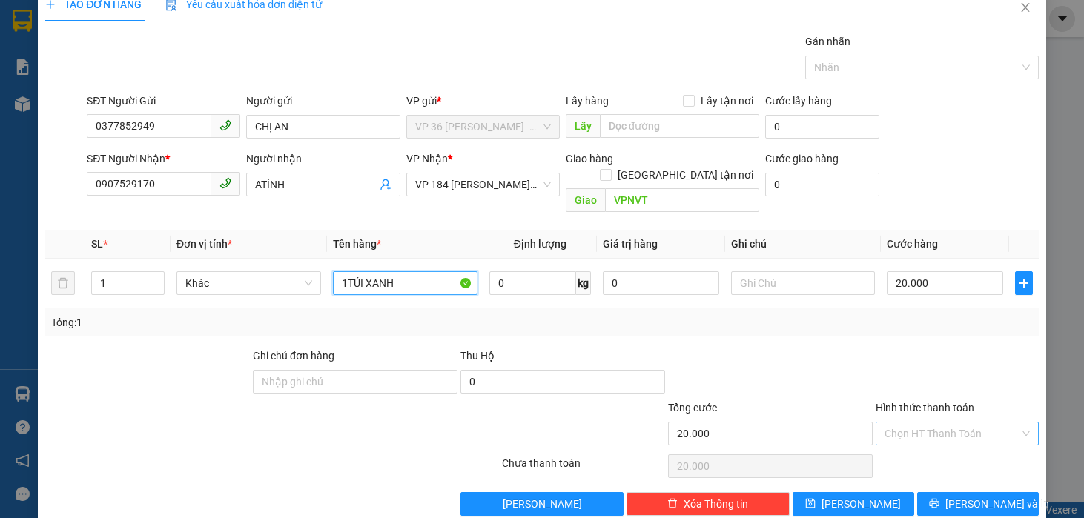
scroll to position [30, 0]
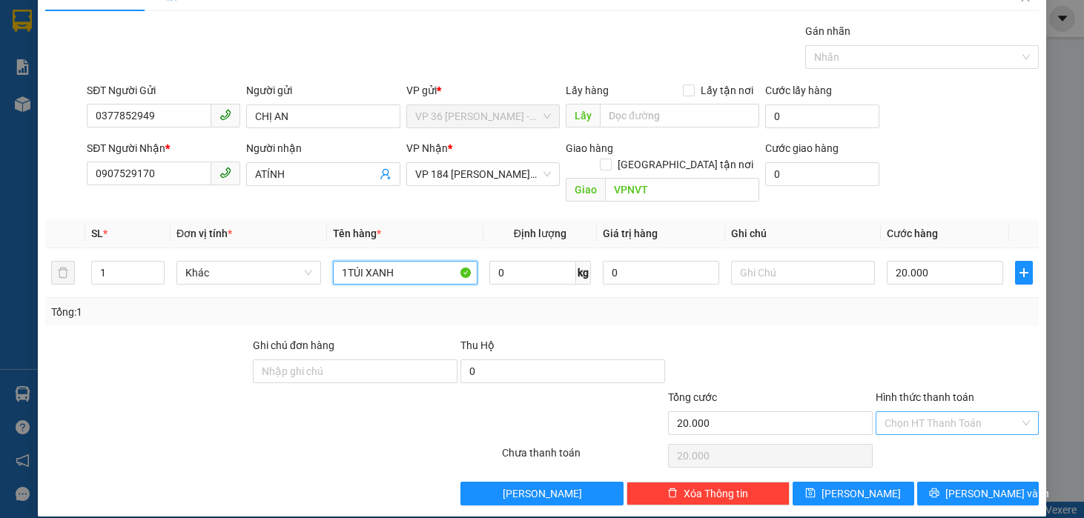
type input "1TÚI XANH"
click at [922, 412] on input "Hình thức thanh toán" at bounding box center [952, 423] width 135 height 22
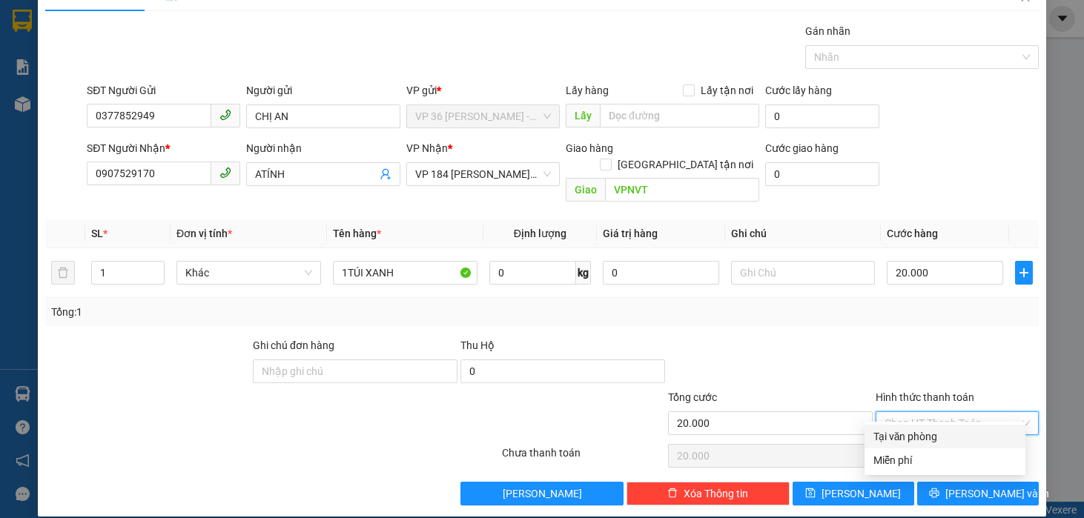
click at [913, 434] on div "Tại văn phòng" at bounding box center [945, 437] width 143 height 16
type input "0"
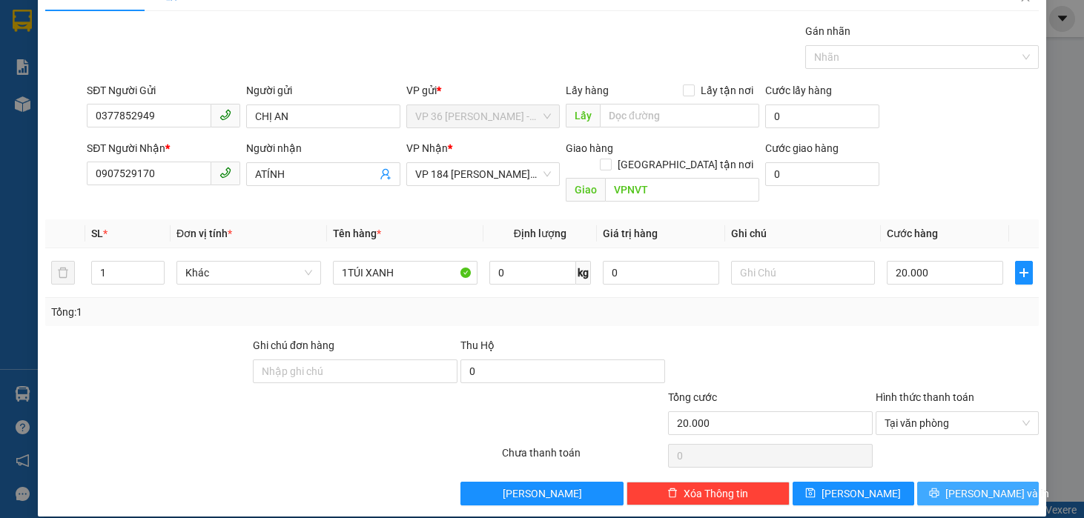
click at [949, 482] on button "[PERSON_NAME] và In" at bounding box center [978, 494] width 122 height 24
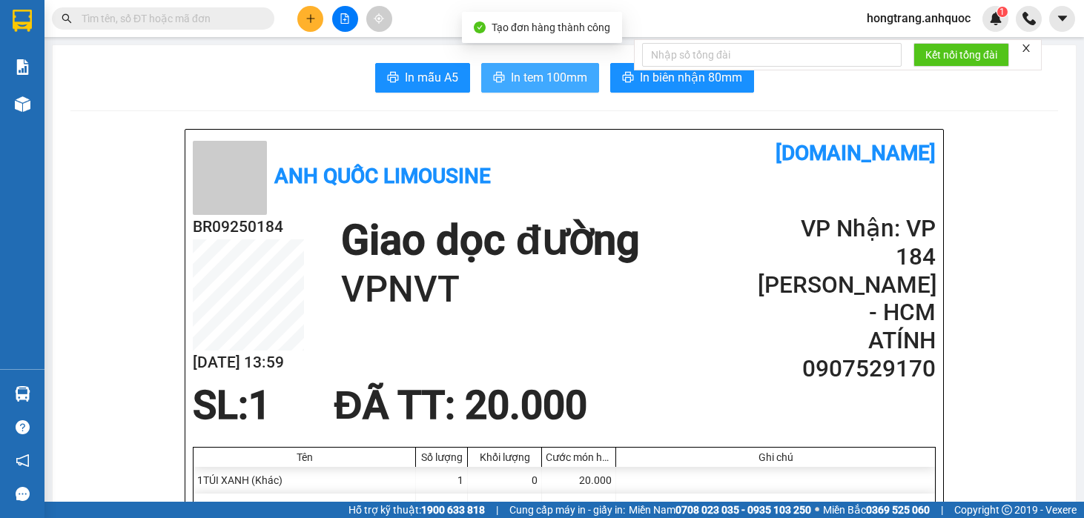
click at [550, 82] on span "In tem 100mm" at bounding box center [549, 77] width 76 height 19
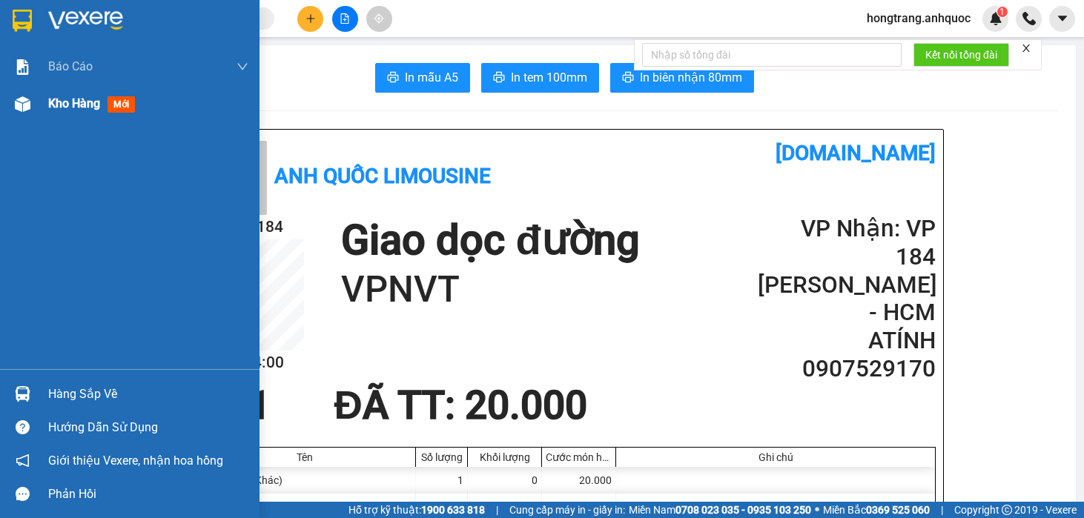
click at [32, 101] on div at bounding box center [23, 104] width 26 height 26
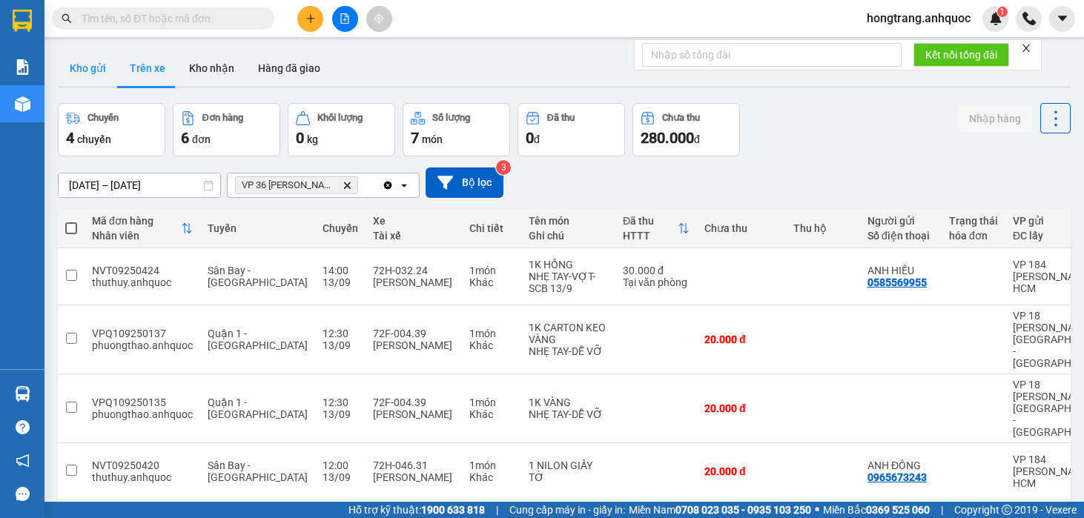
click at [84, 61] on button "Kho gửi" at bounding box center [88, 68] width 60 height 36
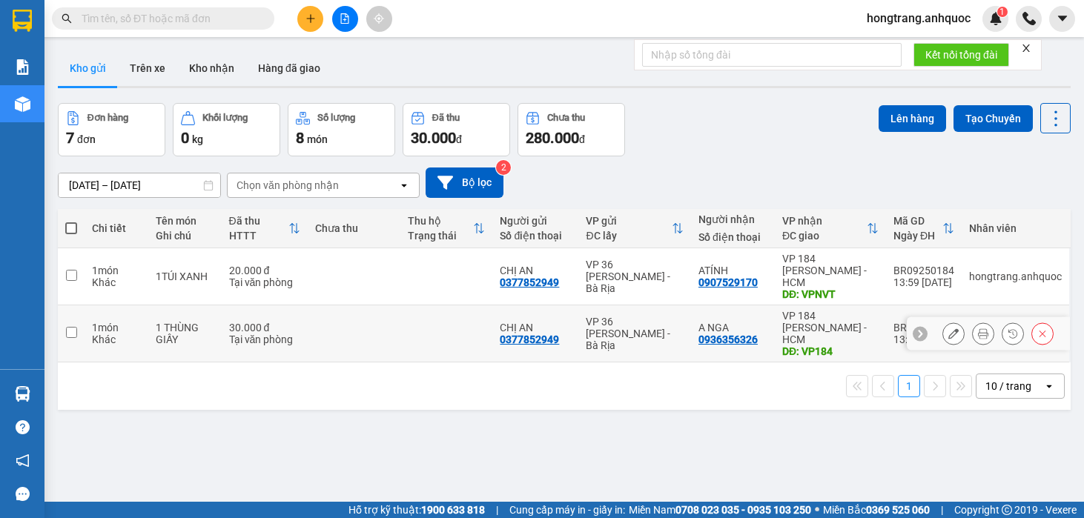
click at [105, 334] on div "Khác" at bounding box center [116, 340] width 49 height 12
checkbox input "true"
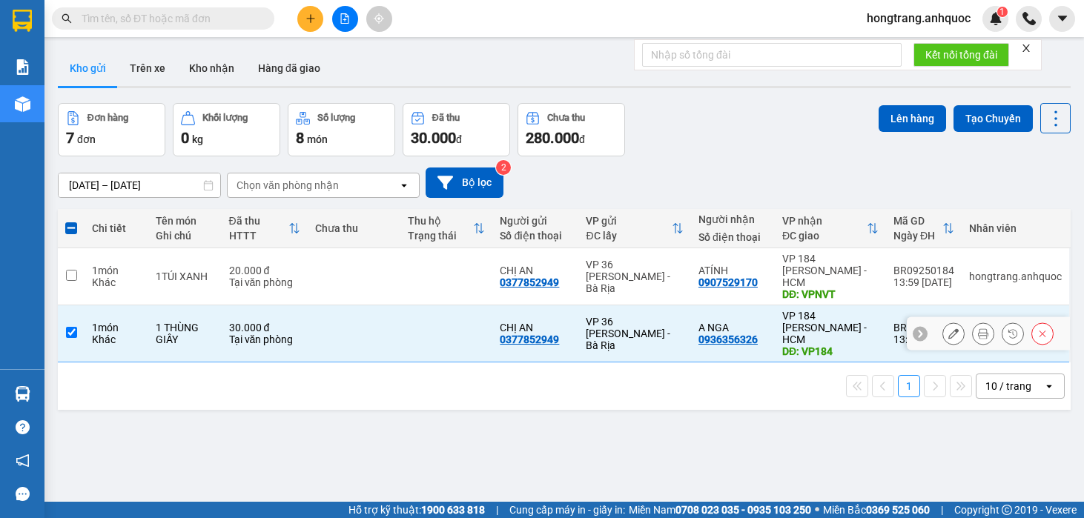
click at [949, 329] on icon at bounding box center [954, 334] width 10 height 10
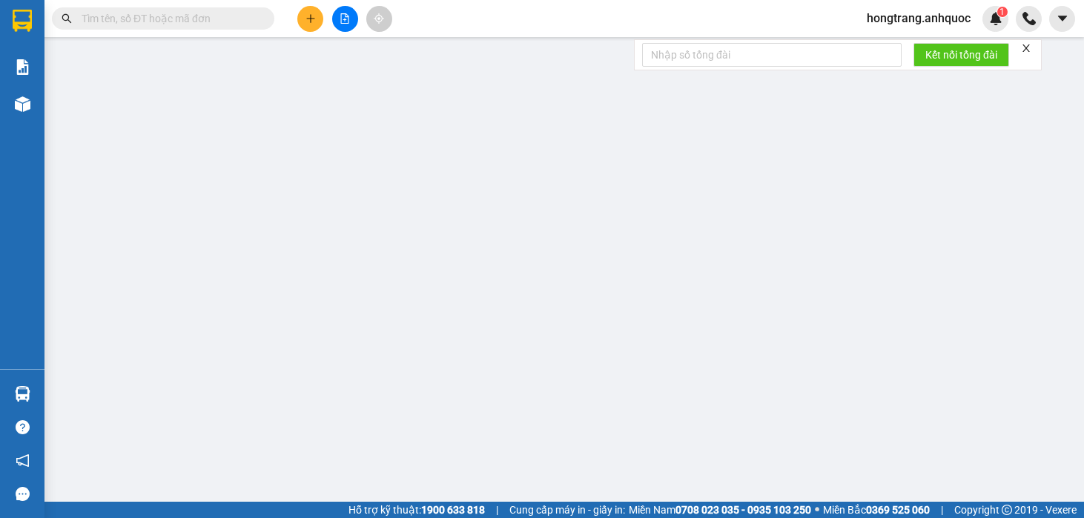
type input "0377852949"
type input "CHỊ AN"
type input "0936356326"
type input "A NGA"
type input "VP184"
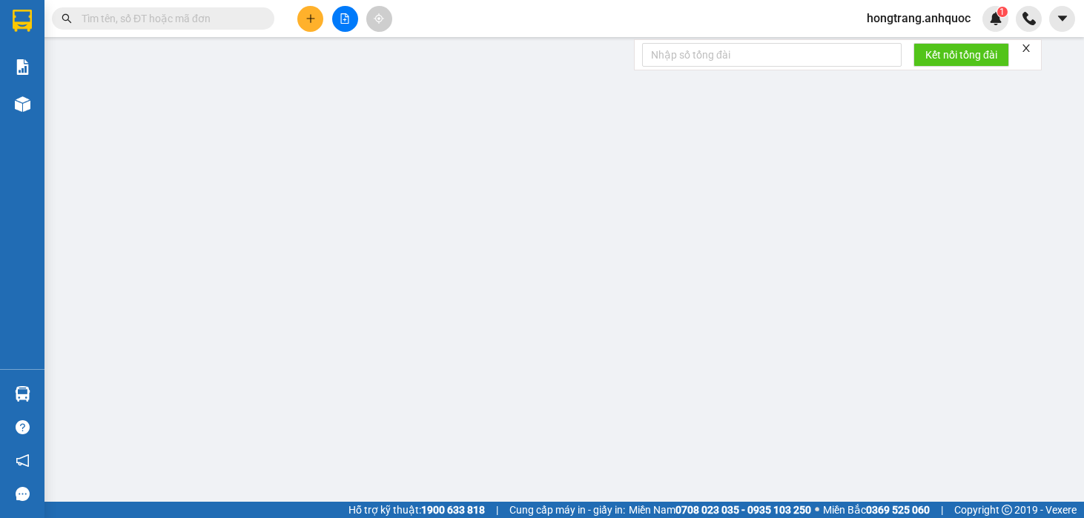
type input "30.000"
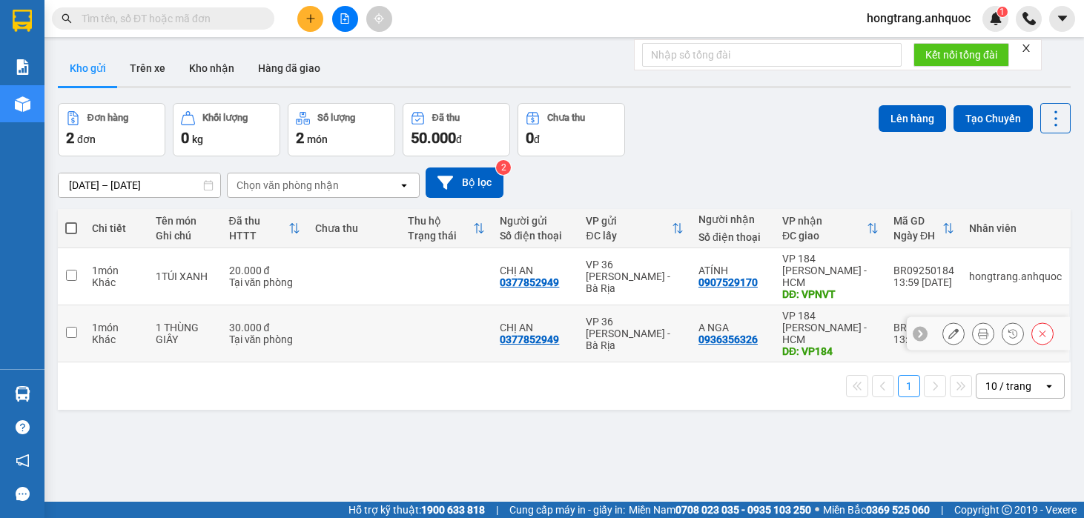
click at [148, 323] on td "1 THÙNG GIẤY" at bounding box center [184, 334] width 73 height 57
checkbox input "true"
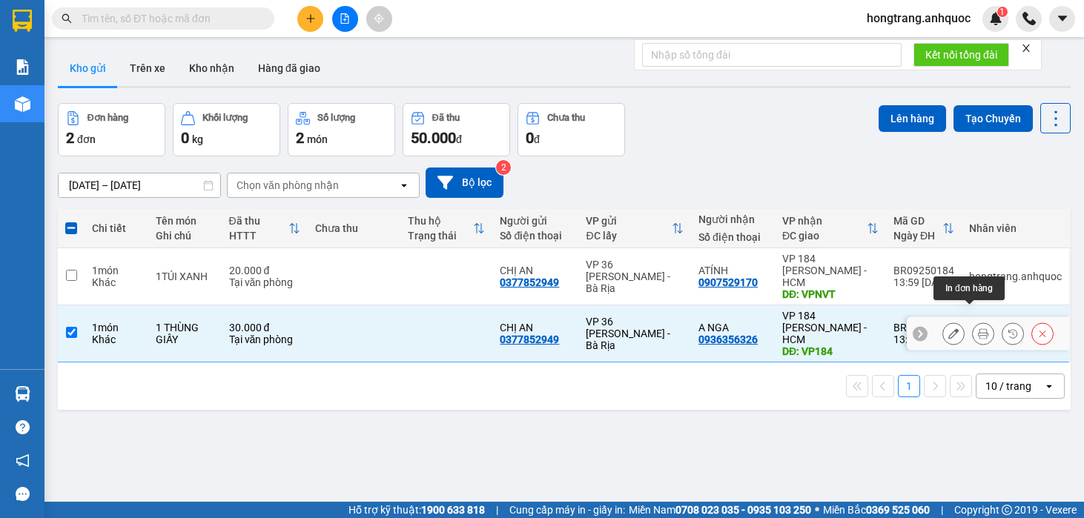
click at [978, 329] on icon at bounding box center [983, 334] width 10 height 10
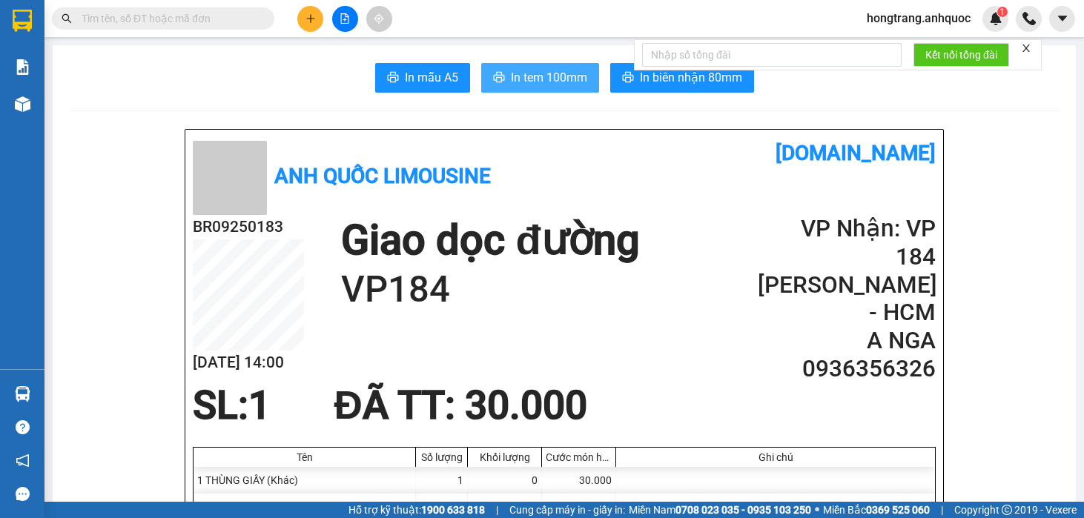
click at [511, 82] on span "In tem 100mm" at bounding box center [549, 77] width 76 height 19
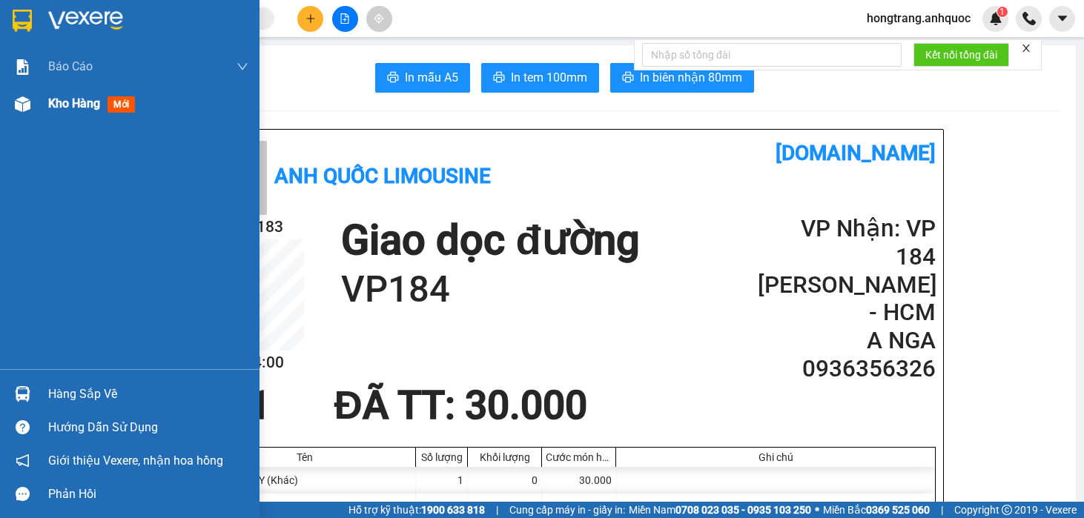
click at [25, 100] on img at bounding box center [23, 104] width 16 height 16
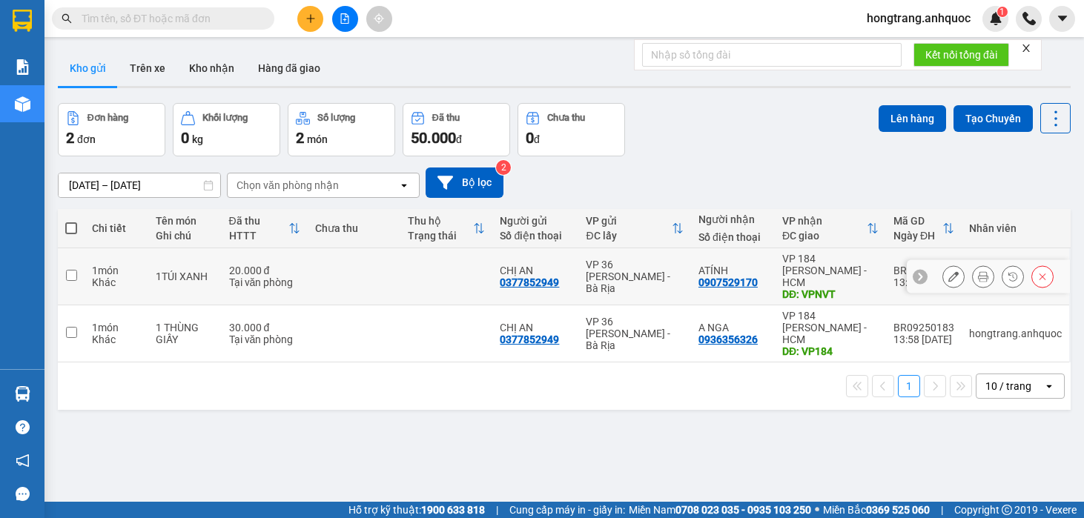
click at [107, 265] on div "1 món" at bounding box center [116, 271] width 49 height 12
checkbox input "true"
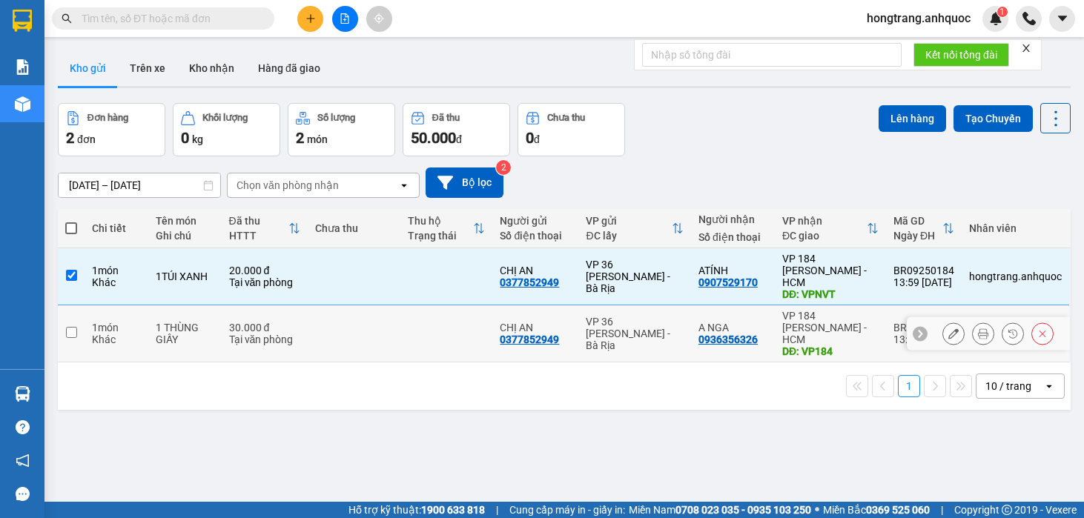
click at [105, 322] on div "1 món" at bounding box center [116, 328] width 49 height 12
checkbox input "true"
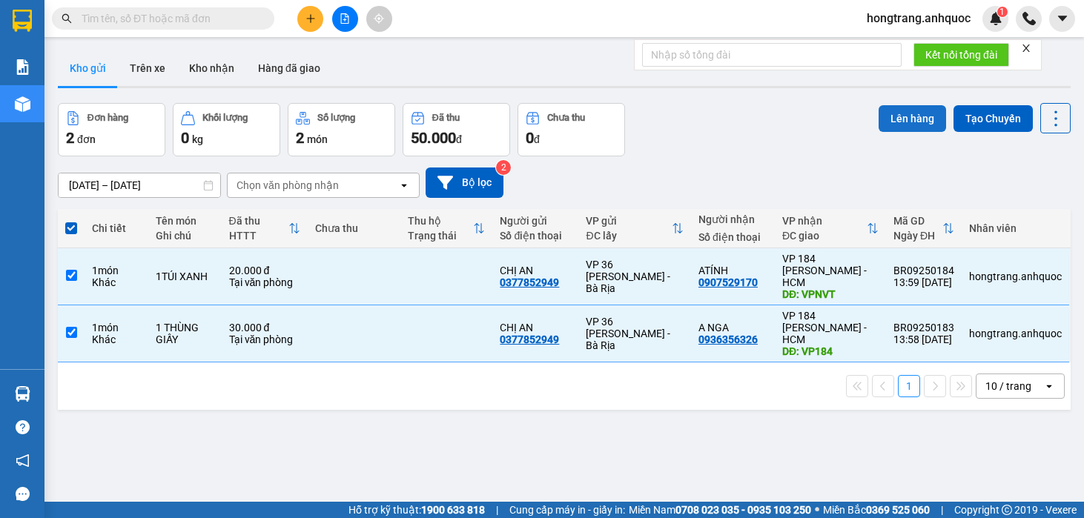
click at [883, 120] on button "Lên hàng" at bounding box center [912, 118] width 67 height 27
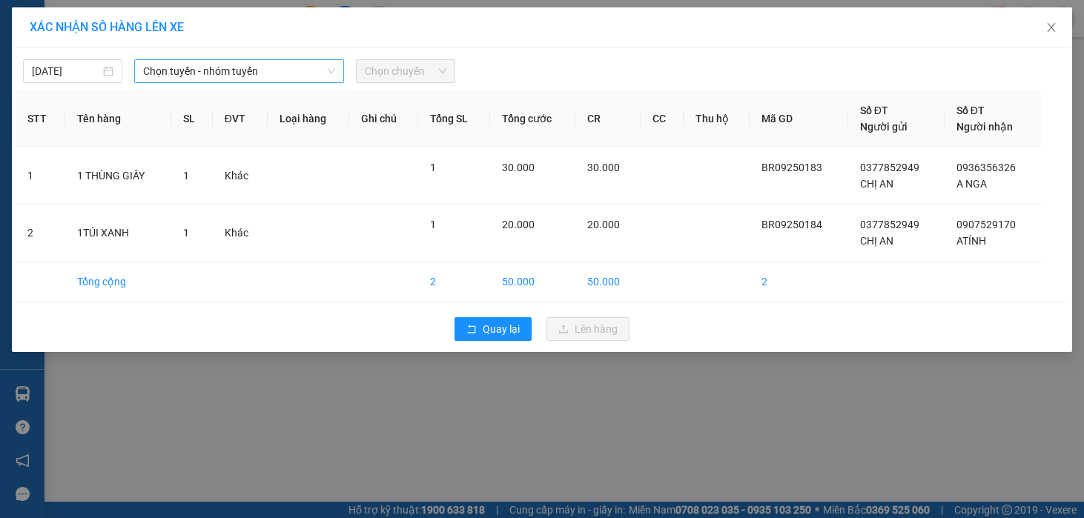
click at [158, 72] on span "Chọn tuyến - nhóm tuyến" at bounding box center [239, 71] width 192 height 22
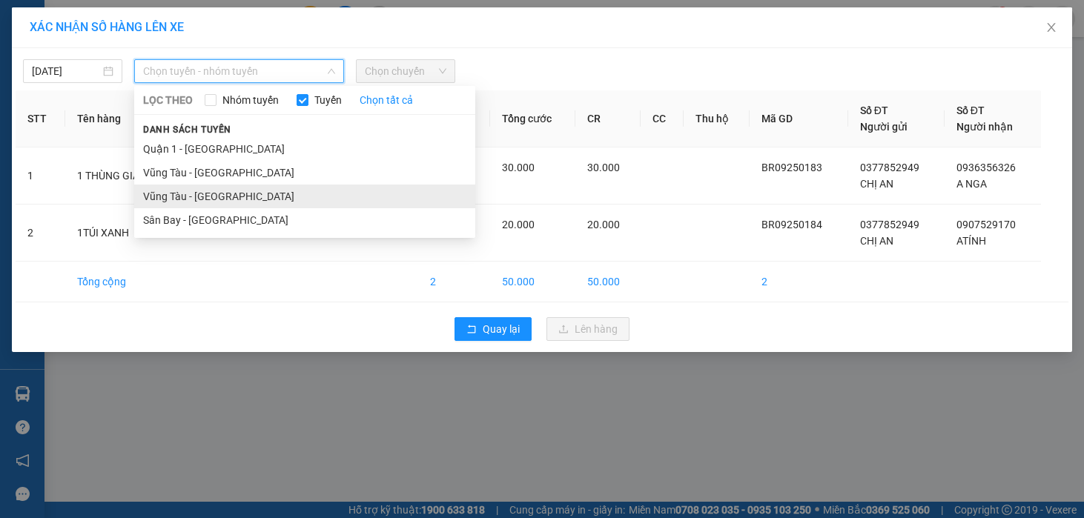
click at [167, 197] on li "Vũng Tàu - [GEOGRAPHIC_DATA]" at bounding box center [304, 197] width 341 height 24
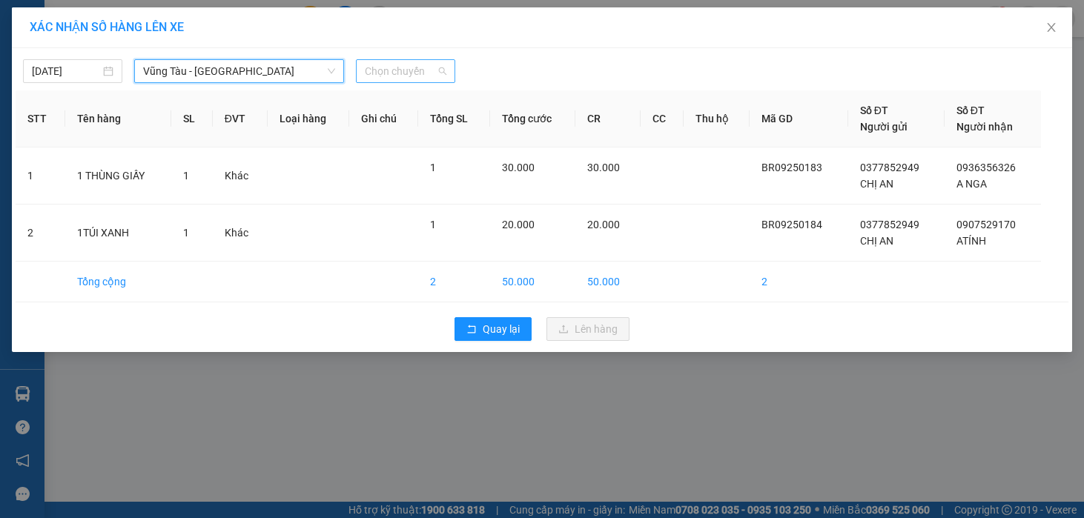
click at [382, 75] on span "Chọn chuyến" at bounding box center [406, 71] width 82 height 22
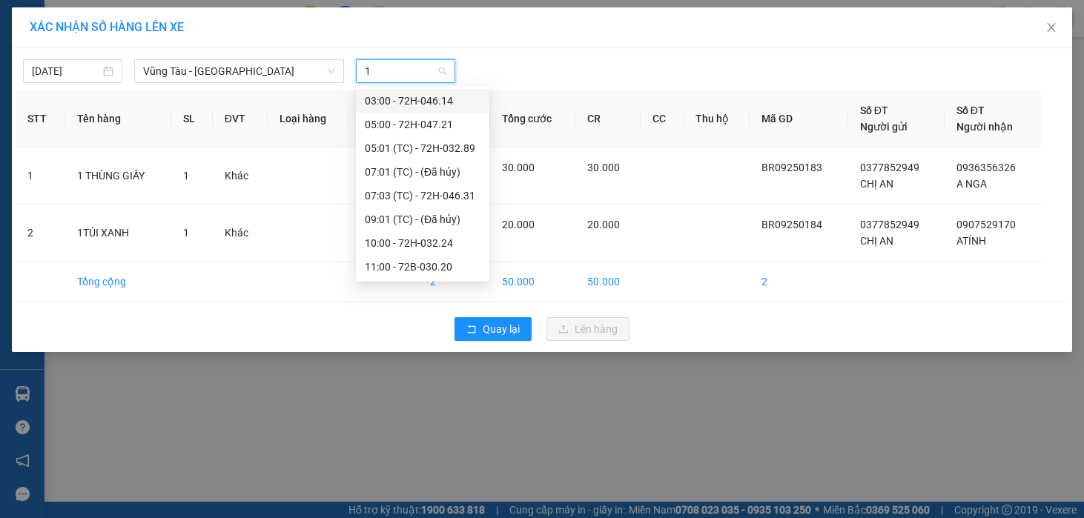
type input "14"
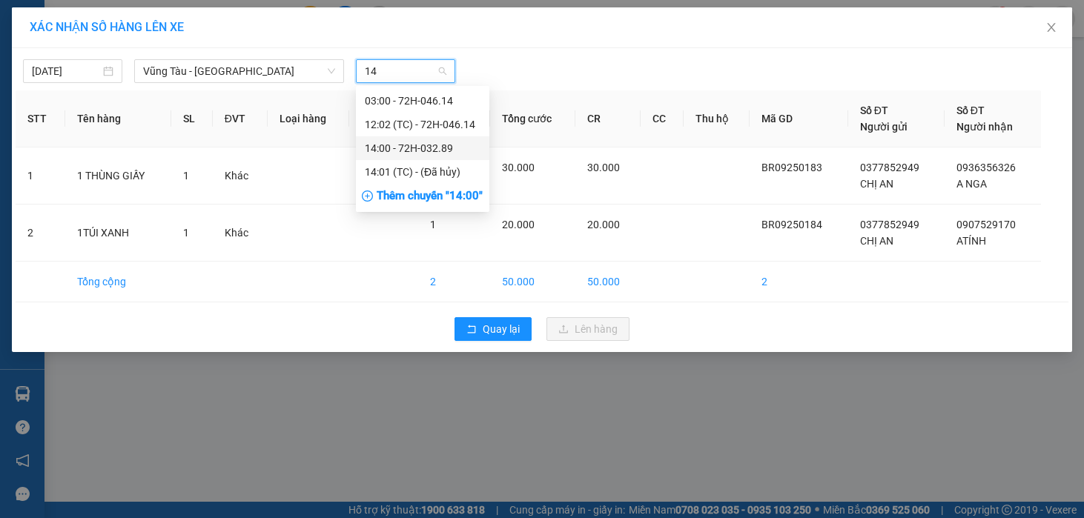
click at [430, 153] on div "14:00 - 72H-032.89" at bounding box center [423, 148] width 116 height 16
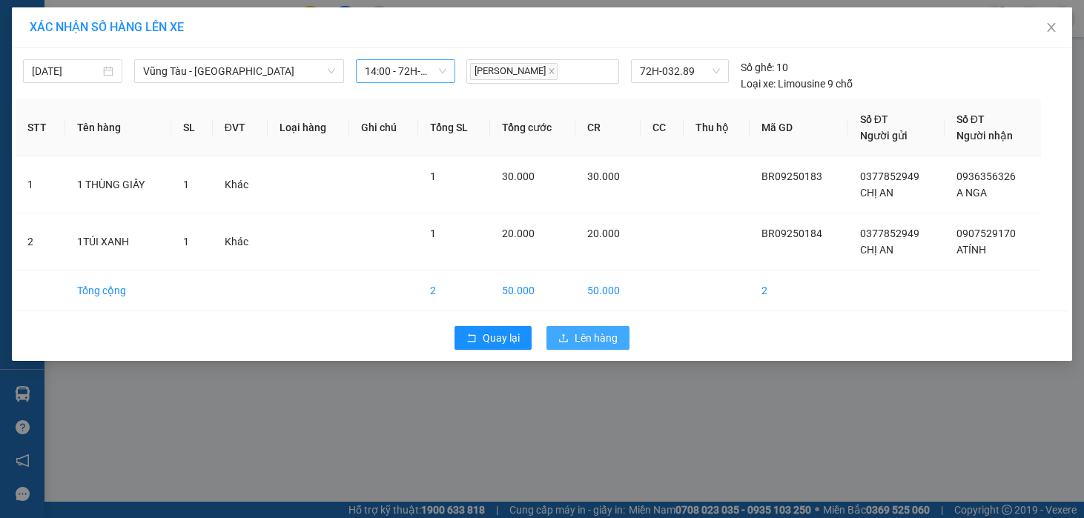
click at [584, 333] on span "Lên hàng" at bounding box center [596, 338] width 43 height 16
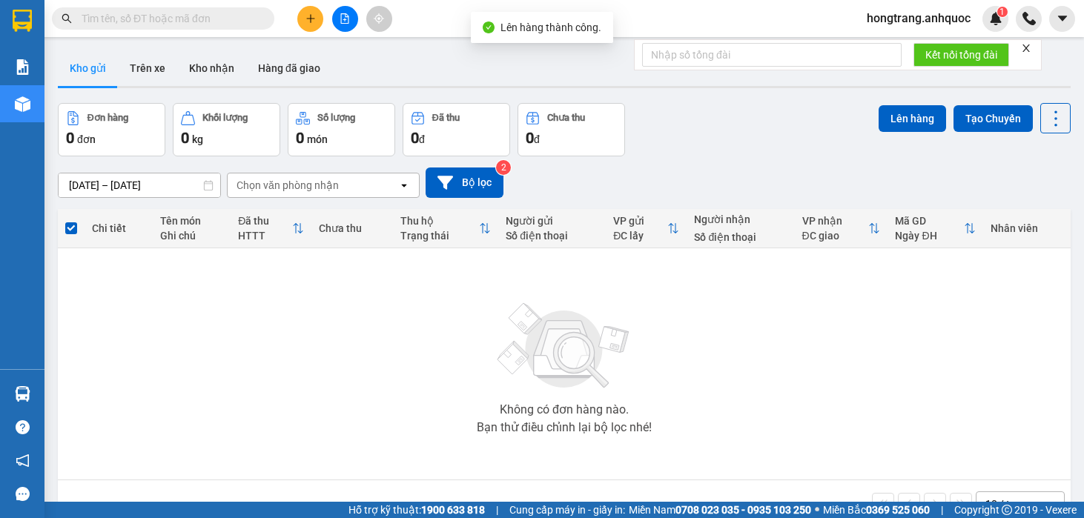
click at [343, 21] on icon "file-add" at bounding box center [345, 18] width 10 height 10
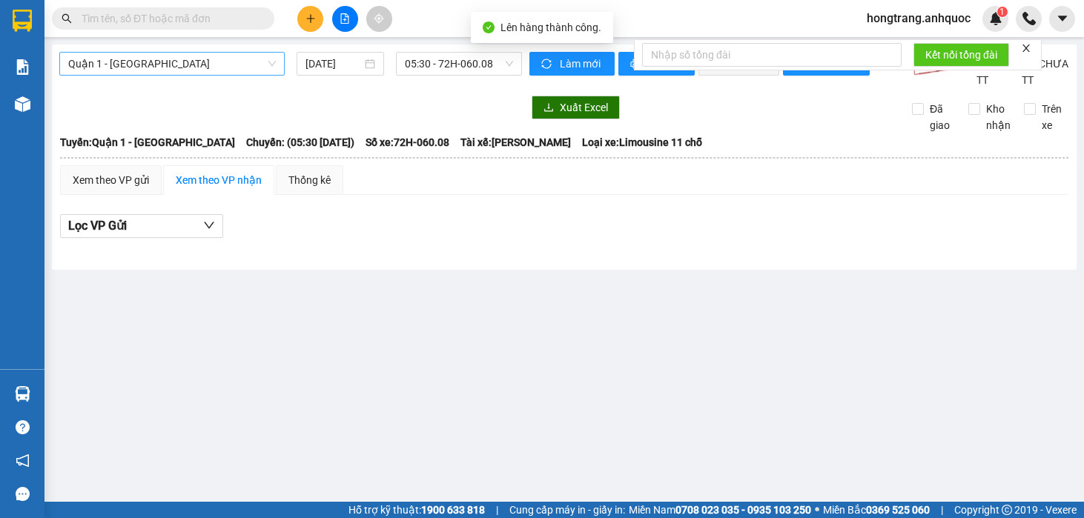
click at [189, 65] on span "Quận 1 - [GEOGRAPHIC_DATA]" at bounding box center [172, 64] width 208 height 22
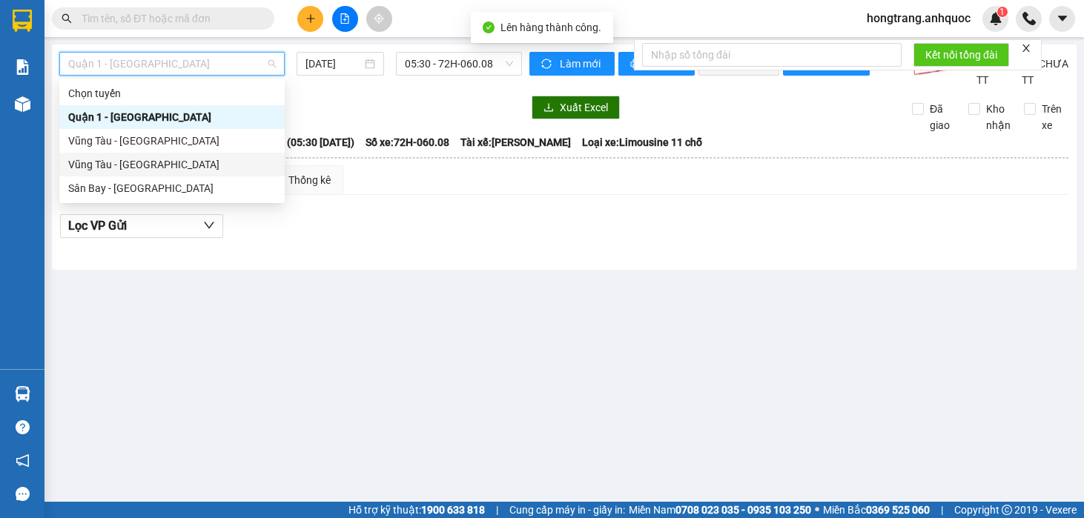
click at [131, 165] on div "Vũng Tàu - [GEOGRAPHIC_DATA]" at bounding box center [172, 164] width 208 height 16
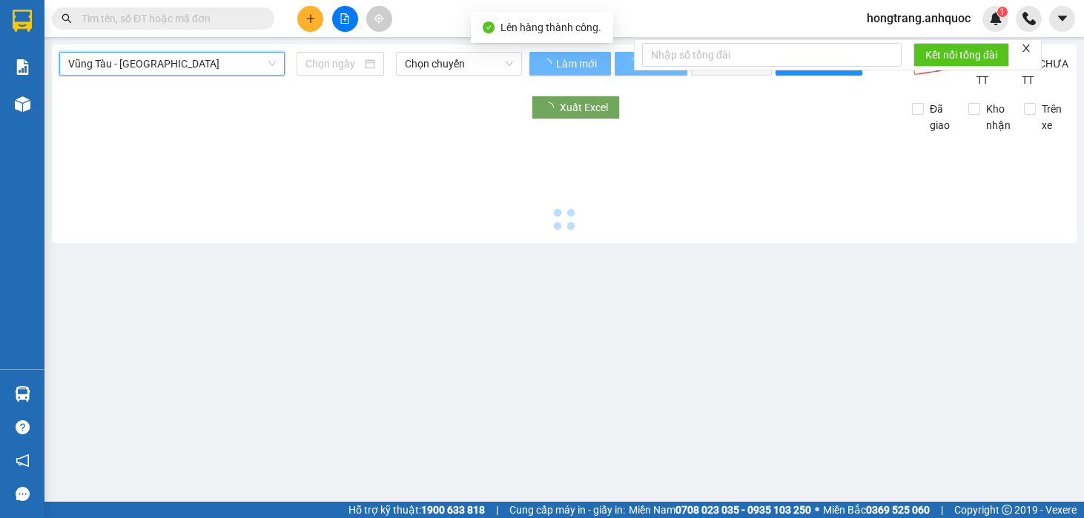
type input "[DATE]"
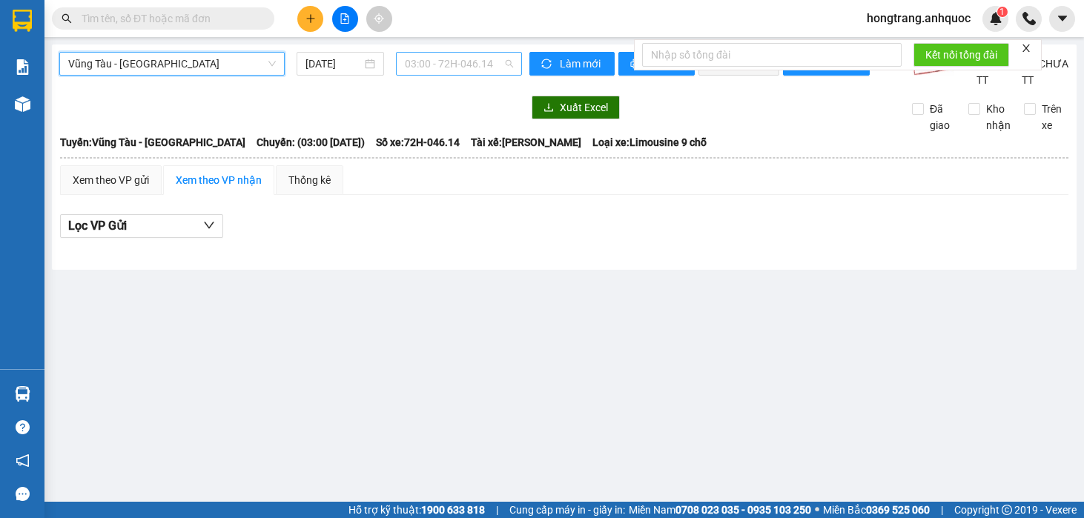
click at [419, 58] on span "03:00 - 72H-046.14" at bounding box center [459, 64] width 109 height 22
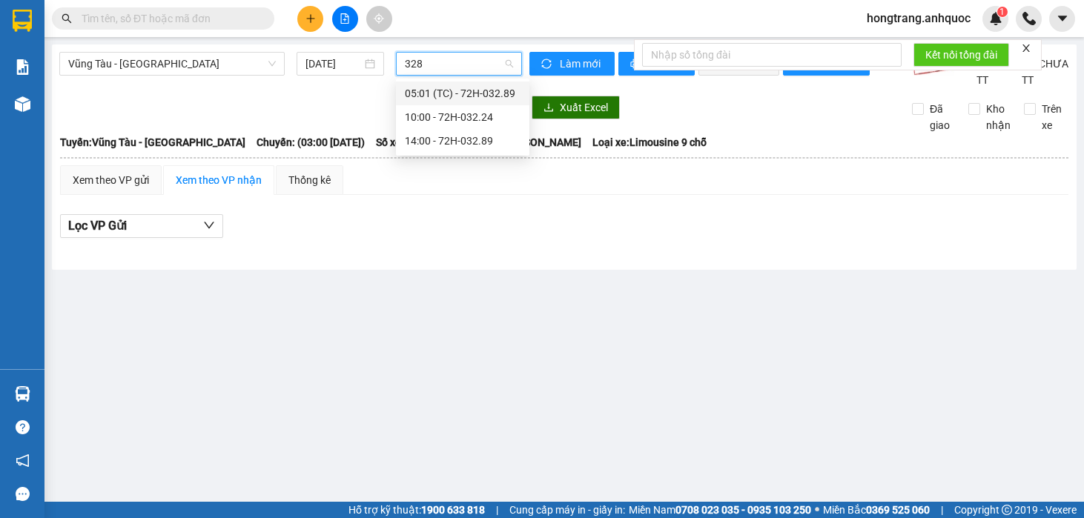
type input "3289"
click at [409, 114] on div "14:00 - 72H-032.89" at bounding box center [463, 117] width 116 height 16
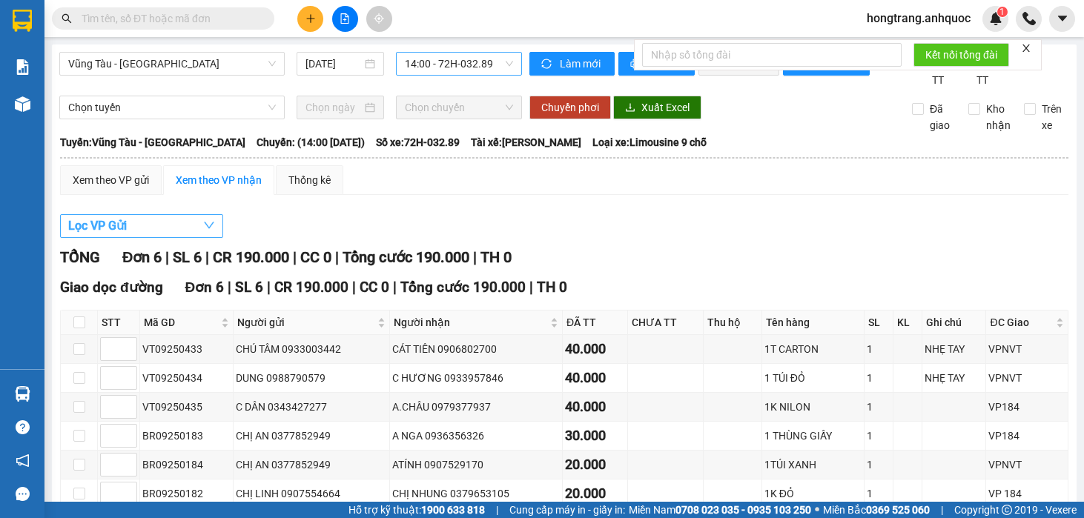
click at [182, 238] on button "Lọc VP Gửi" at bounding box center [141, 226] width 163 height 24
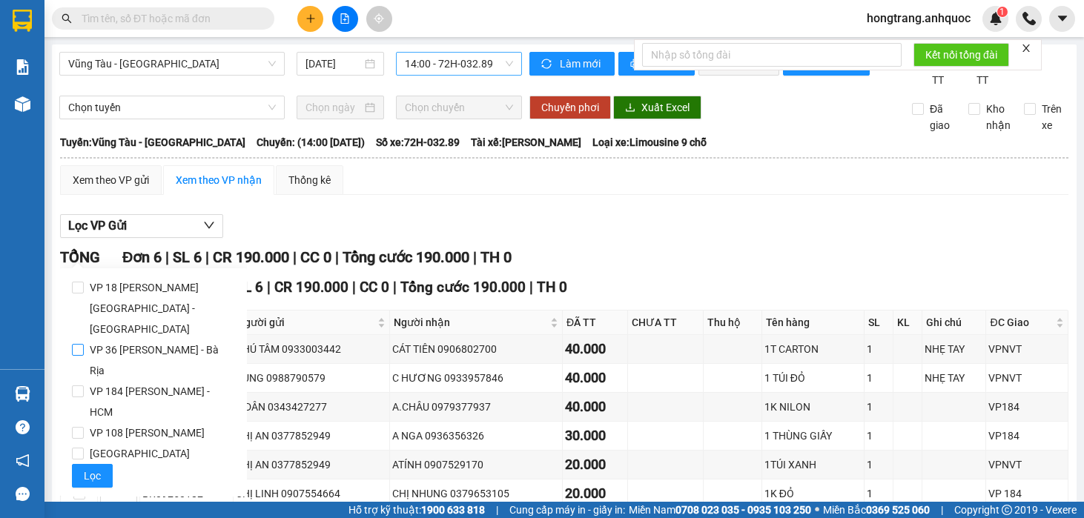
click at [144, 340] on span "VP 36 [PERSON_NAME] - Bà Rịa" at bounding box center [159, 361] width 151 height 42
click at [84, 344] on input "VP 36 [PERSON_NAME] - Bà Rịa" at bounding box center [78, 350] width 12 height 12
checkbox input "true"
click at [93, 468] on span "Lọc" at bounding box center [92, 476] width 17 height 16
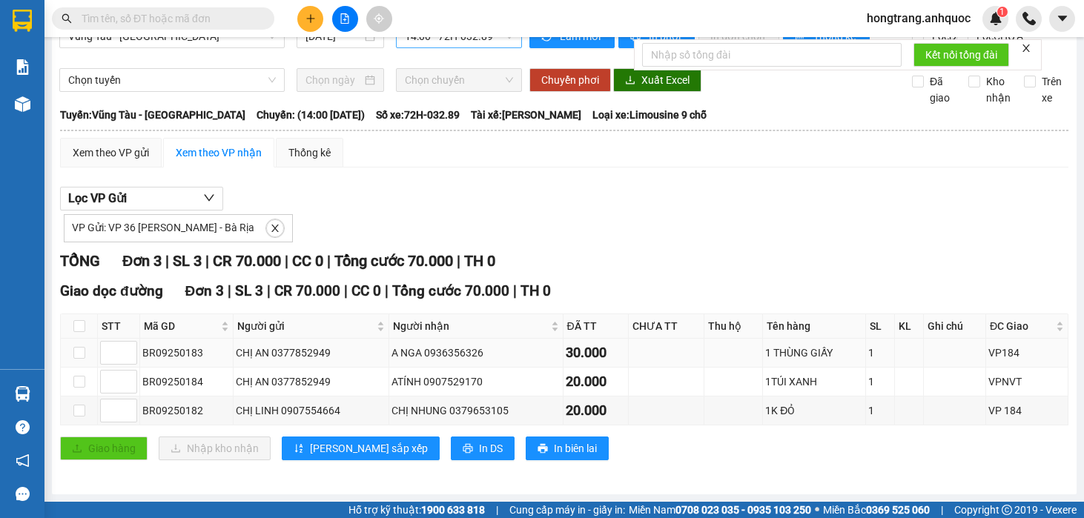
scroll to position [44, 0]
click at [479, 453] on span "In DS" at bounding box center [491, 449] width 24 height 16
click at [572, 248] on div "Lọc VP Gửi VP Gửi: VP 36 Lê Thành Duy - Bà Rịa TỔNG Đơn 3 | SL 3 | CR 70.000 |…" at bounding box center [564, 329] width 1009 height 300
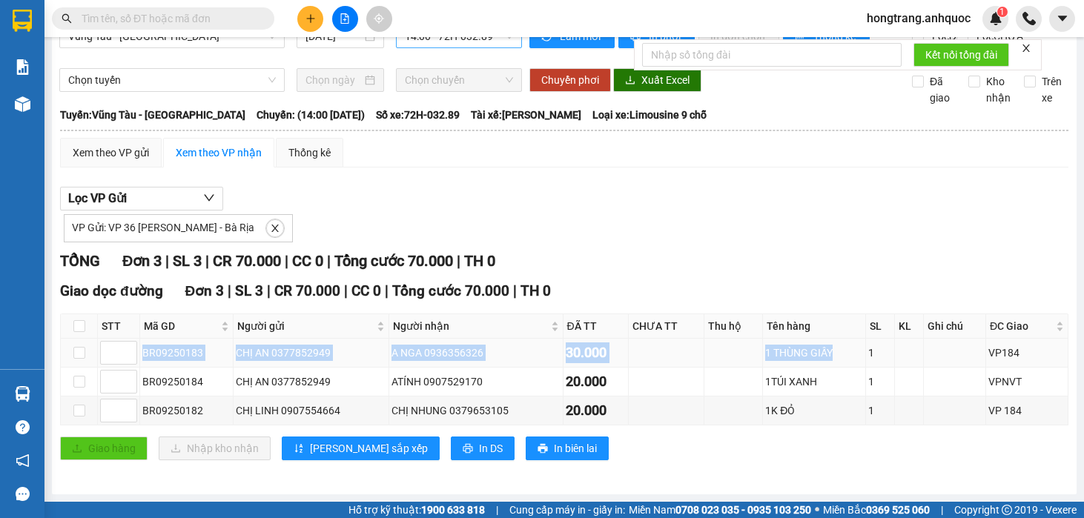
drag, startPoint x: 143, startPoint y: 353, endPoint x: 831, endPoint y: 351, distance: 687.5
click at [831, 351] on tr "BR09250183 CHỊ AN 0377852949 A NGA 0936356326 30.000 1 THÙNG GIẤY 1 VP184" at bounding box center [565, 353] width 1008 height 29
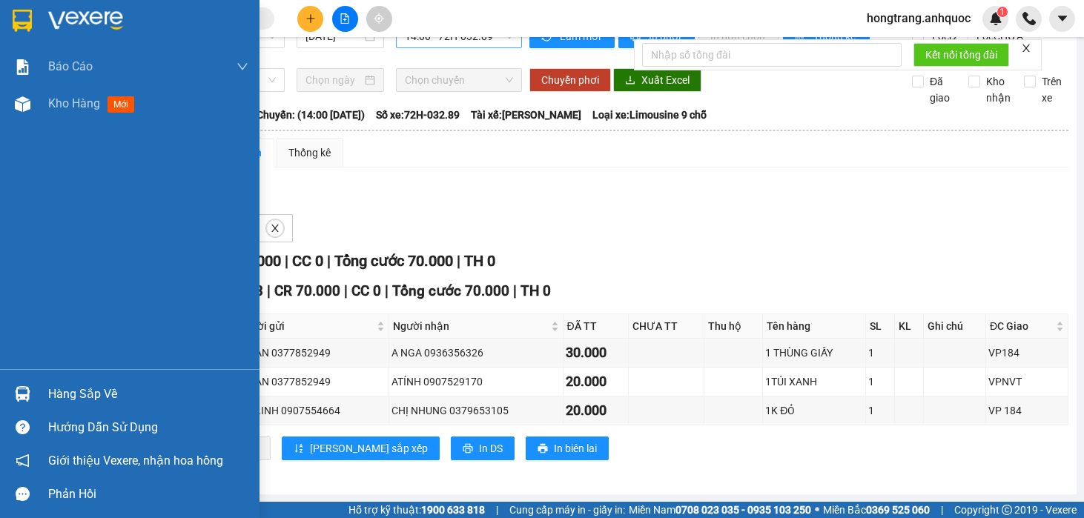
drag, startPoint x: 22, startPoint y: 287, endPoint x: 163, endPoint y: 305, distance: 142.0
click at [22, 287] on div "Báo cáo Báo cáo dòng tiền (nhân viên) Doanh số tạo đơn theo VP gửi (nhà xe) Doa…" at bounding box center [130, 208] width 260 height 321
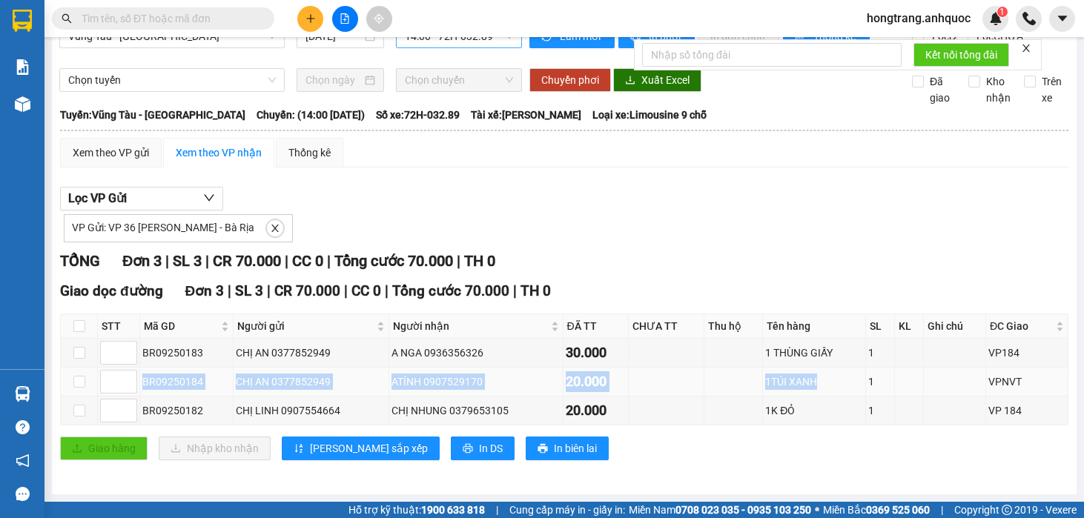
drag, startPoint x: 143, startPoint y: 385, endPoint x: 812, endPoint y: 378, distance: 669.0
click at [812, 378] on tr "BR09250184 CHỊ AN 0377852949 ATÍNH 0907529170 20.000 1TÚI XANH 1 VPNVT" at bounding box center [565, 382] width 1008 height 29
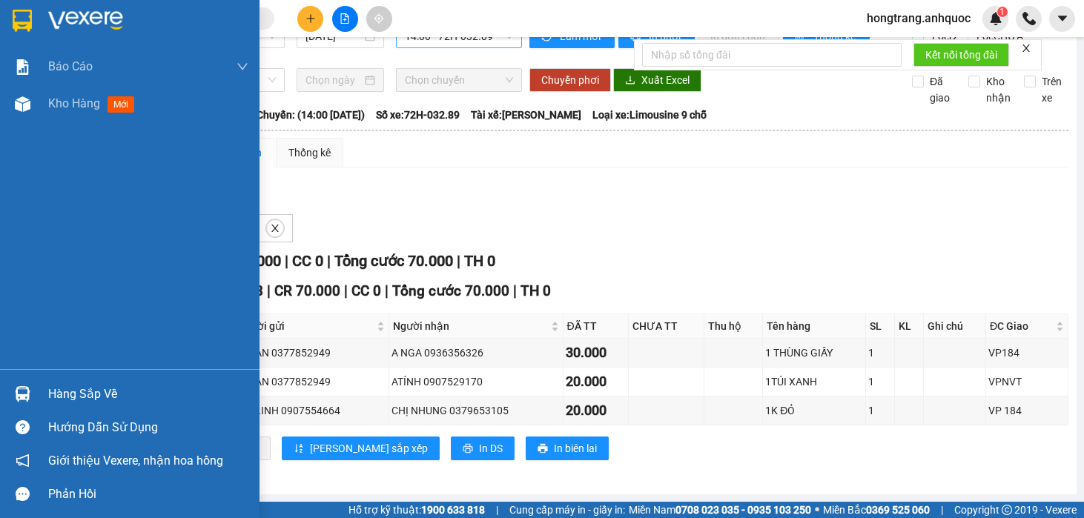
drag, startPoint x: 22, startPoint y: 241, endPoint x: 338, endPoint y: 184, distance: 321.1
click at [22, 241] on div "Báo cáo Báo cáo dòng tiền (nhân viên) Doanh số tạo đơn theo VP gửi (nhà xe) Doa…" at bounding box center [130, 208] width 260 height 321
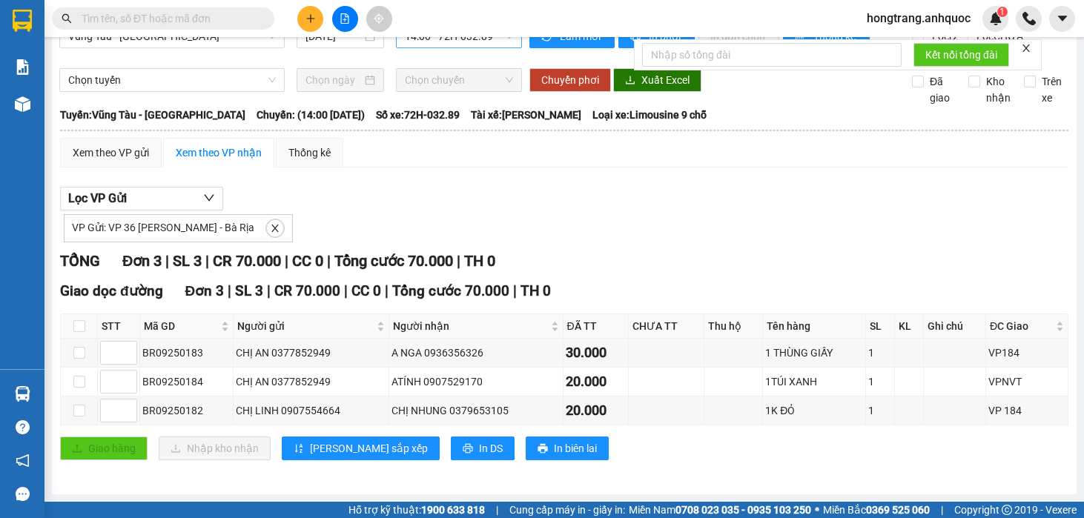
drag, startPoint x: 294, startPoint y: 117, endPoint x: 593, endPoint y: 118, distance: 298.2
click at [593, 118] on div "Tuyến: Vũng Tàu - Sân Bay Chuyến: (14:00 - 13/09/2025) Số xe: 72H-032.89 Tài xế…" at bounding box center [564, 115] width 1009 height 16
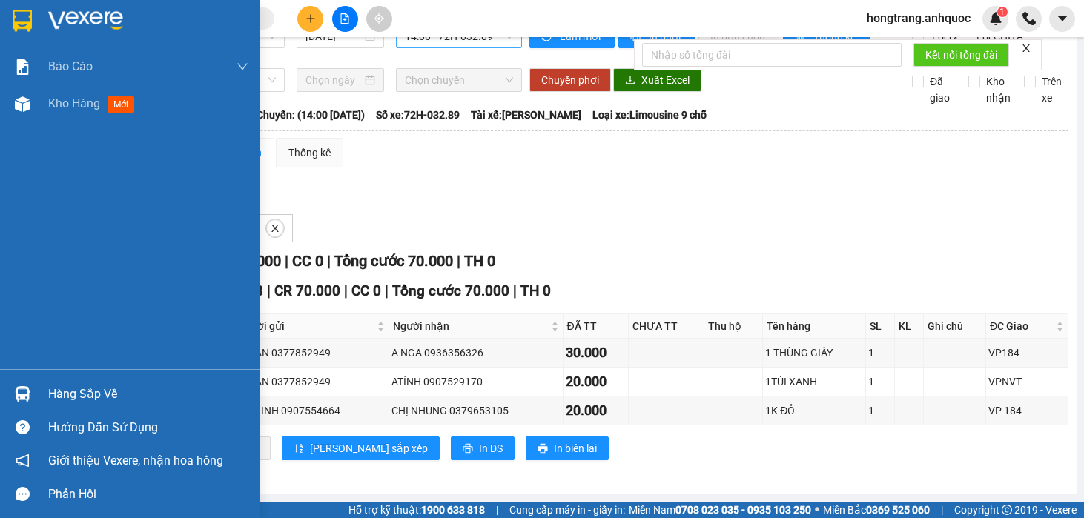
click at [26, 200] on div "Báo cáo Báo cáo dòng tiền (nhân viên) Doanh số tạo đơn theo VP gửi (nhà xe) Doa…" at bounding box center [130, 208] width 260 height 321
